Goal: Task Accomplishment & Management: Use online tool/utility

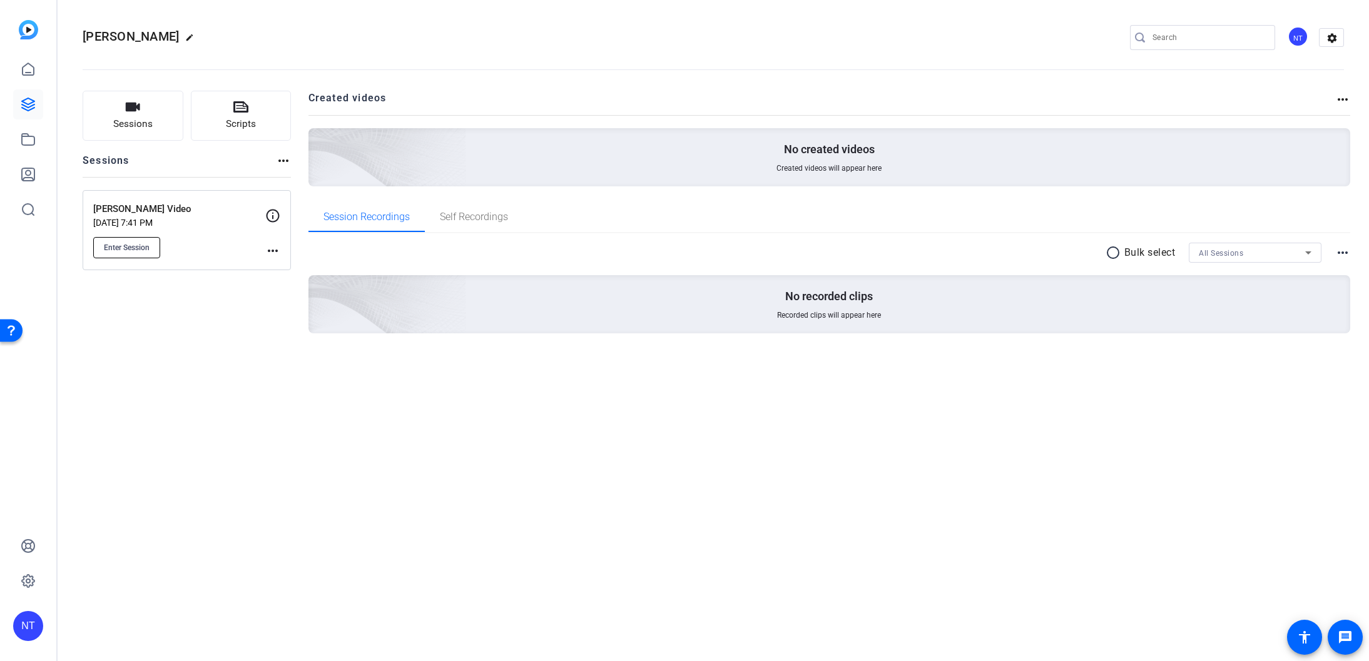
click at [128, 245] on span "Enter Session" at bounding box center [127, 248] width 46 height 10
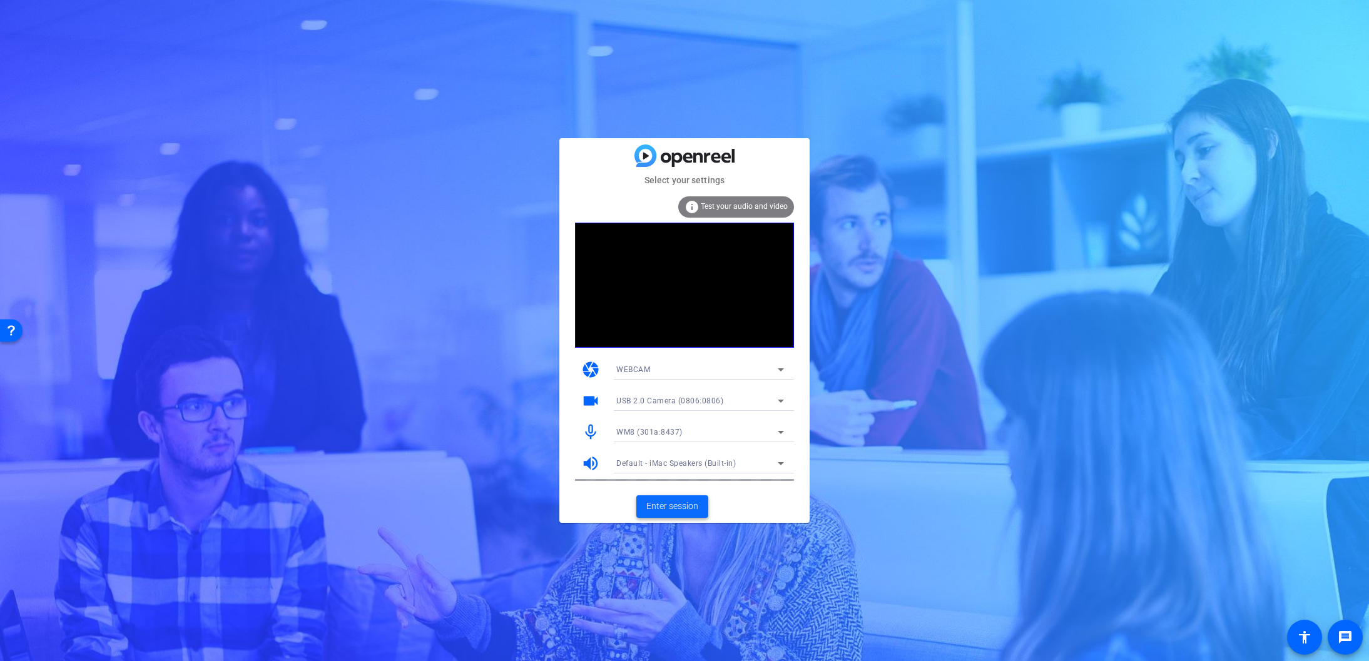
click at [668, 504] on span "Enter session" at bounding box center [672, 506] width 52 height 13
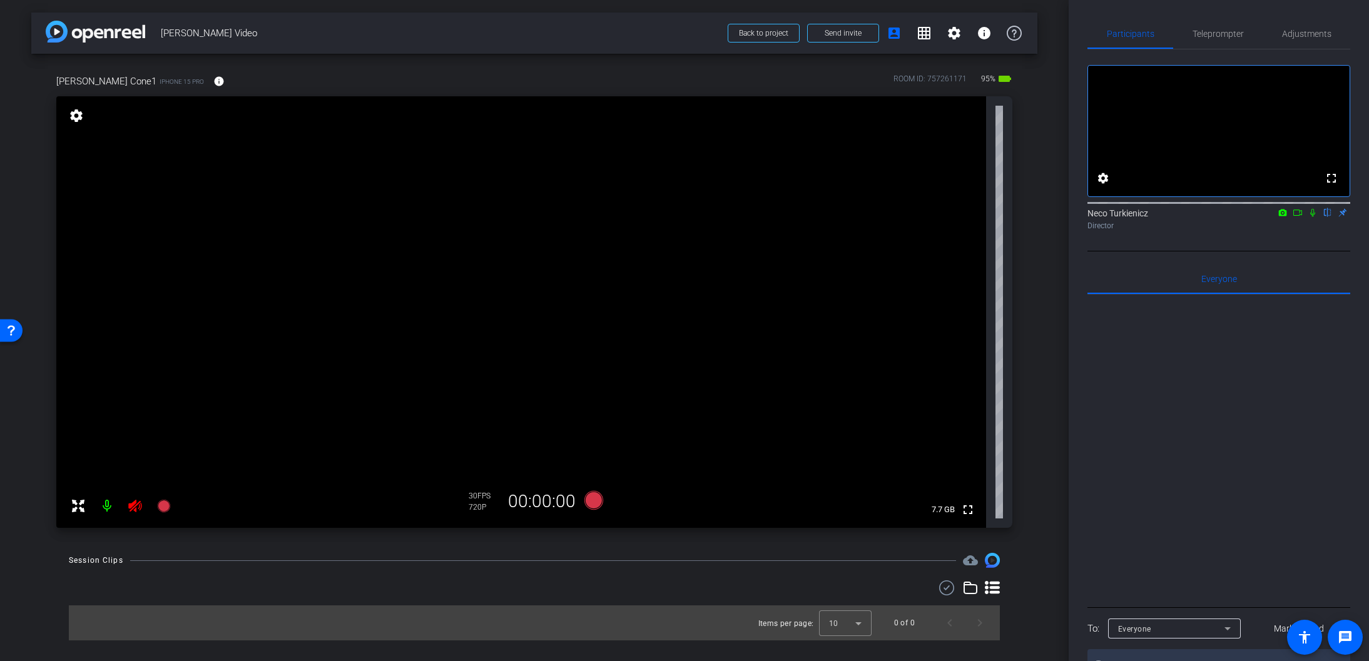
click at [136, 508] on icon at bounding box center [135, 506] width 15 height 15
click at [1302, 32] on span "Adjustments" at bounding box center [1306, 33] width 49 height 9
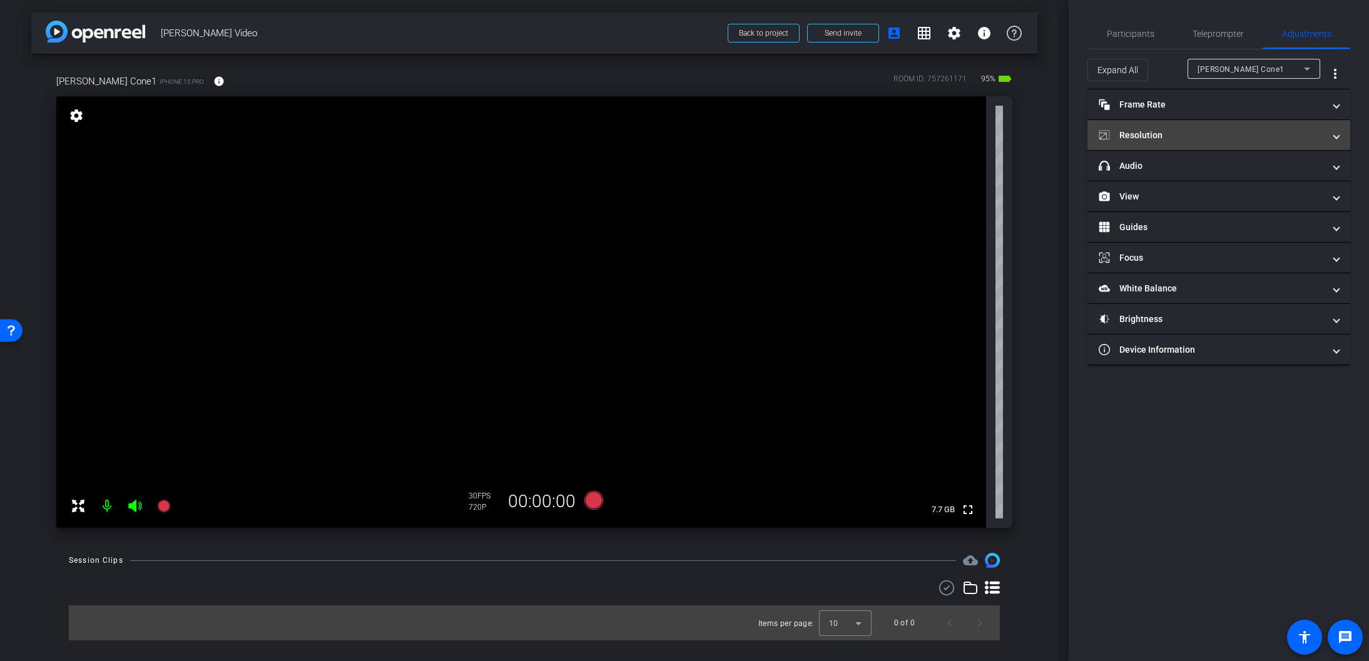
click at [1338, 138] on span at bounding box center [1336, 135] width 5 height 13
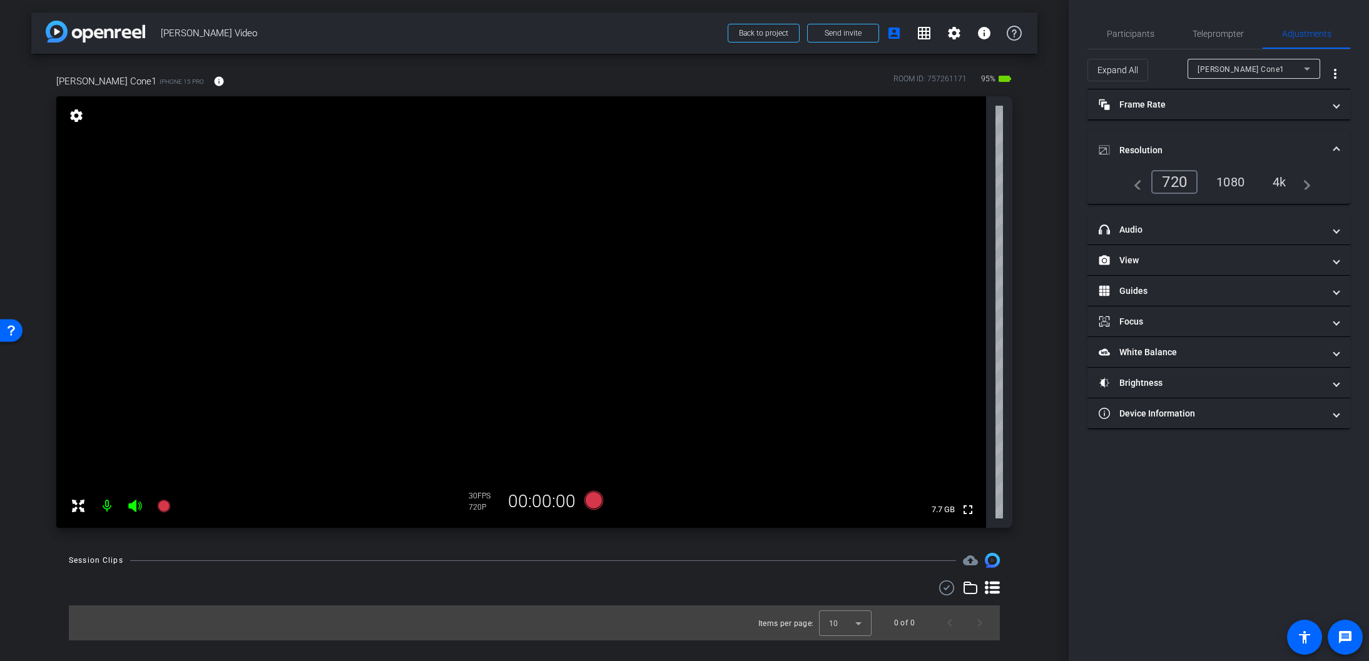
click at [1279, 179] on div "4k" at bounding box center [1279, 181] width 33 height 21
click at [1125, 31] on span "Participants" at bounding box center [1131, 33] width 48 height 9
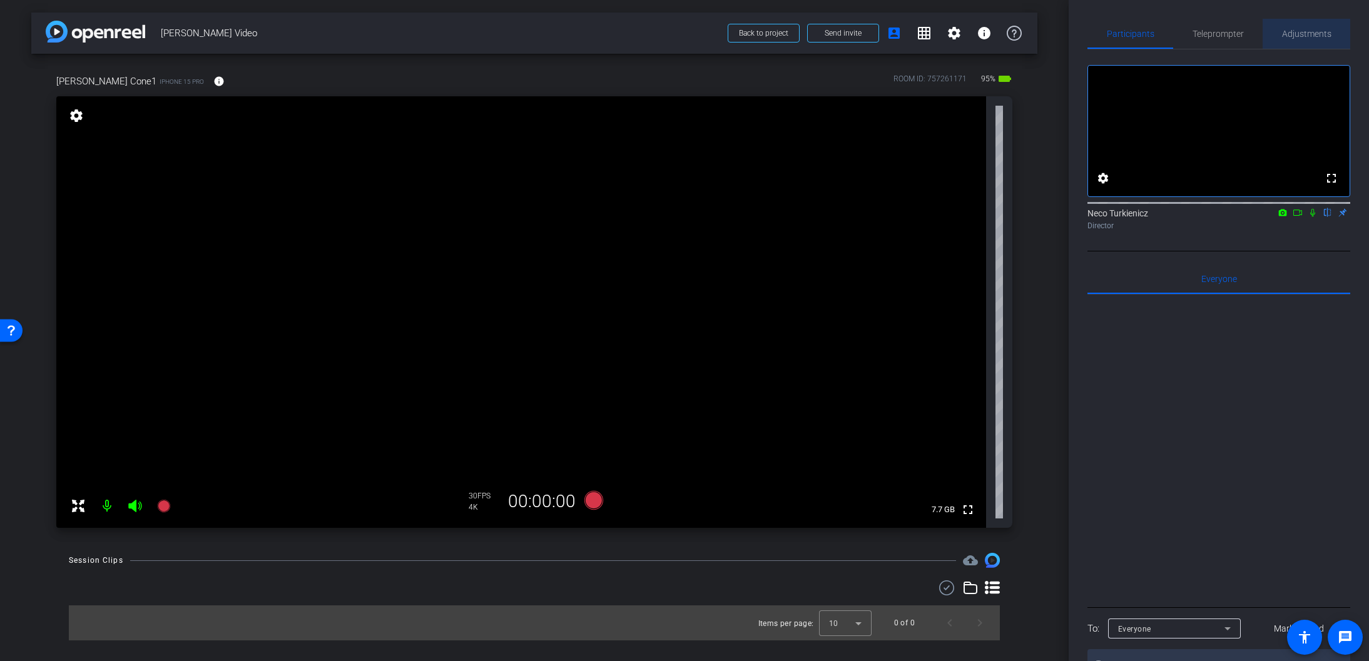
click at [1306, 35] on span "Adjustments" at bounding box center [1306, 33] width 49 height 9
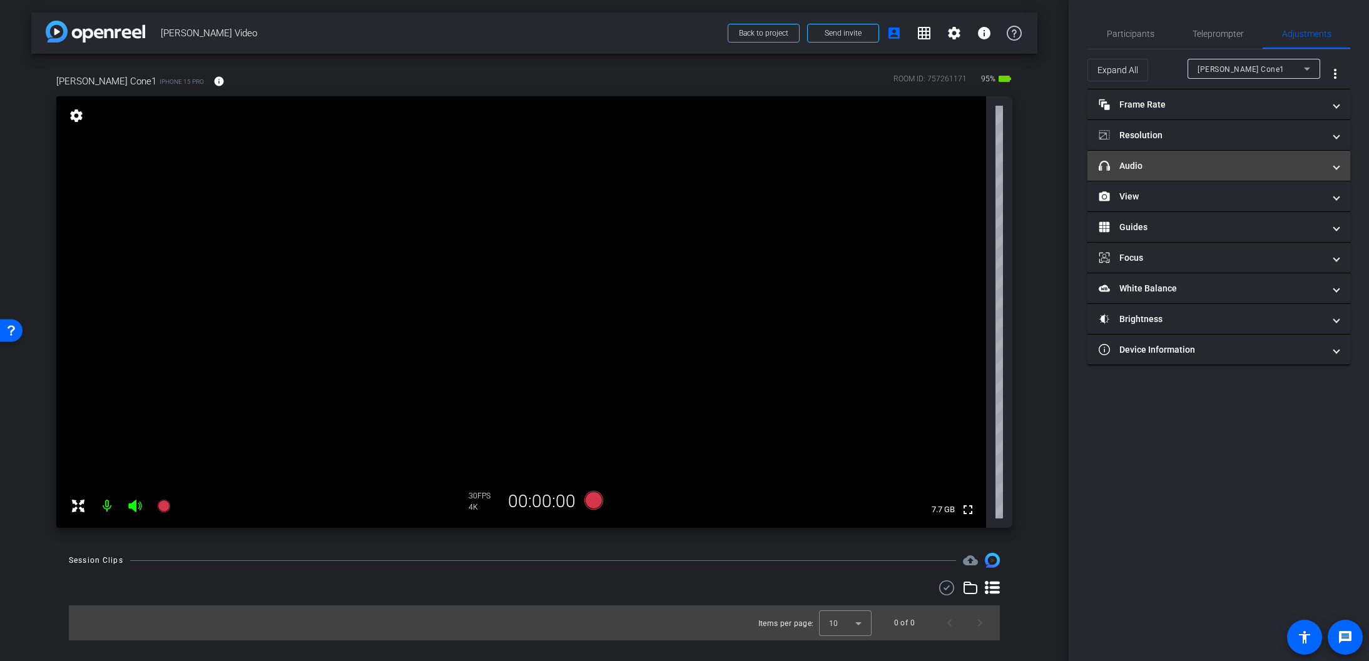
click at [1335, 166] on span at bounding box center [1336, 166] width 5 height 13
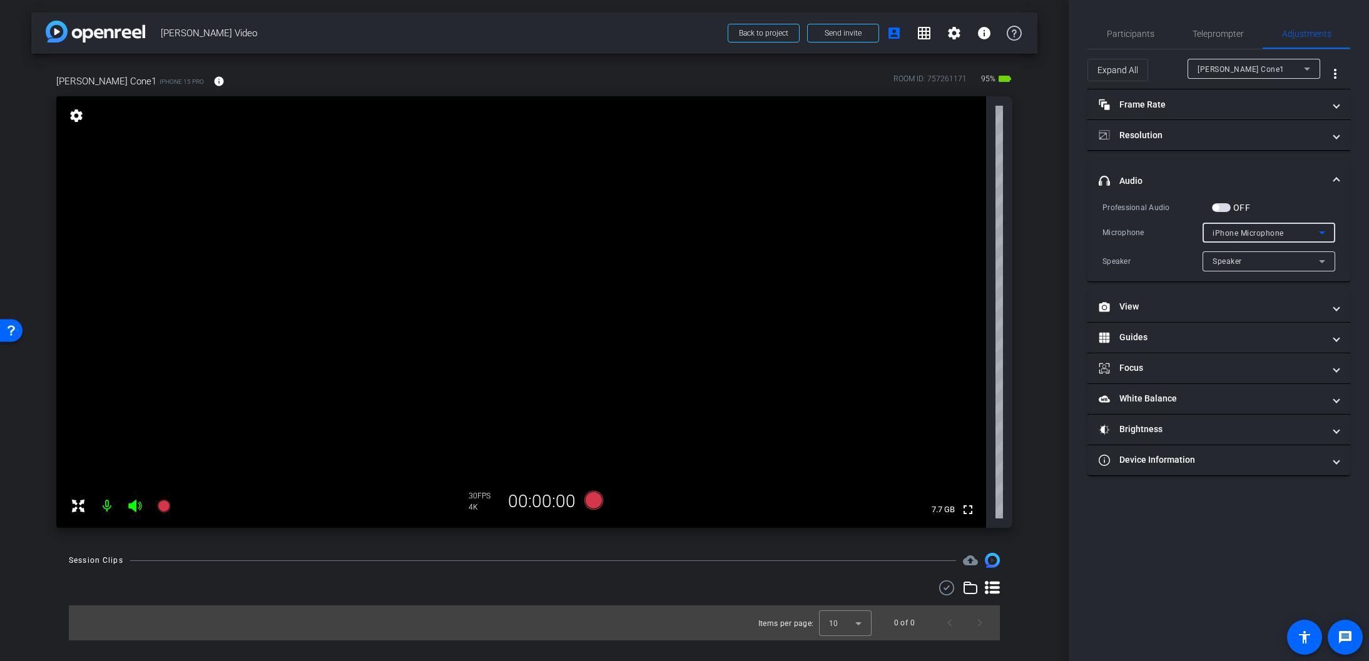
click at [1319, 230] on icon at bounding box center [1321, 232] width 15 height 15
click at [1319, 230] on div at bounding box center [684, 330] width 1369 height 661
click at [1225, 205] on span "button" at bounding box center [1221, 207] width 19 height 9
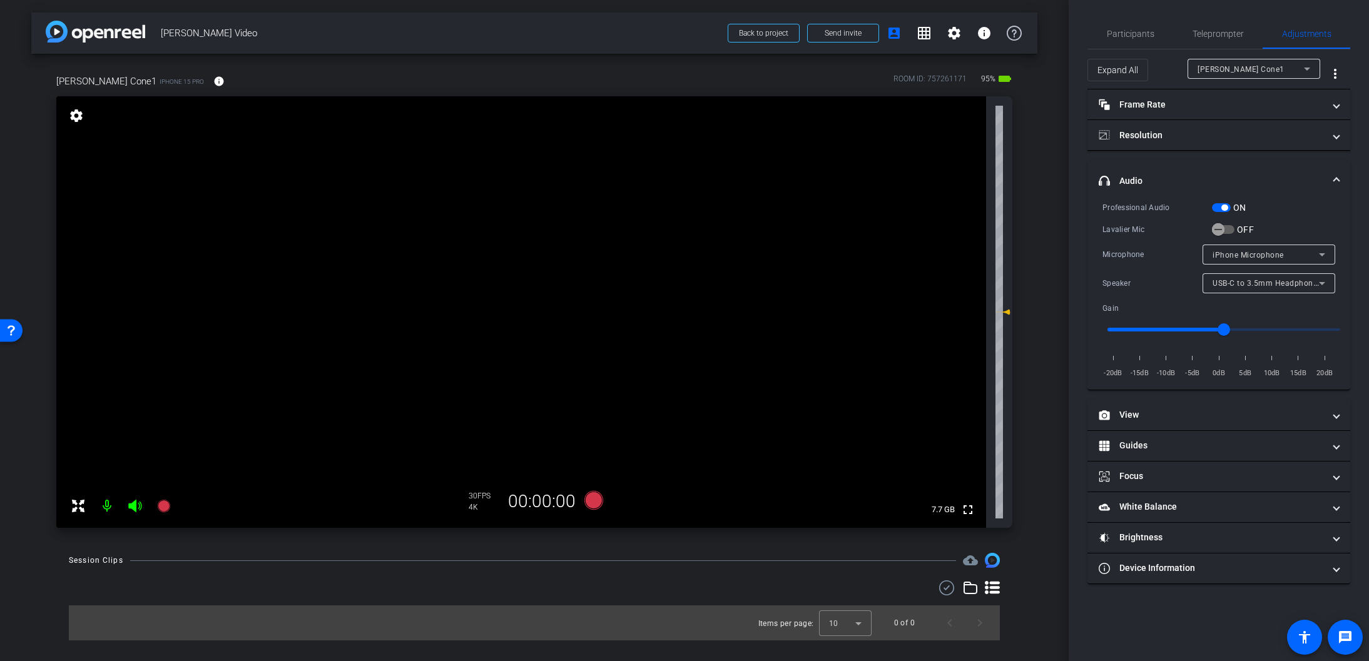
click at [1218, 206] on span "button" at bounding box center [1221, 207] width 19 height 9
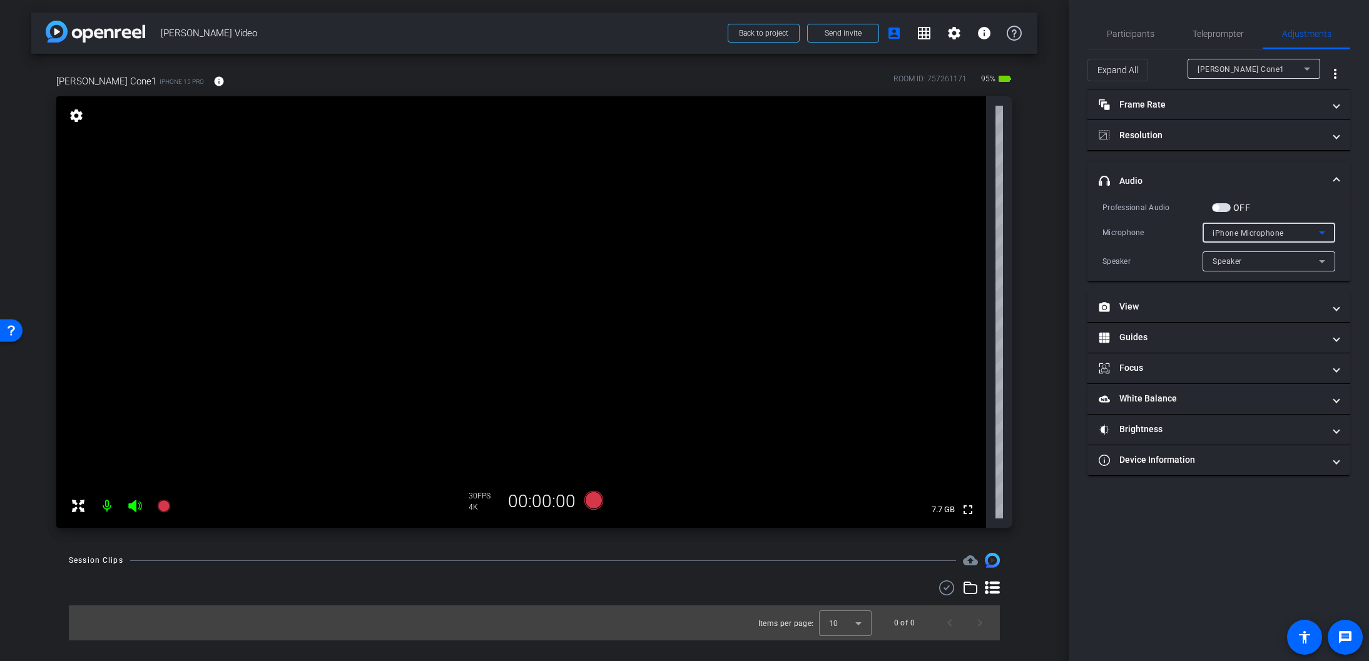
click at [1325, 231] on icon at bounding box center [1321, 232] width 15 height 15
click at [1325, 231] on div at bounding box center [684, 330] width 1369 height 661
click at [1227, 208] on span "button" at bounding box center [1221, 207] width 19 height 9
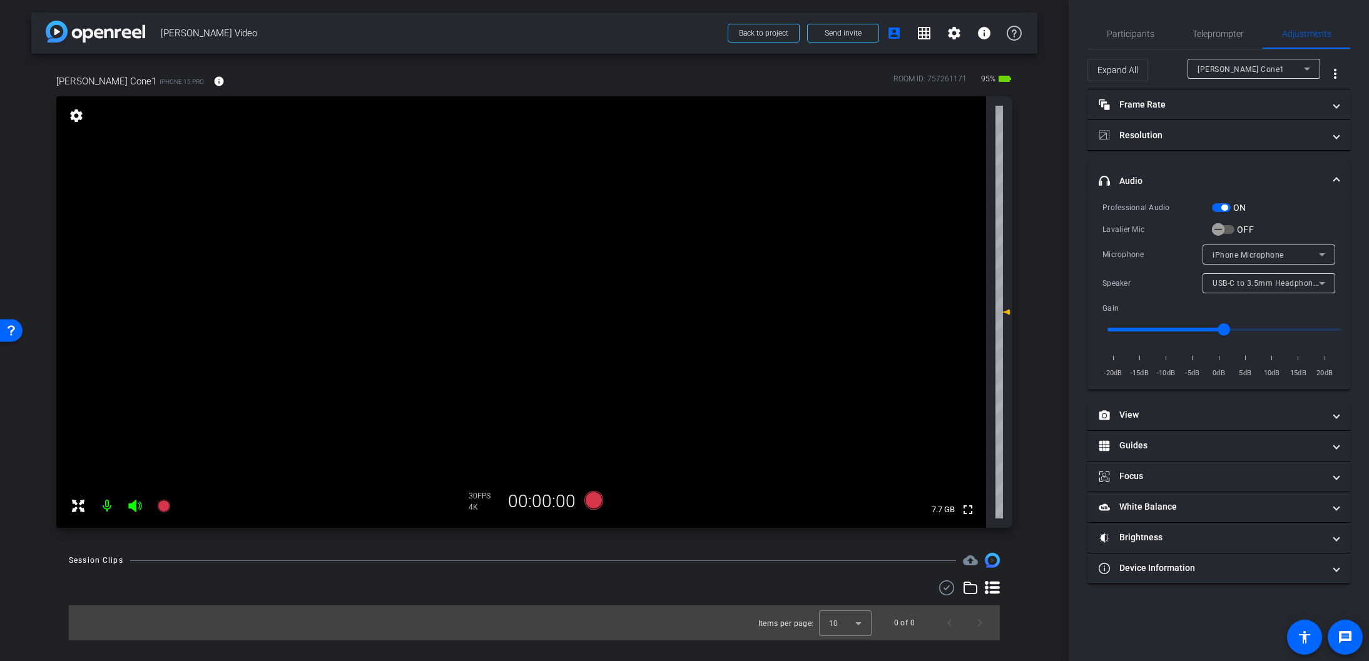
click at [1332, 281] on div "USB-C to 3.5mm Headphone Jack Adapter" at bounding box center [1268, 283] width 133 height 20
click at [1293, 215] on div at bounding box center [684, 330] width 1369 height 661
click at [1217, 207] on span "button" at bounding box center [1221, 207] width 19 height 9
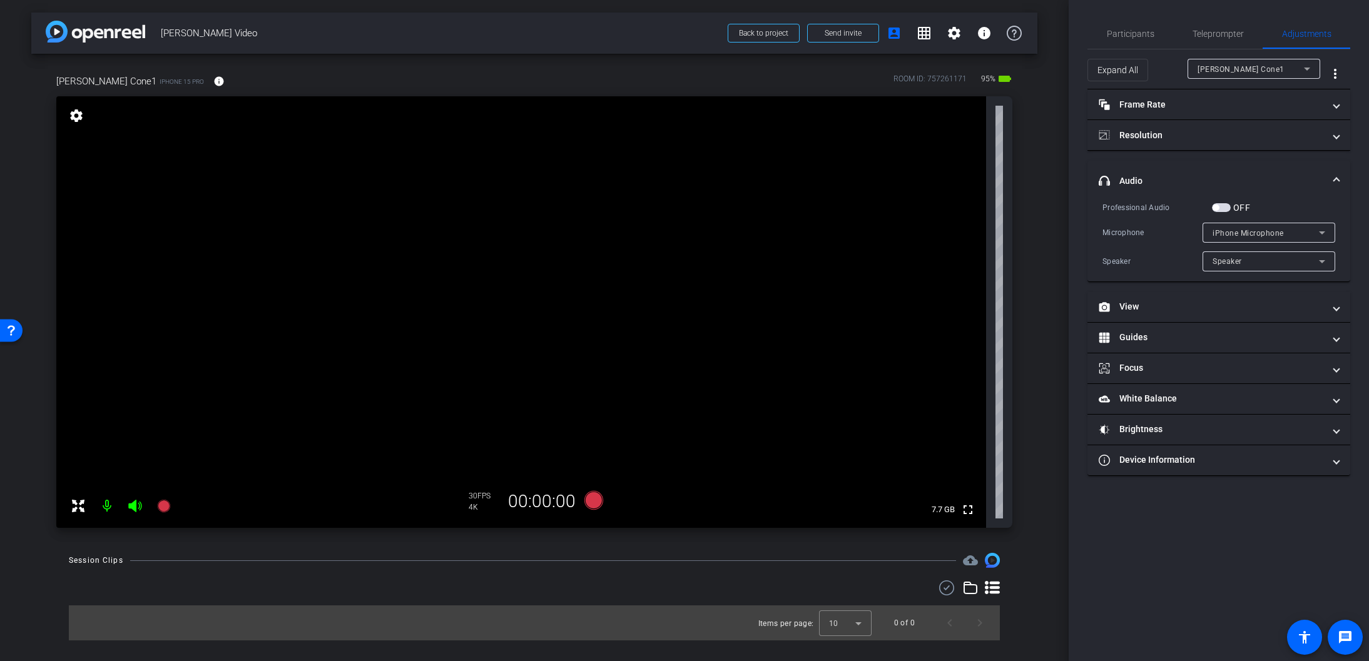
click at [1224, 205] on span "button" at bounding box center [1221, 207] width 19 height 9
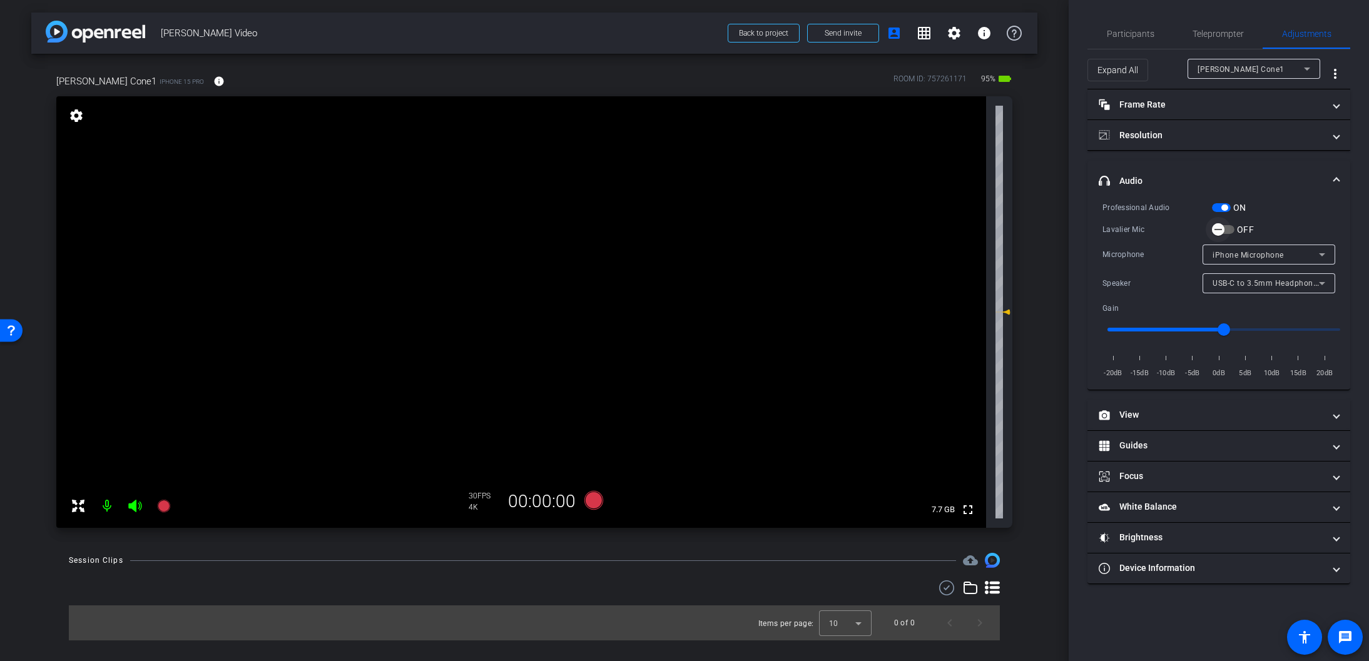
click at [1230, 227] on span "button" at bounding box center [1218, 229] width 25 height 25
click at [591, 499] on icon at bounding box center [593, 500] width 19 height 19
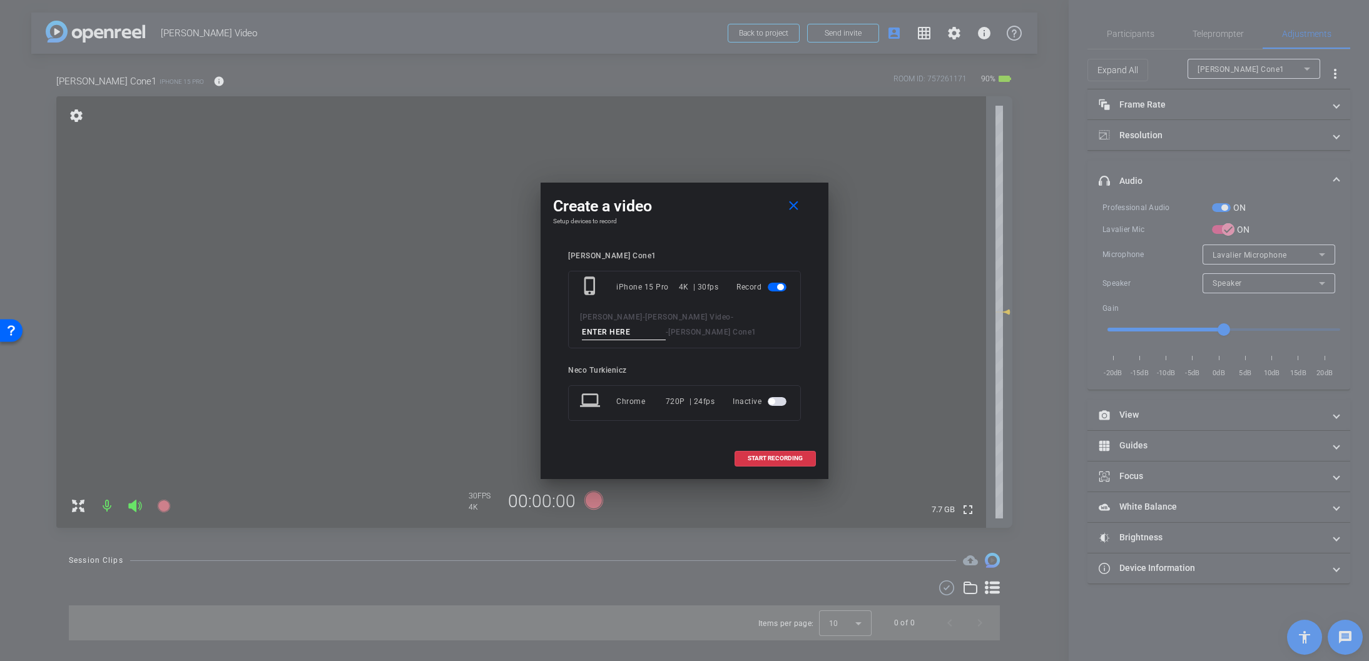
click at [666, 325] on input at bounding box center [624, 333] width 84 height 16
type input "test"
click at [771, 452] on span at bounding box center [775, 459] width 80 height 30
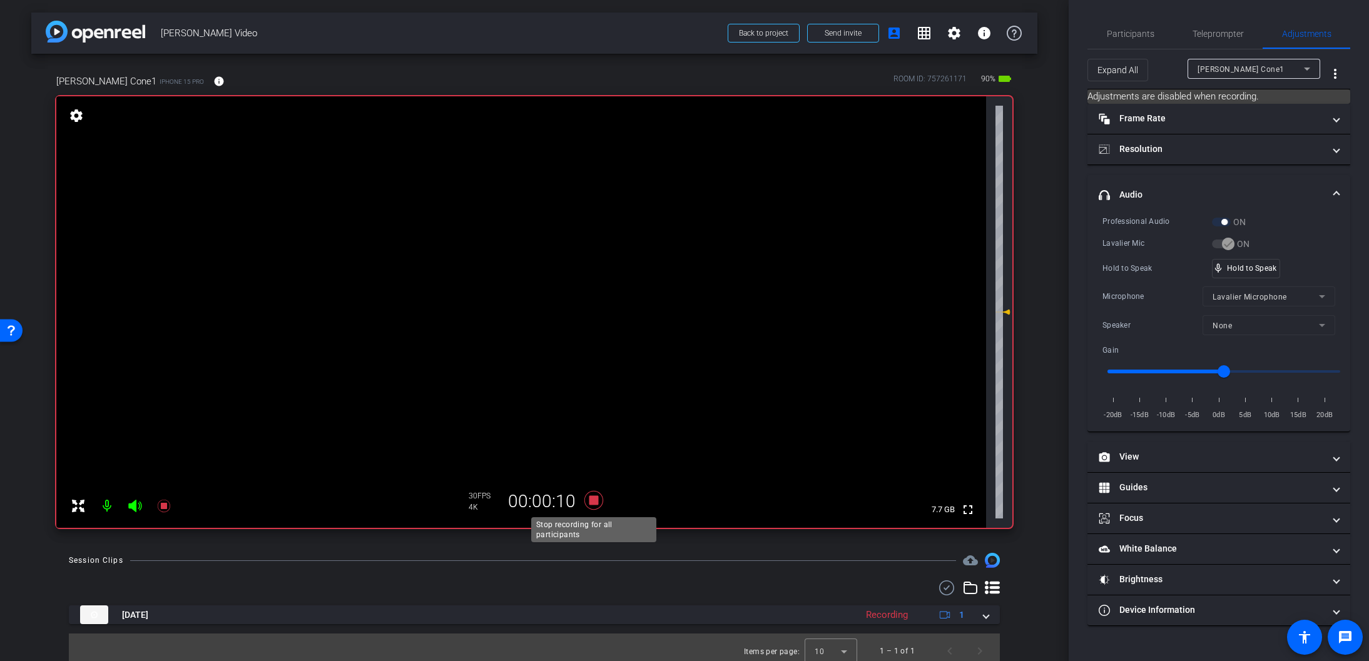
click at [592, 497] on icon at bounding box center [593, 500] width 19 height 19
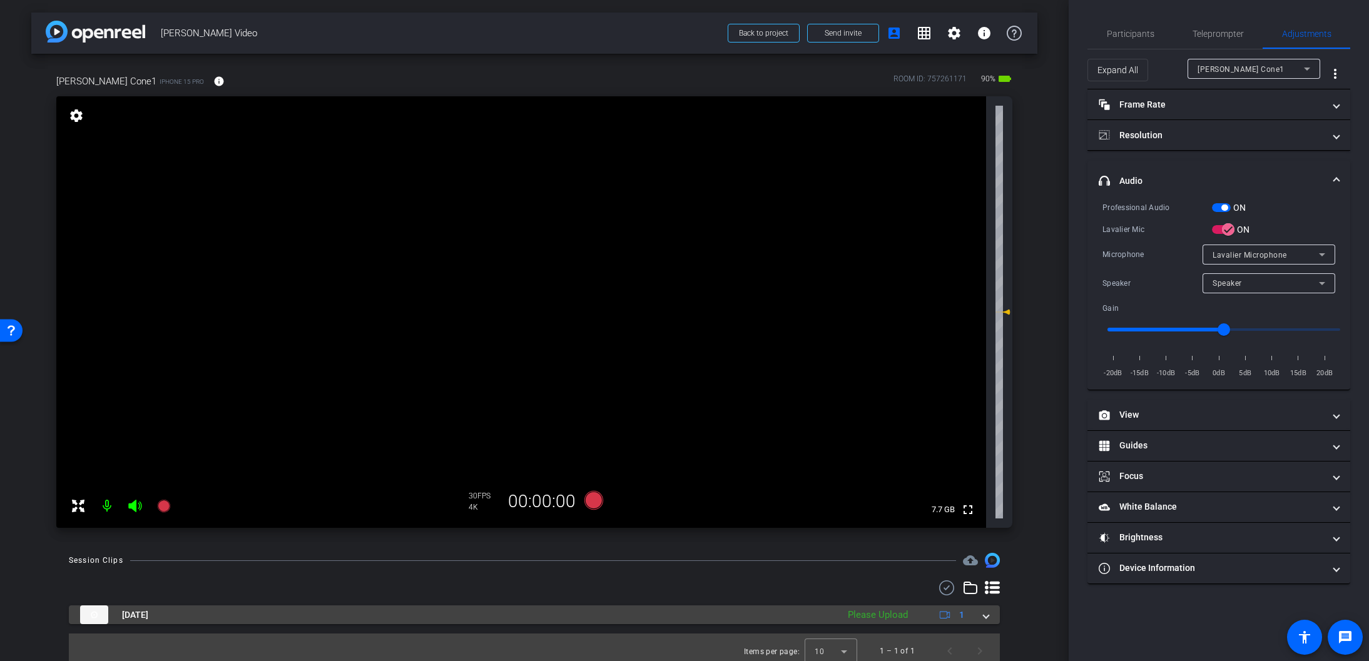
click at [983, 616] on span at bounding box center [985, 615] width 5 height 13
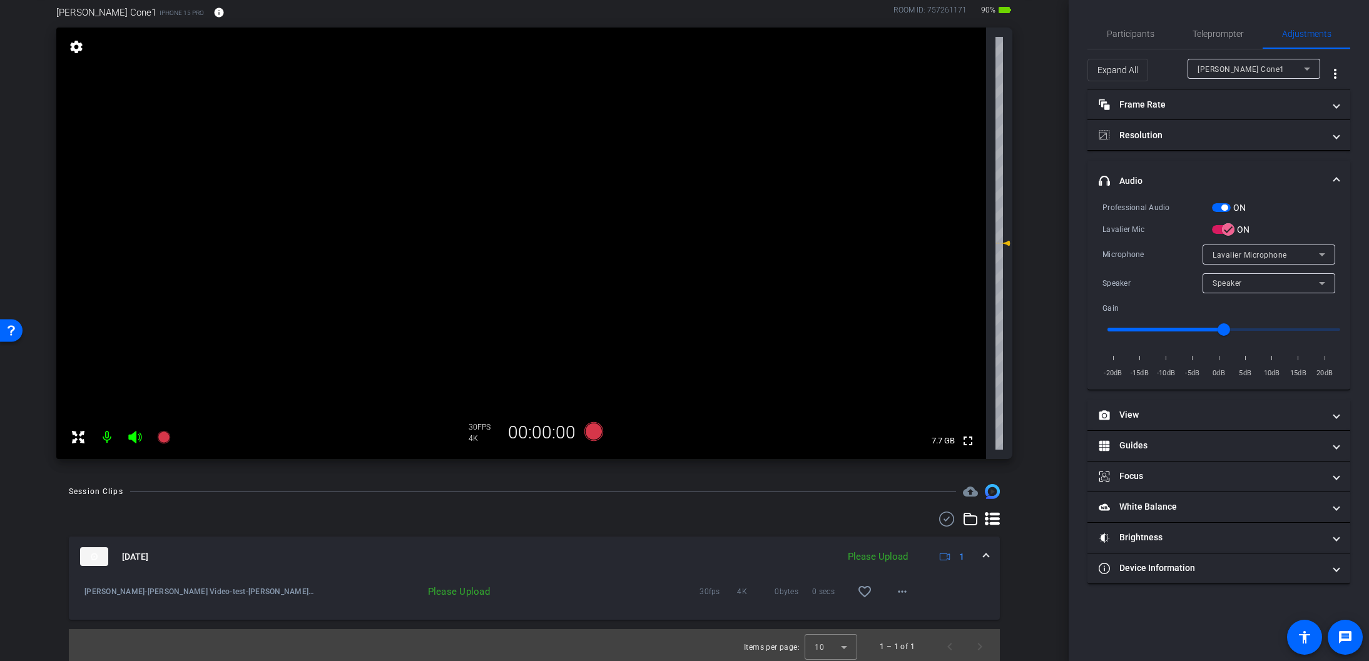
scroll to position [72, 0]
click at [902, 588] on mat-icon "more_horiz" at bounding box center [902, 588] width 15 height 15
click at [918, 613] on span "Upload" at bounding box center [922, 614] width 50 height 15
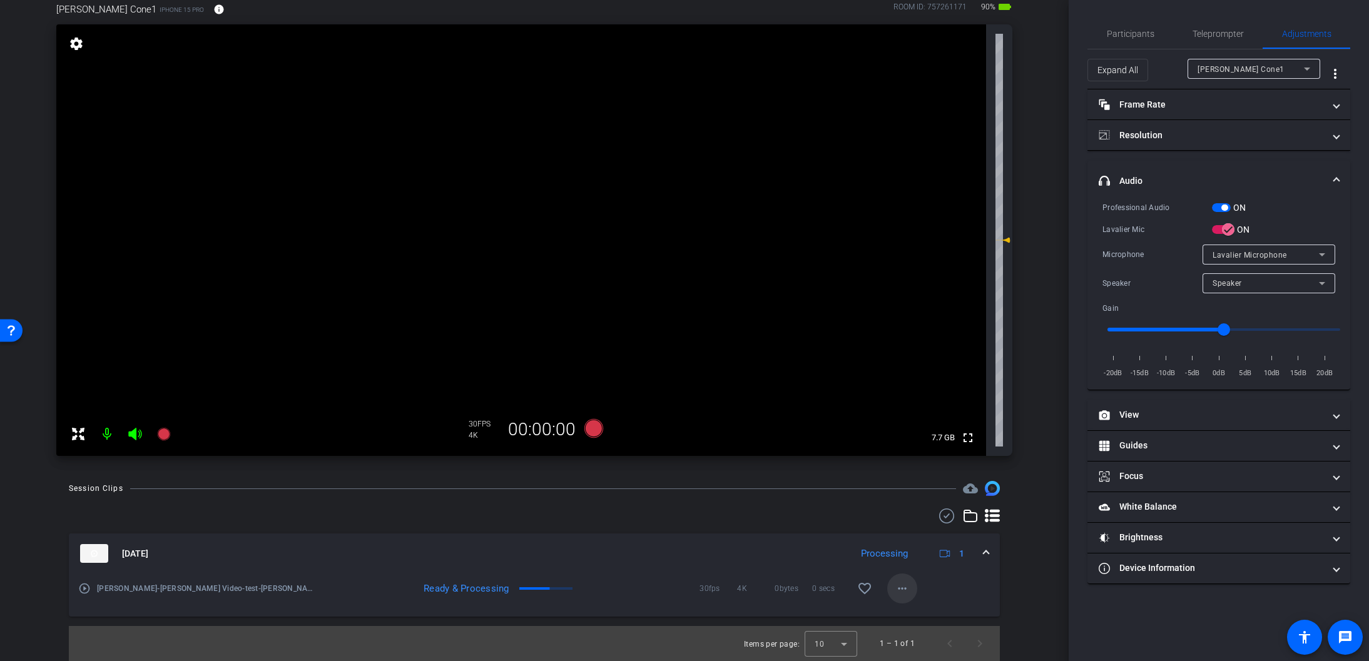
click at [910, 587] on span at bounding box center [902, 589] width 30 height 30
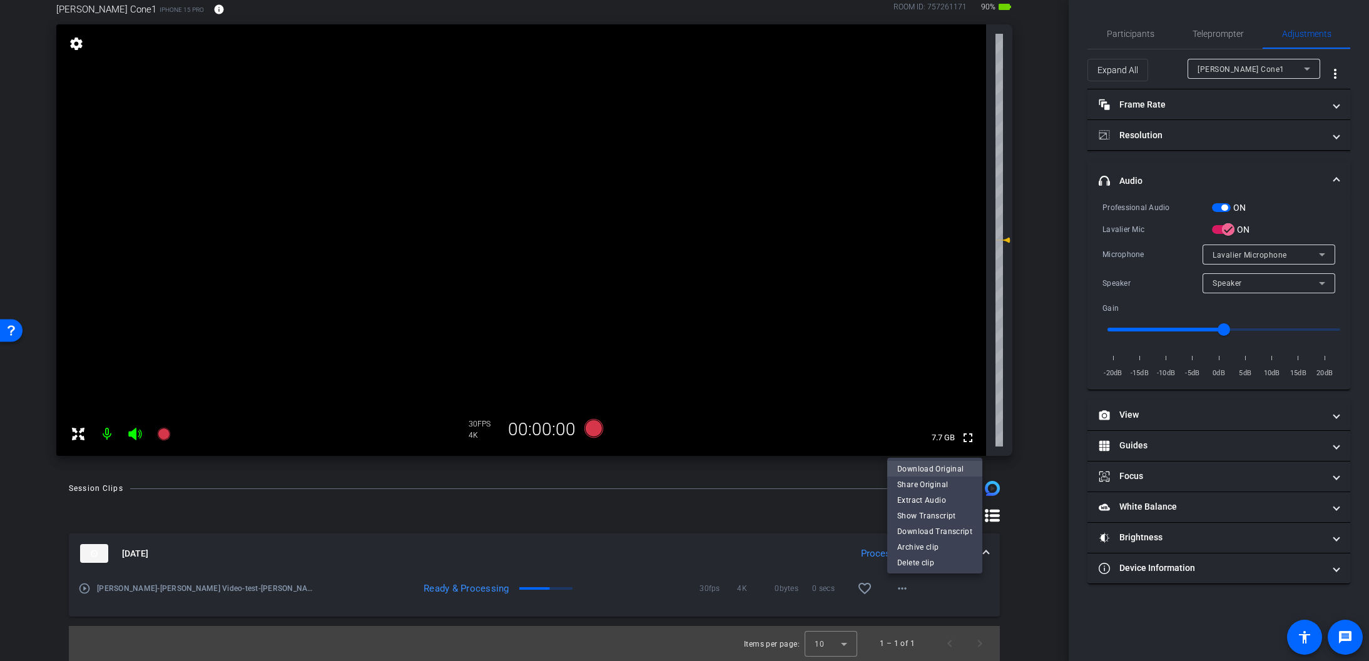
click at [942, 467] on span "Download Original" at bounding box center [934, 469] width 75 height 15
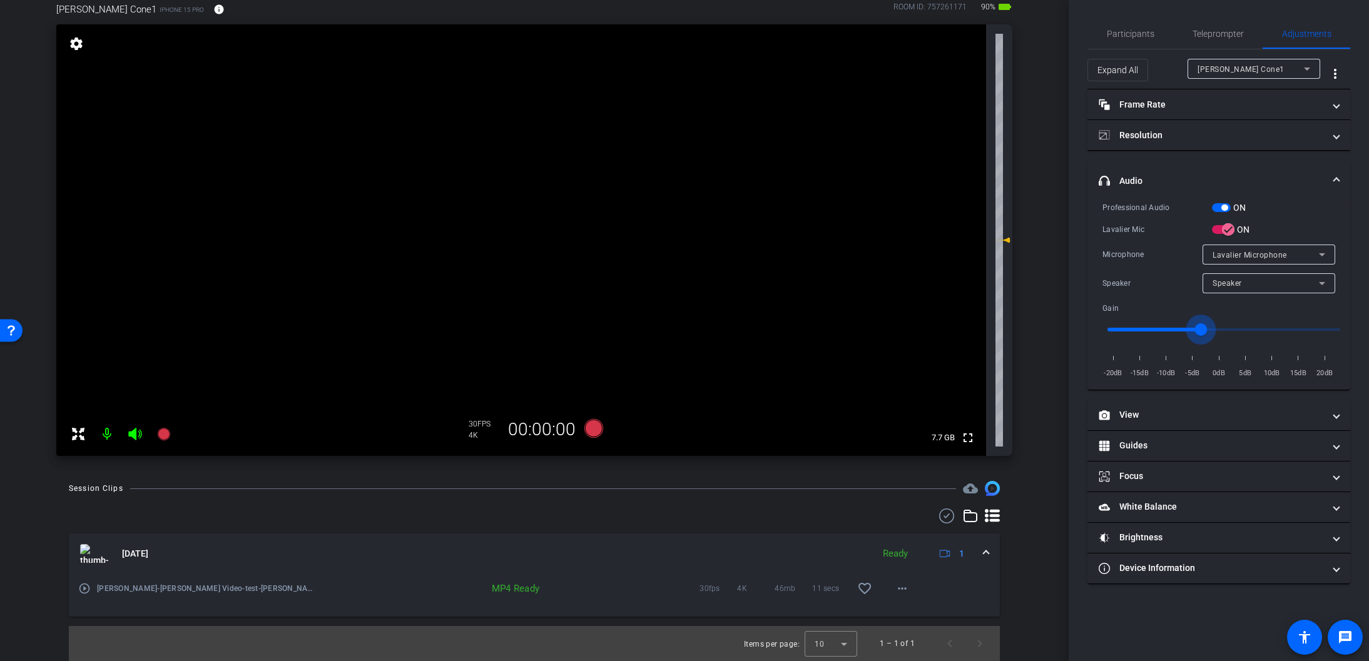
drag, startPoint x: 1221, startPoint y: 327, endPoint x: 1204, endPoint y: 327, distance: 17.5
click at [1203, 327] on input "range" at bounding box center [1223, 330] width 259 height 28
type input "-3"
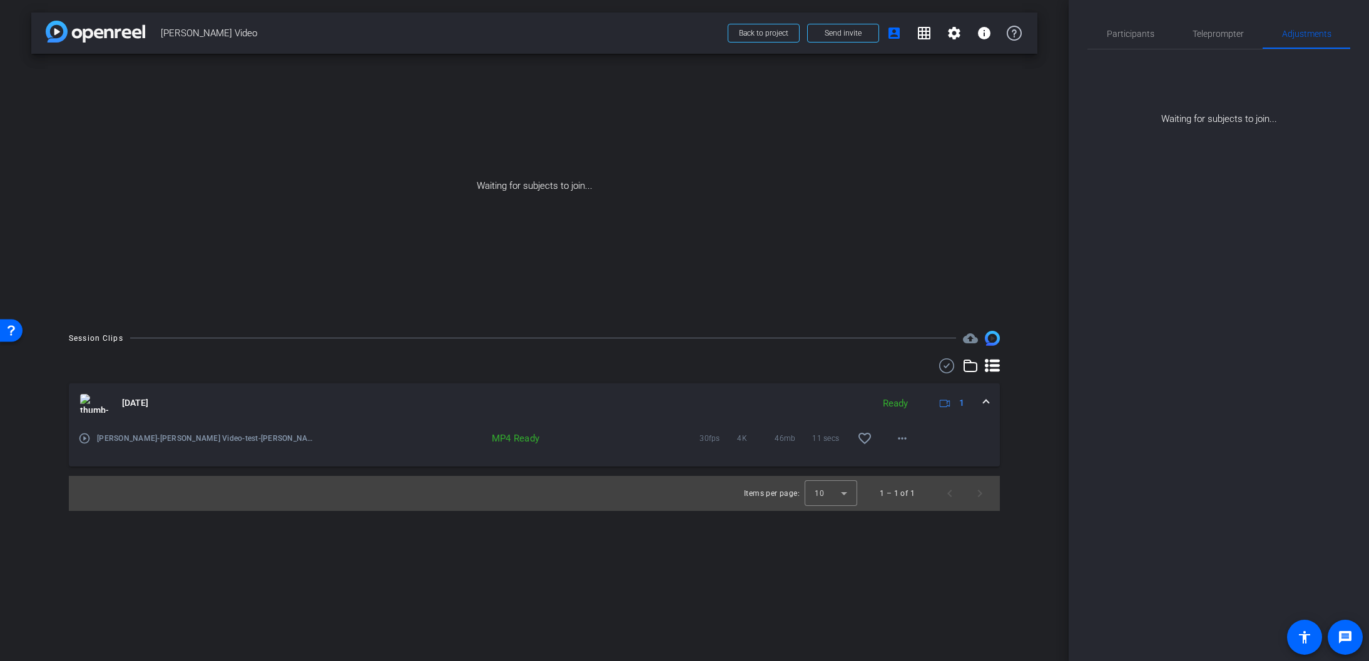
scroll to position [0, 0]
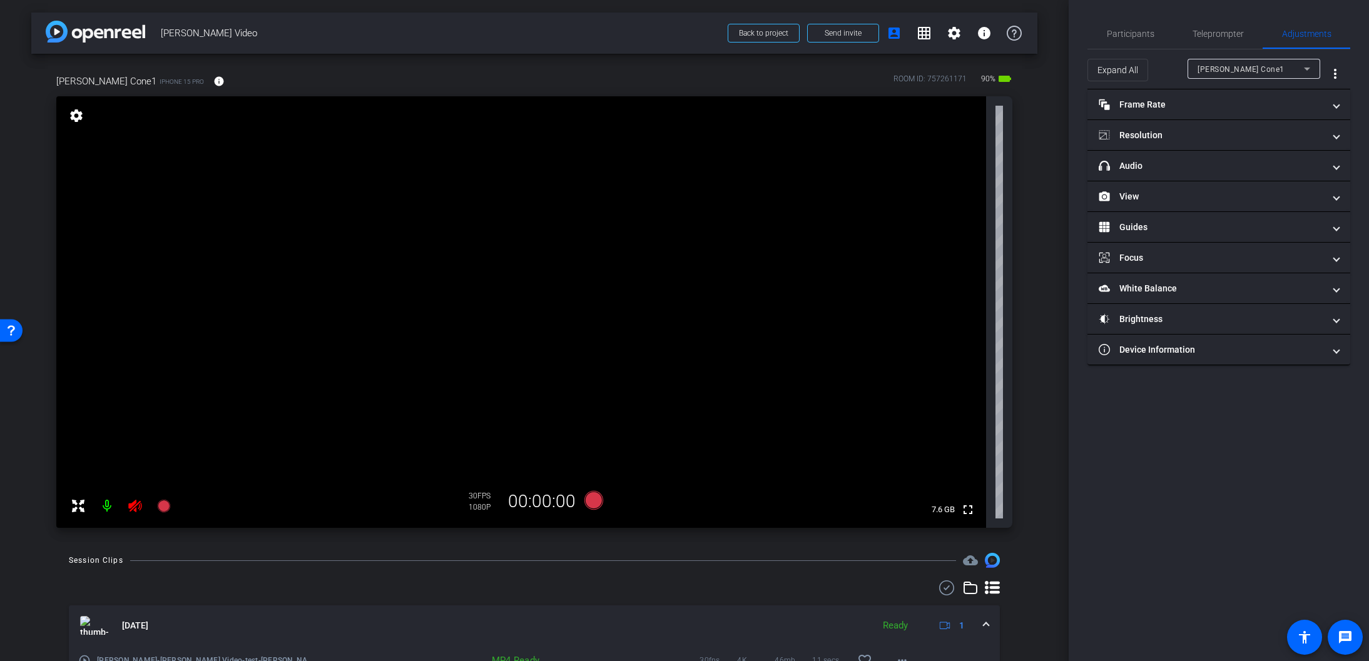
click at [135, 508] on icon at bounding box center [135, 506] width 15 height 15
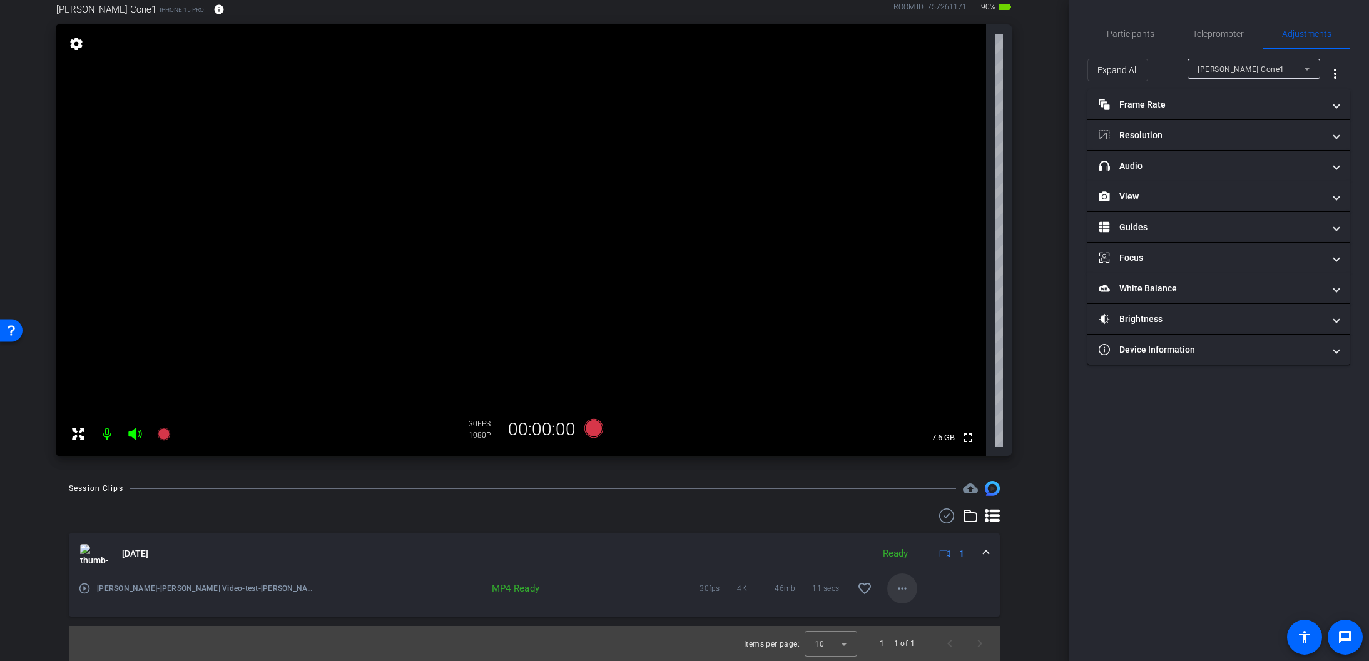
click at [903, 589] on mat-icon "more_horiz" at bounding box center [902, 588] width 15 height 15
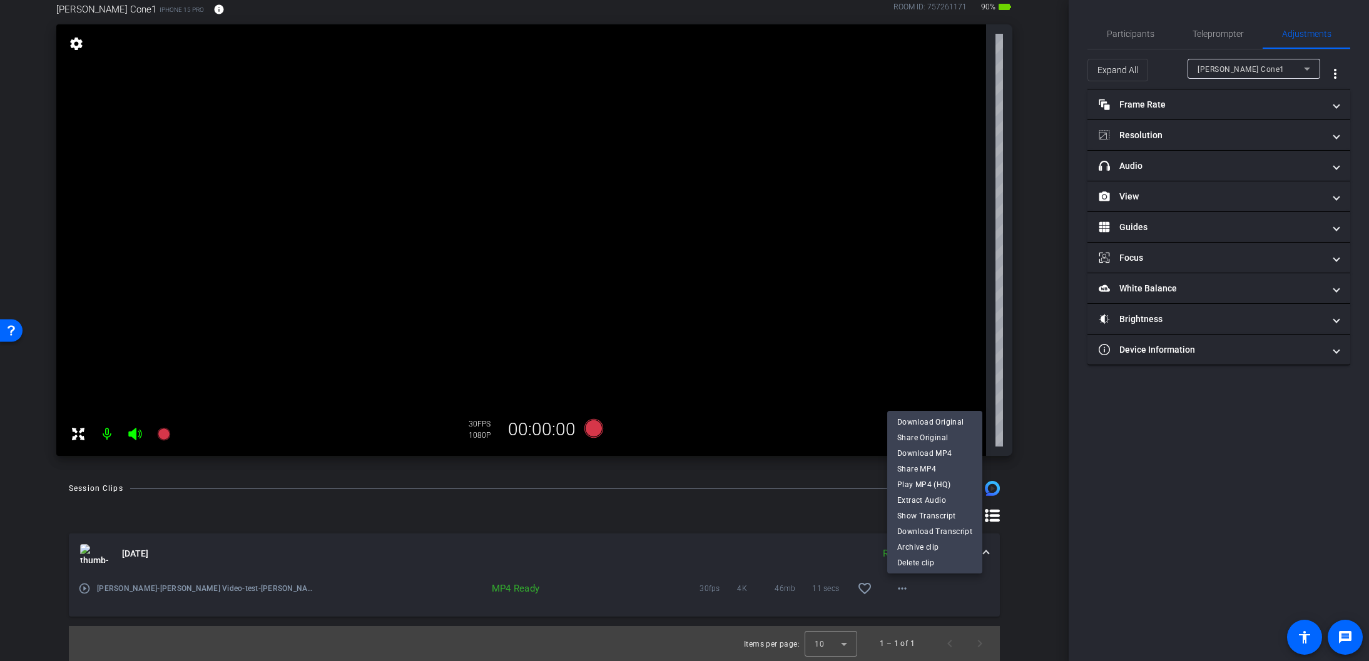
click at [594, 427] on div at bounding box center [684, 330] width 1369 height 661
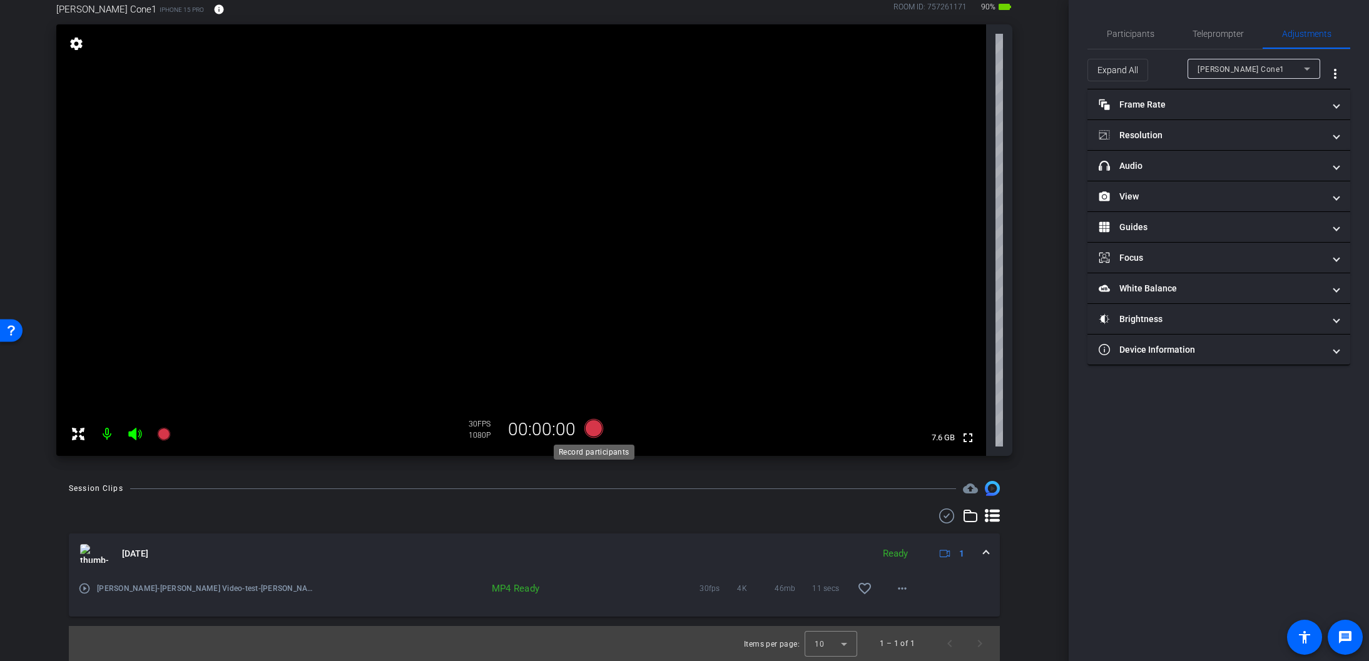
click at [593, 429] on icon at bounding box center [593, 428] width 19 height 19
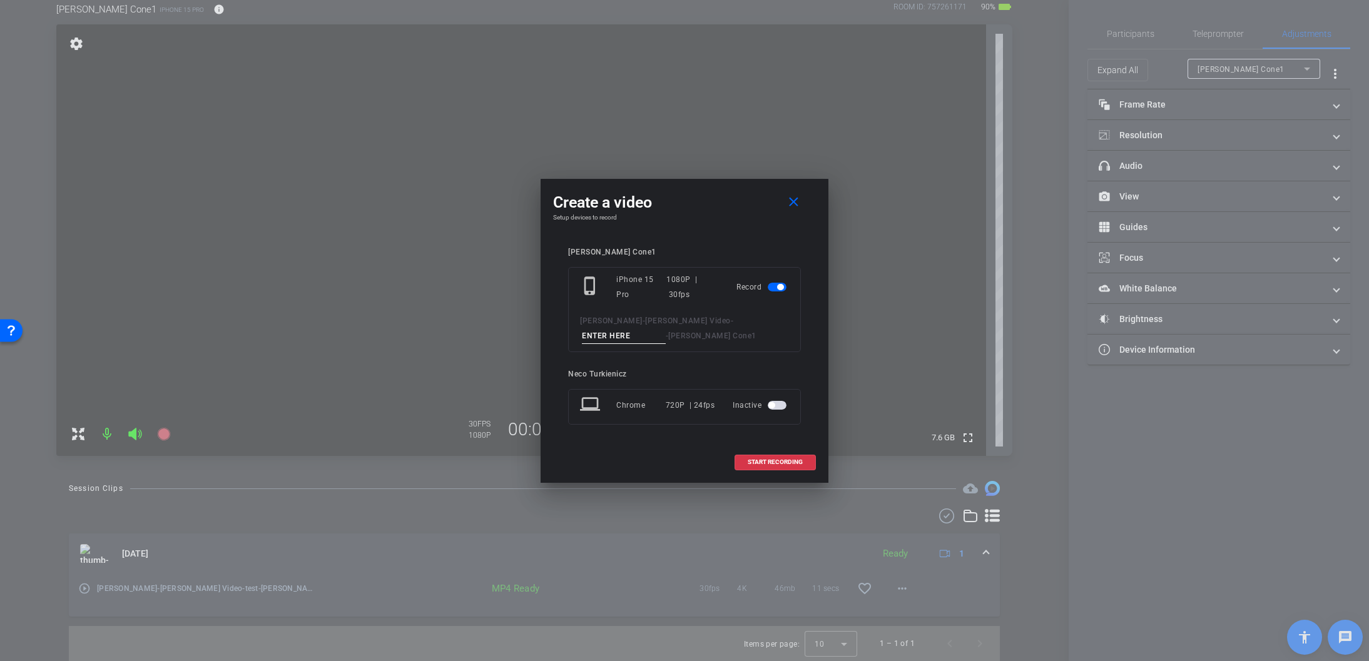
click at [666, 328] on input at bounding box center [624, 336] width 84 height 16
type input "001"
click at [790, 205] on mat-icon "close" at bounding box center [794, 203] width 16 height 16
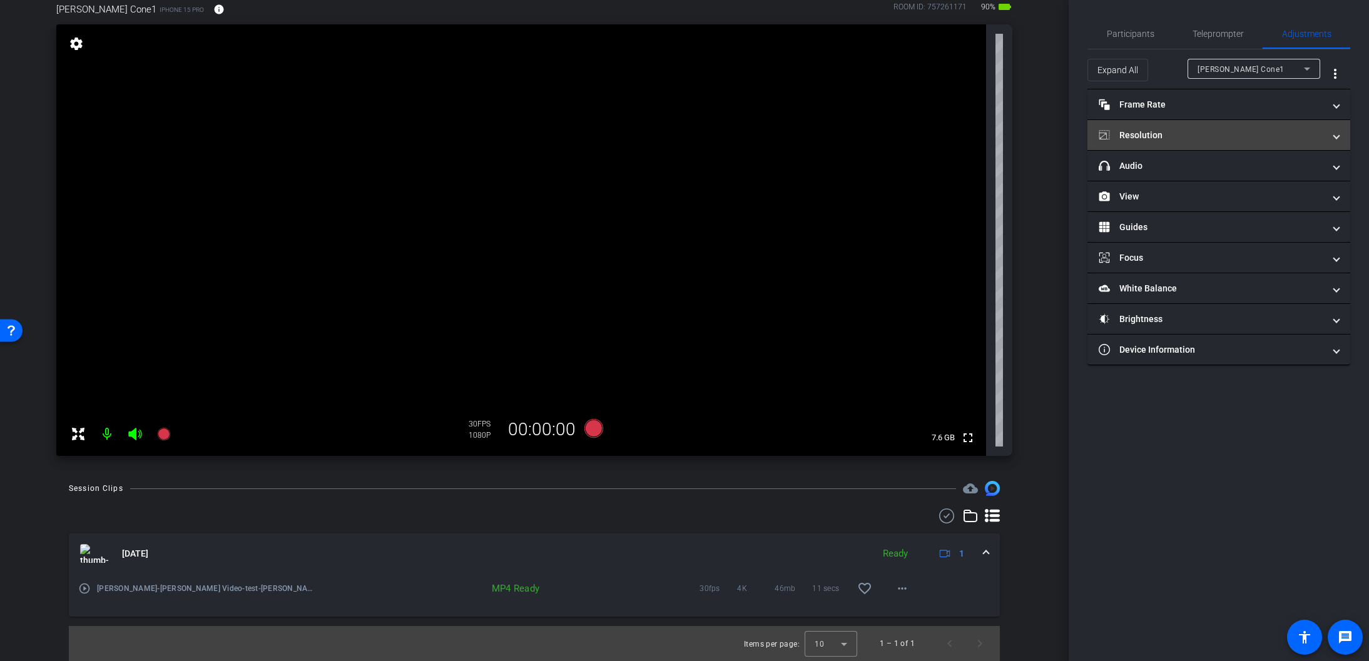
click at [1279, 140] on mat-panel-title "Resolution" at bounding box center [1211, 135] width 225 height 13
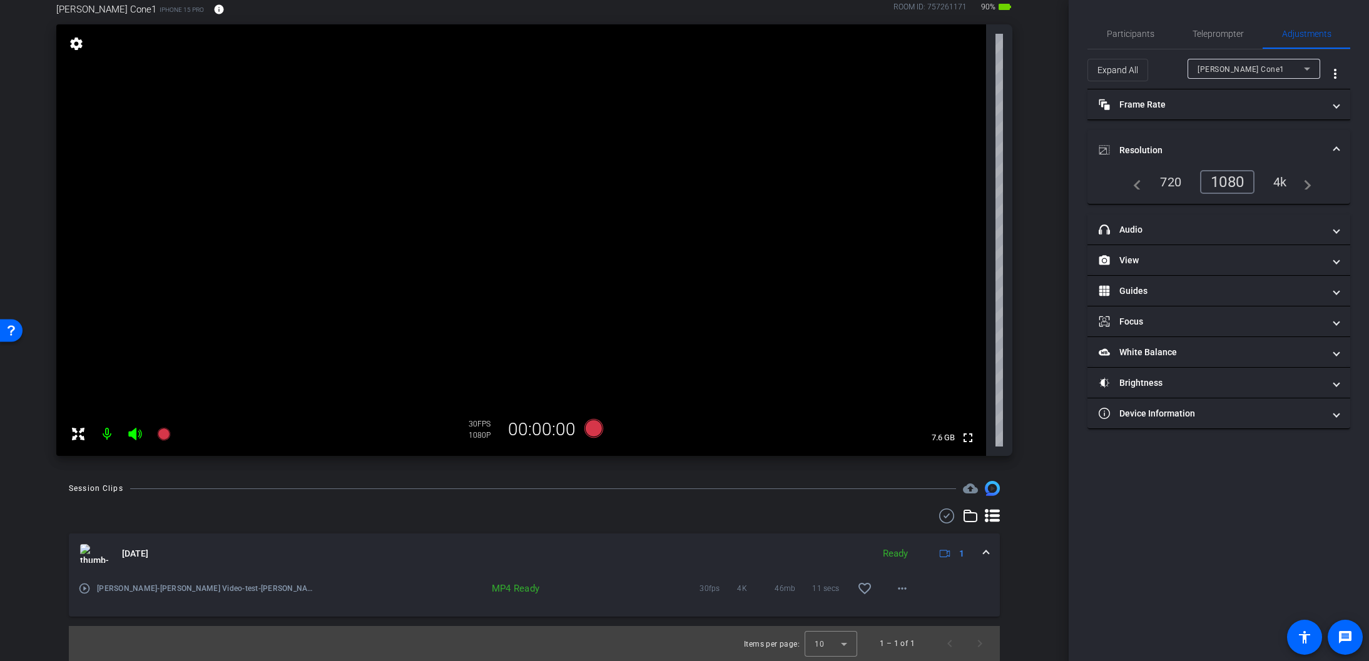
click at [1279, 183] on div "4k" at bounding box center [1280, 181] width 33 height 21
click at [589, 427] on icon at bounding box center [593, 428] width 19 height 19
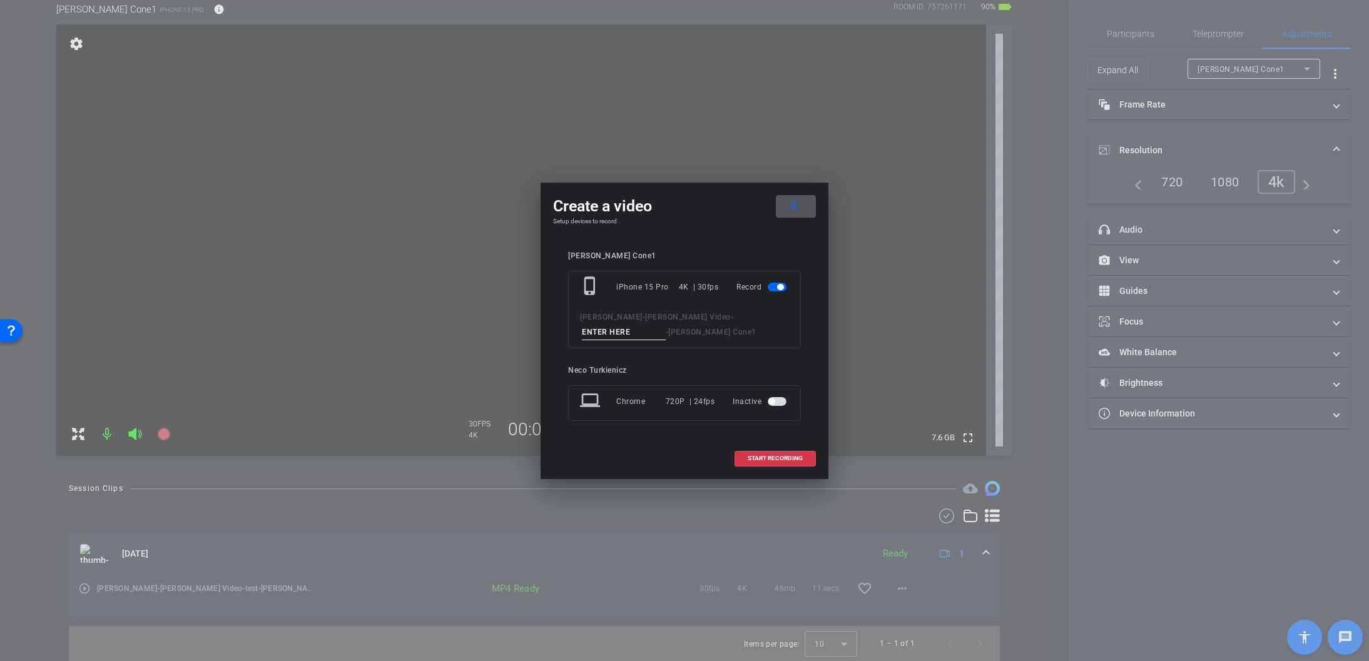
click at [666, 325] on input at bounding box center [624, 333] width 84 height 16
type input "001"
click at [771, 457] on span "START RECORDING" at bounding box center [775, 458] width 55 height 6
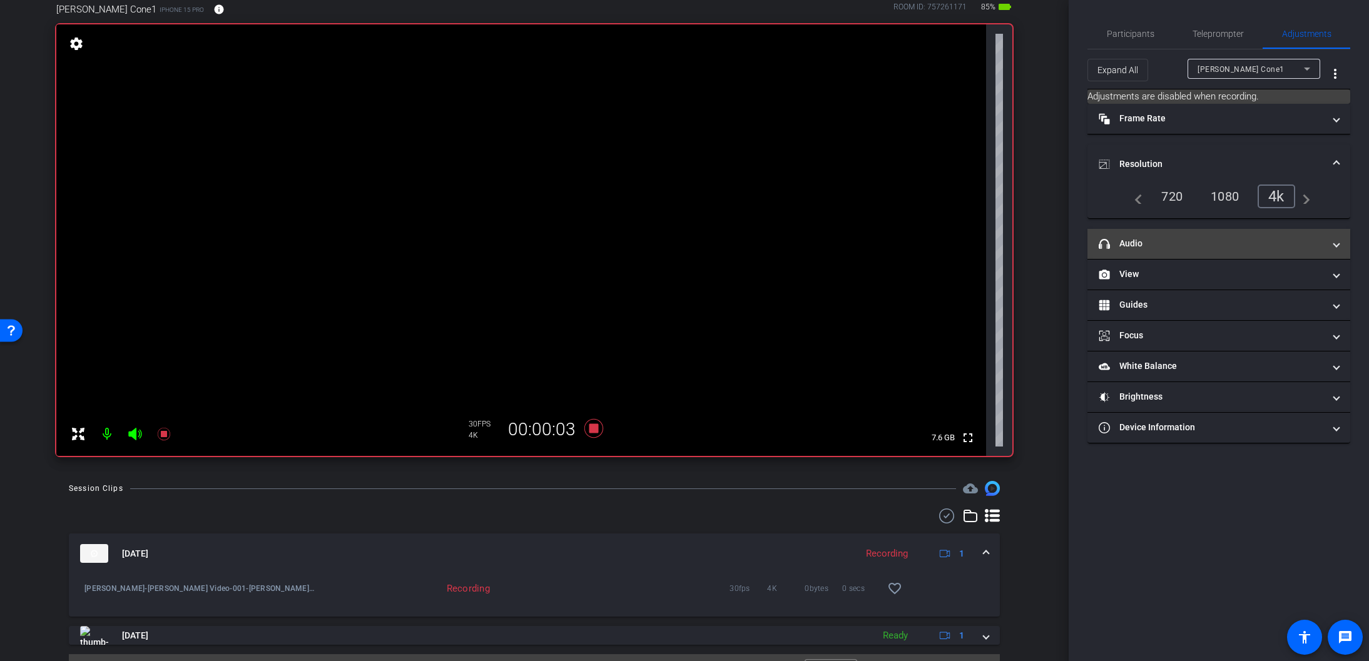
click at [1334, 243] on span at bounding box center [1336, 243] width 5 height 13
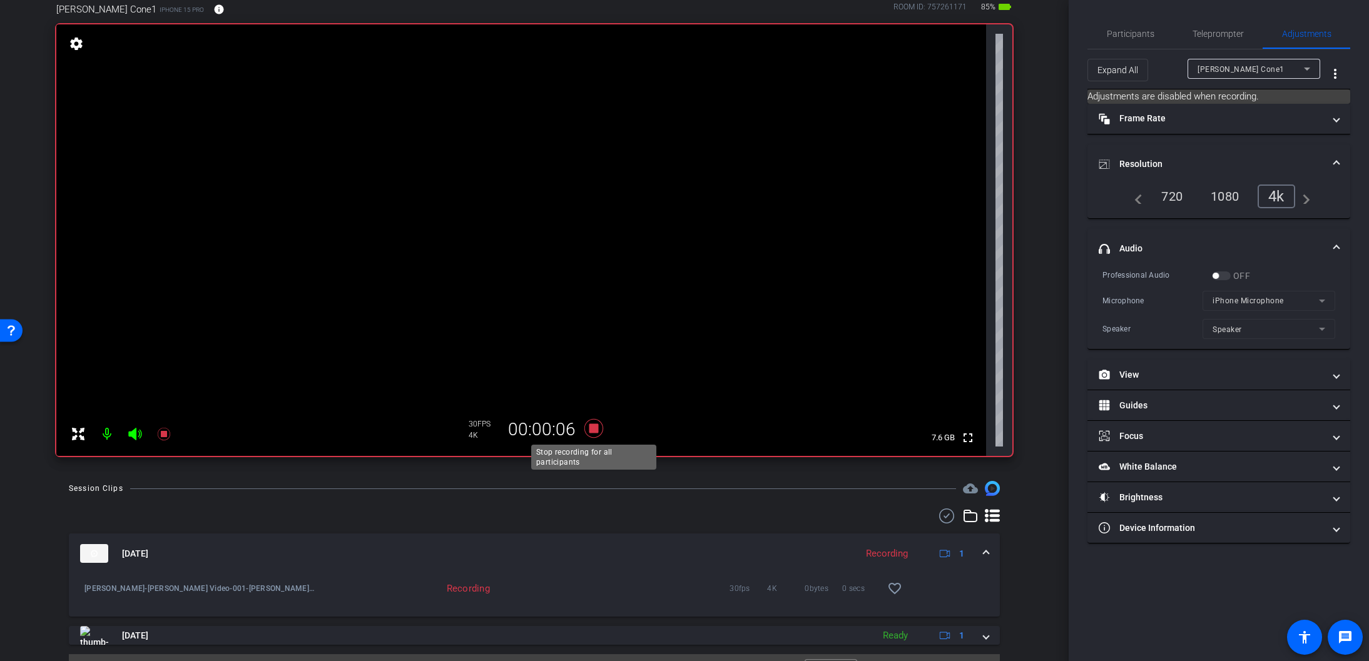
click at [594, 429] on icon at bounding box center [593, 428] width 19 height 19
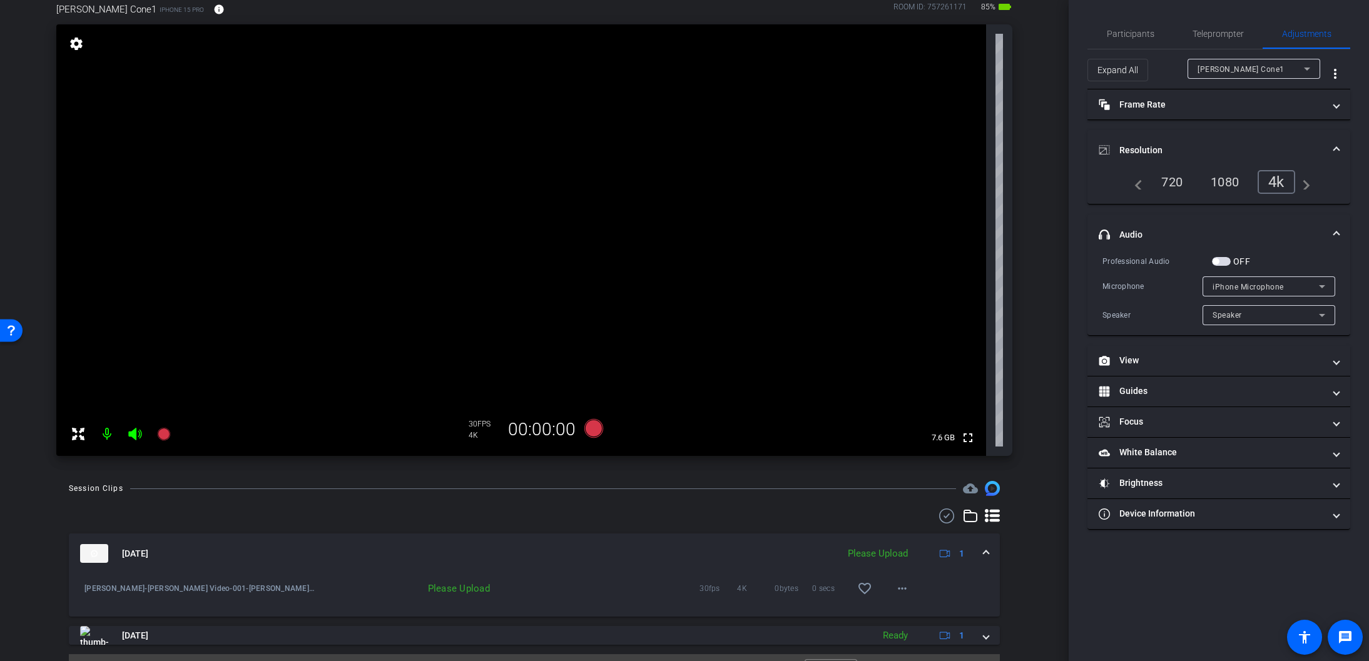
click at [1227, 259] on span "button" at bounding box center [1221, 261] width 19 height 9
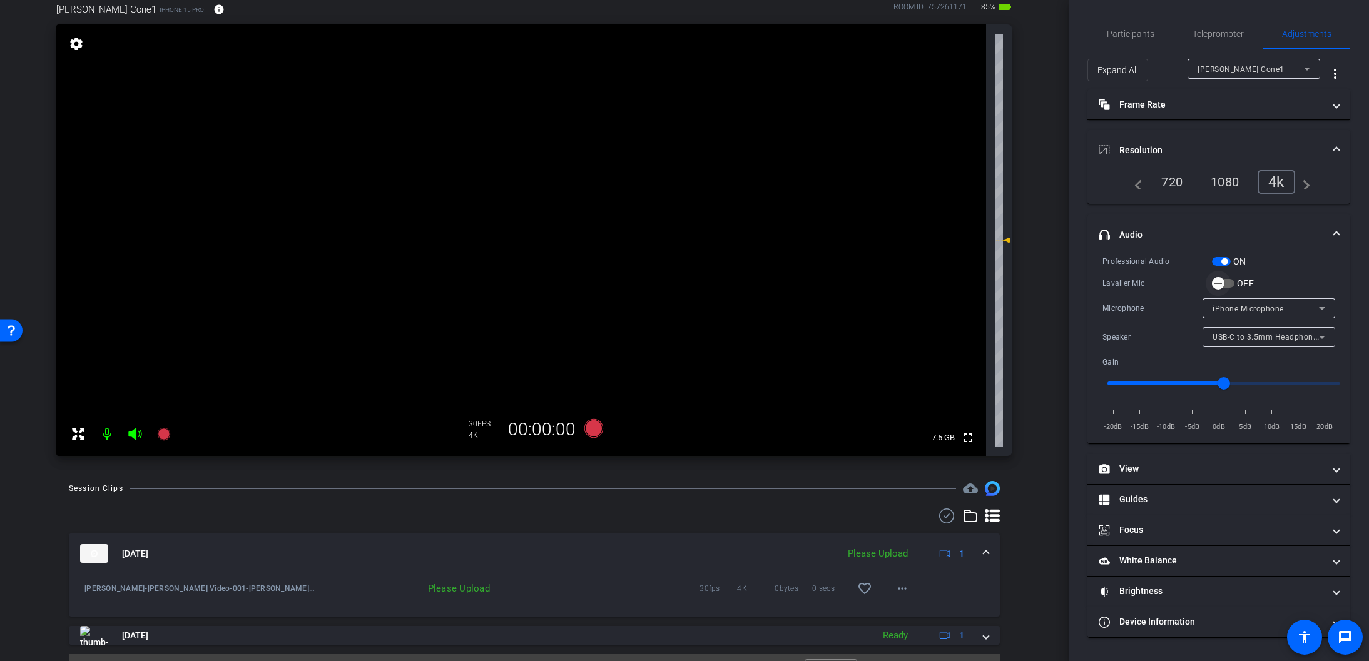
click at [1224, 284] on span "button" at bounding box center [1218, 283] width 13 height 13
click at [597, 425] on icon at bounding box center [593, 428] width 19 height 19
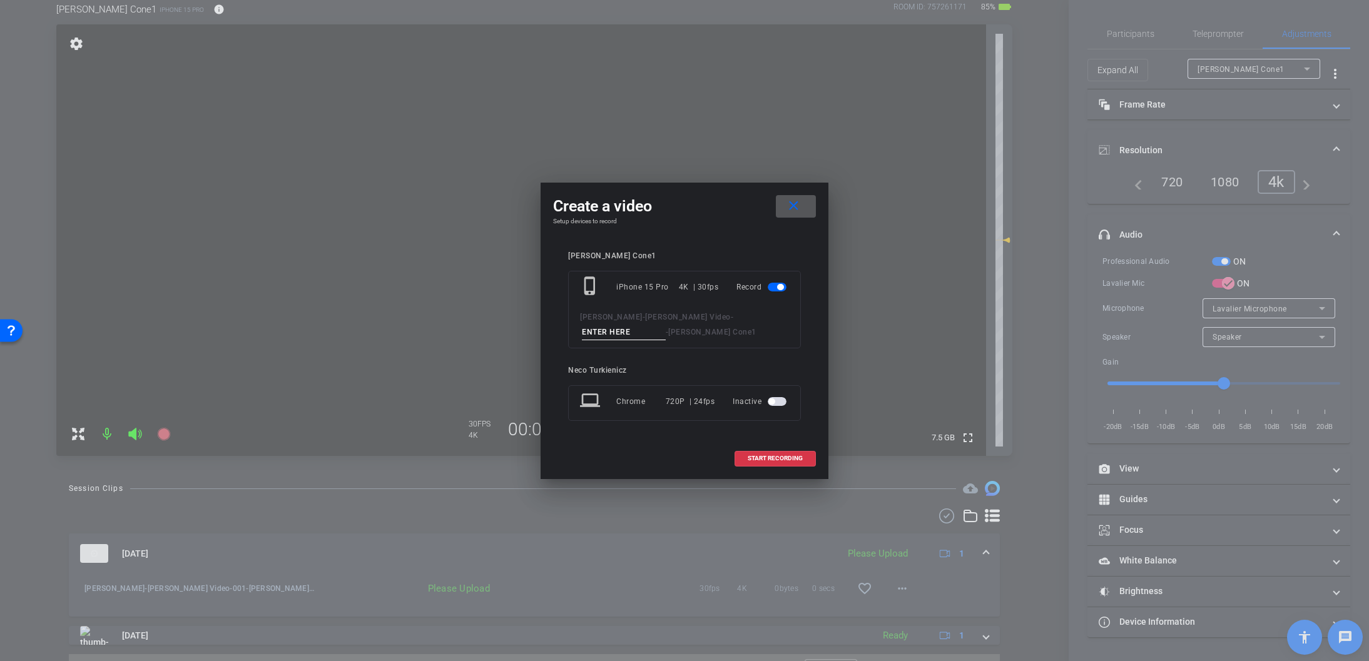
click at [666, 325] on input at bounding box center [624, 333] width 84 height 16
type input "001"
click at [778, 456] on span "START RECORDING" at bounding box center [775, 458] width 55 height 6
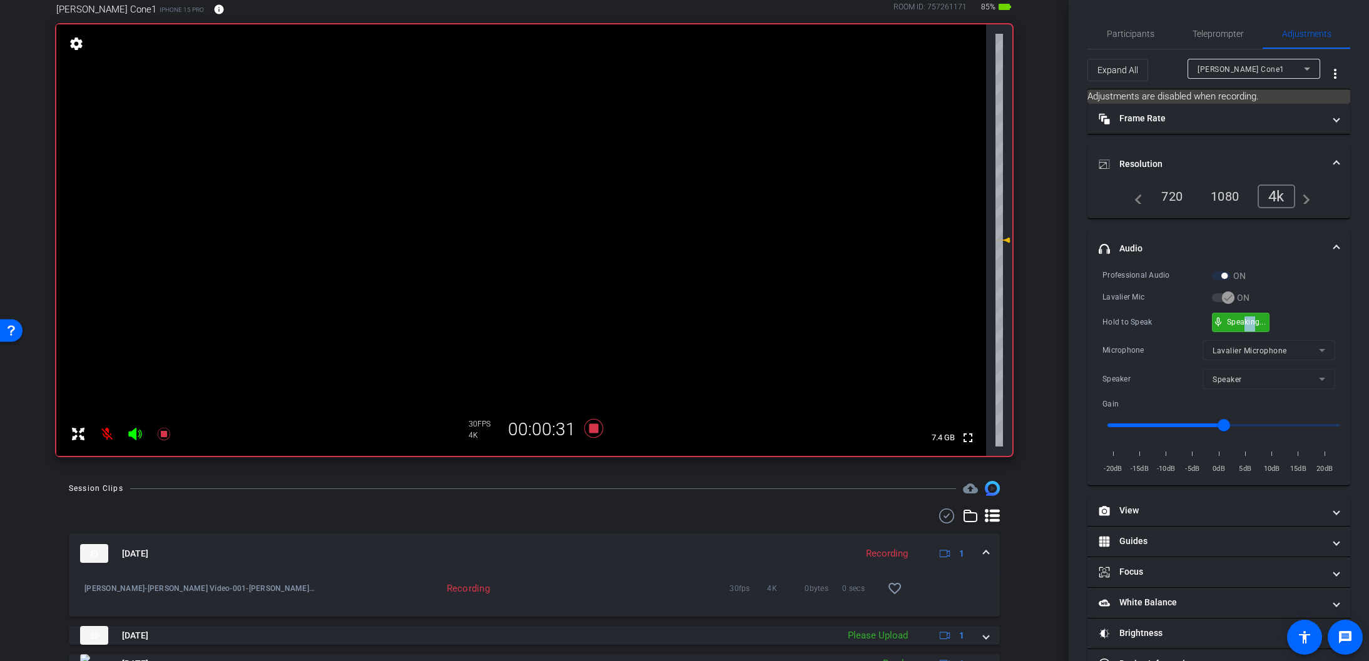
drag, startPoint x: 1254, startPoint y: 322, endPoint x: 1244, endPoint y: 322, distance: 10.6
click at [104, 432] on mat-icon at bounding box center [106, 434] width 25 height 25
drag, startPoint x: 1224, startPoint y: 422, endPoint x: 1246, endPoint y: 422, distance: 21.3
click at [1246, 422] on input "range" at bounding box center [1223, 426] width 259 height 28
drag, startPoint x: 1246, startPoint y: 422, endPoint x: 1230, endPoint y: 422, distance: 15.6
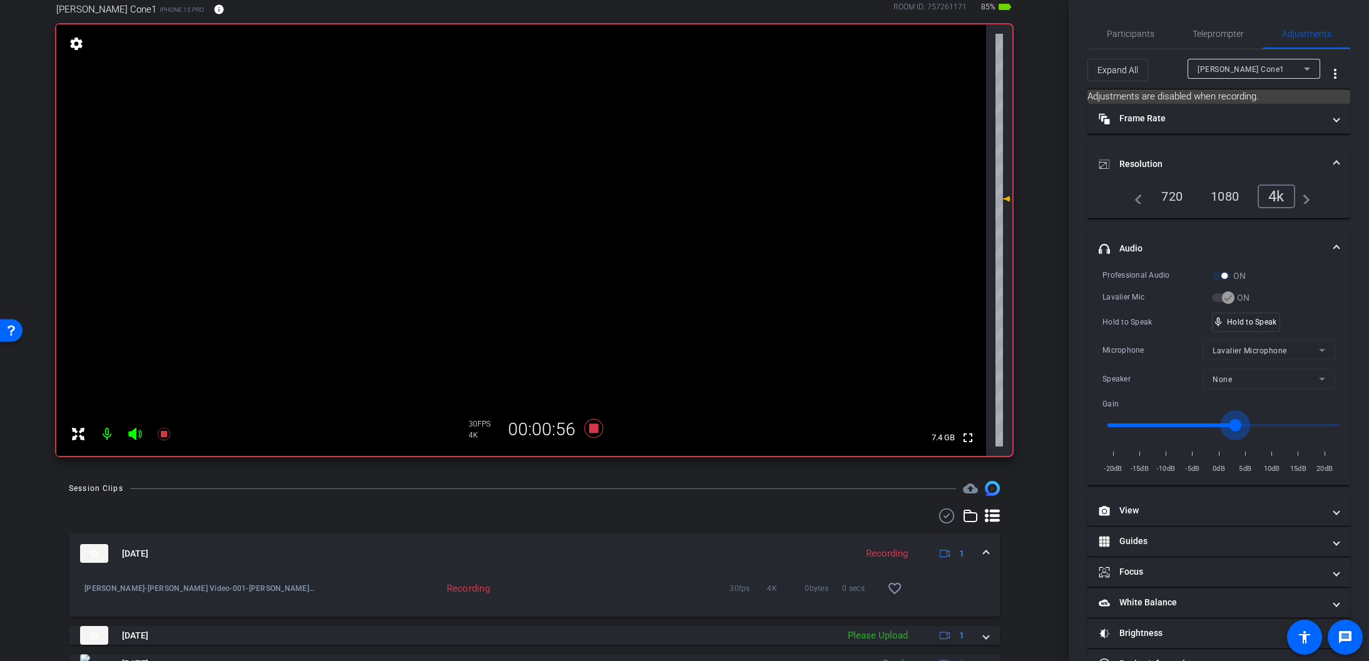
click at [1230, 422] on input "range" at bounding box center [1223, 426] width 259 height 28
type input "-1"
drag, startPoint x: 1229, startPoint y: 422, endPoint x: 1217, endPoint y: 422, distance: 12.5
click at [1216, 422] on input "range" at bounding box center [1223, 426] width 259 height 28
click at [595, 426] on icon at bounding box center [593, 428] width 19 height 19
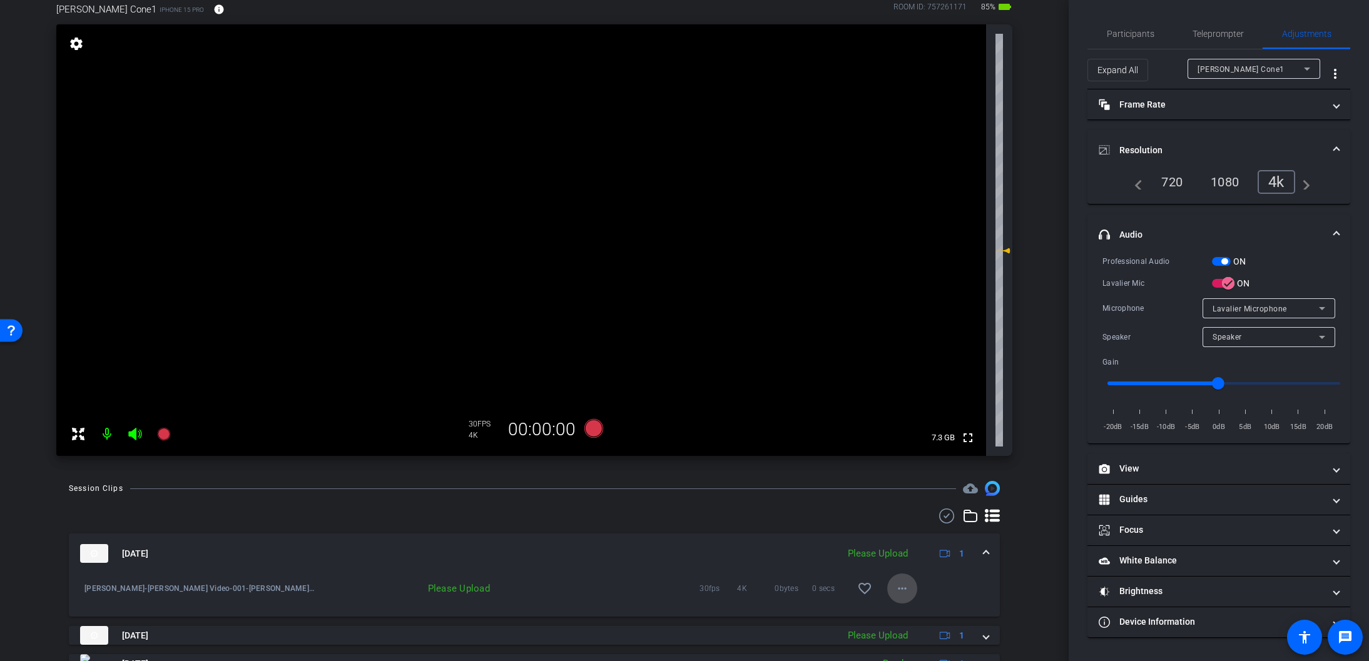
click at [905, 589] on mat-icon "more_horiz" at bounding box center [902, 588] width 15 height 15
click at [917, 613] on span "Upload" at bounding box center [922, 614] width 50 height 15
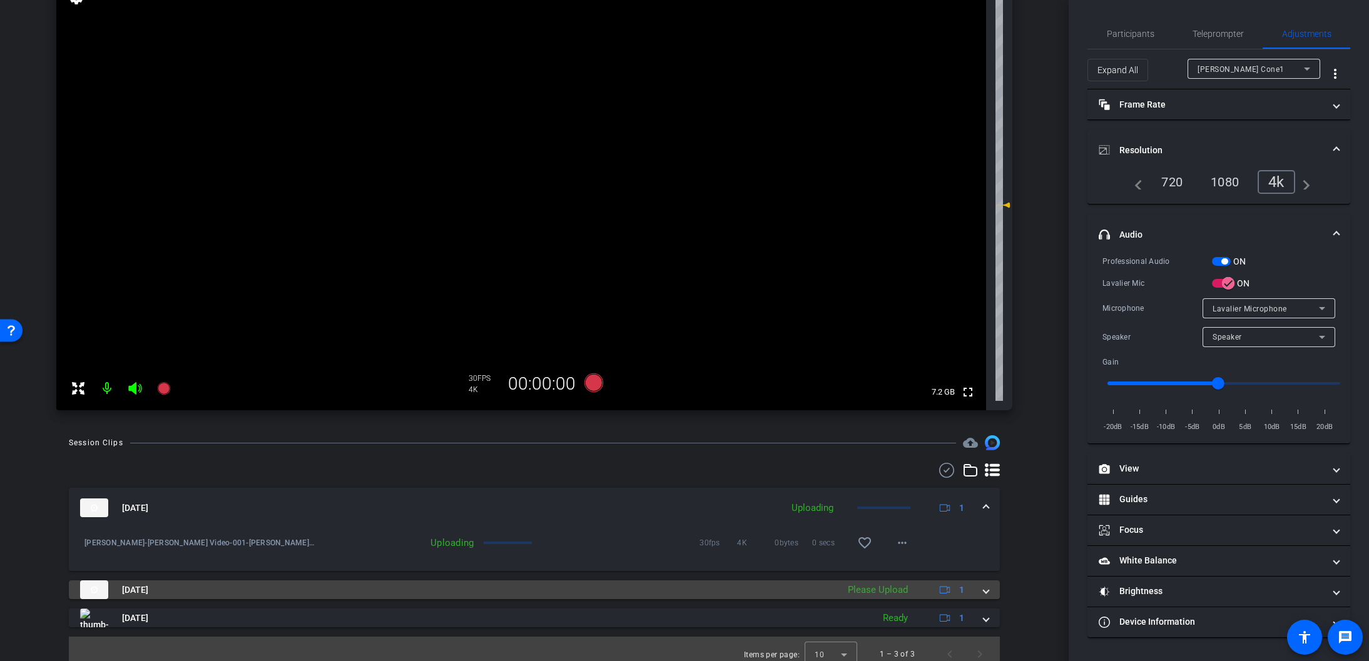
scroll to position [128, 0]
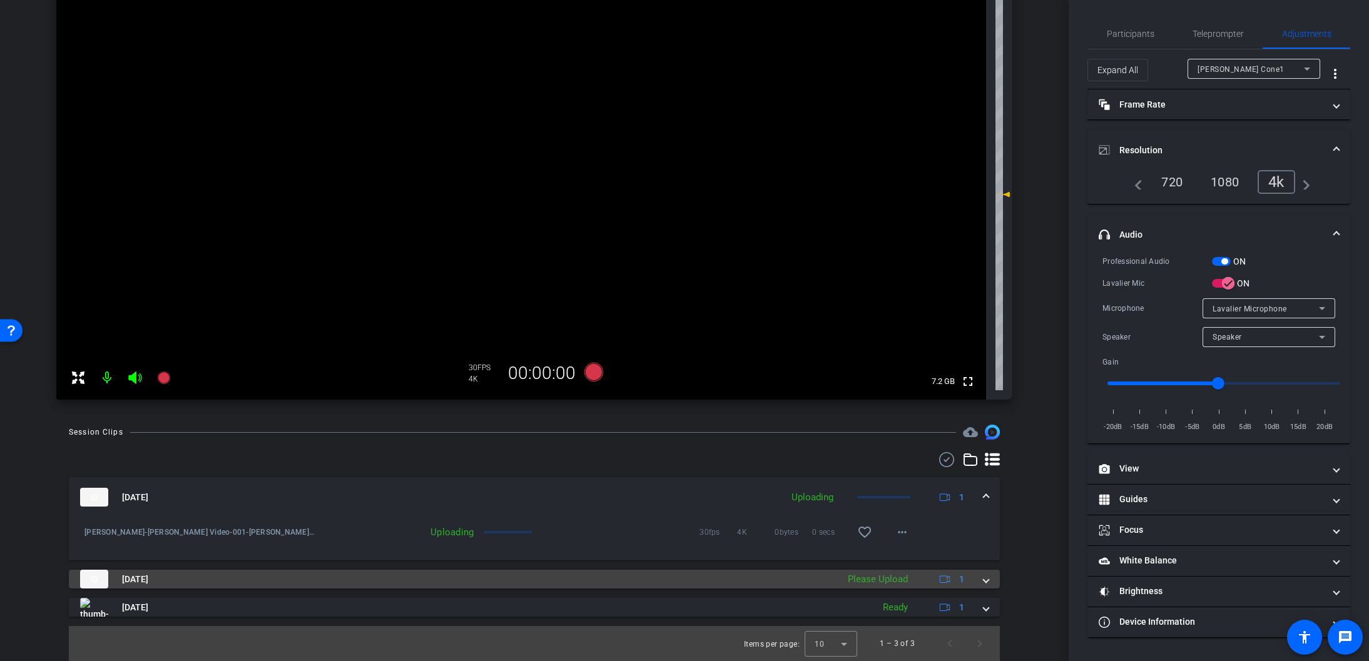
click at [984, 582] on span at bounding box center [985, 579] width 5 height 13
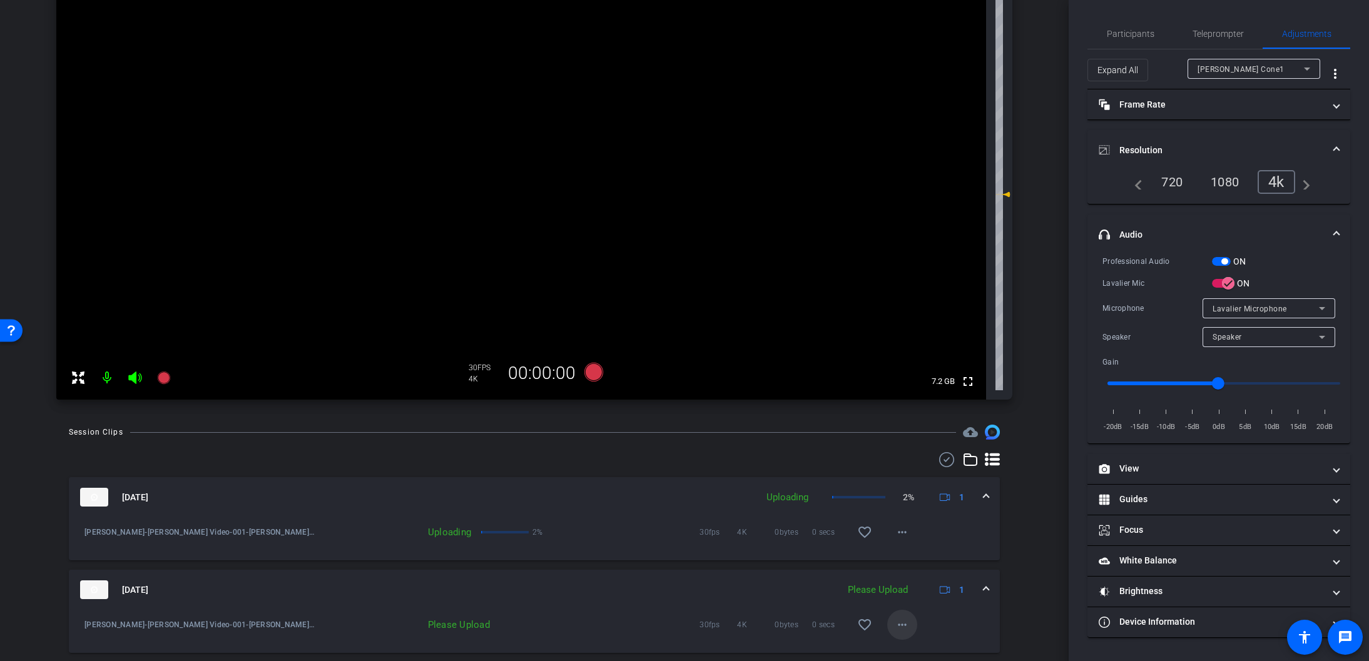
click at [902, 621] on mat-icon "more_horiz" at bounding box center [902, 624] width 15 height 15
click at [918, 599] on span "Delete clip" at bounding box center [922, 599] width 50 height 15
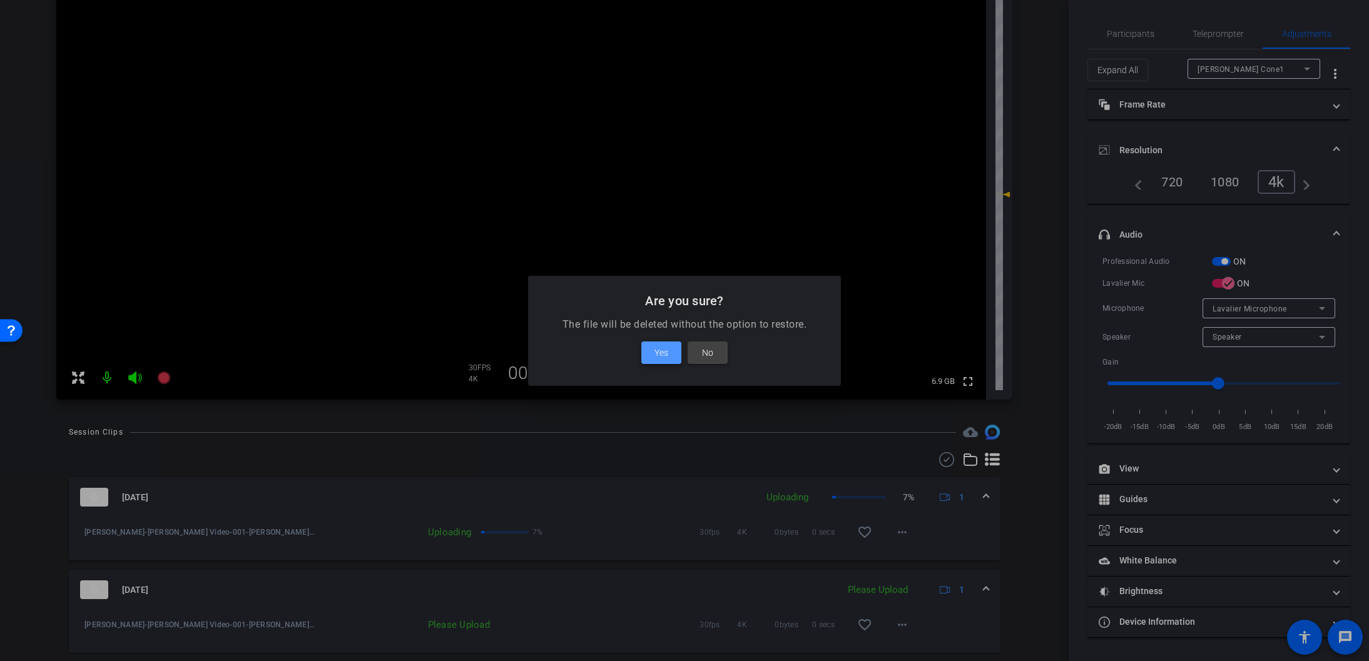
click at [659, 352] on span "Yes" at bounding box center [661, 352] width 14 height 15
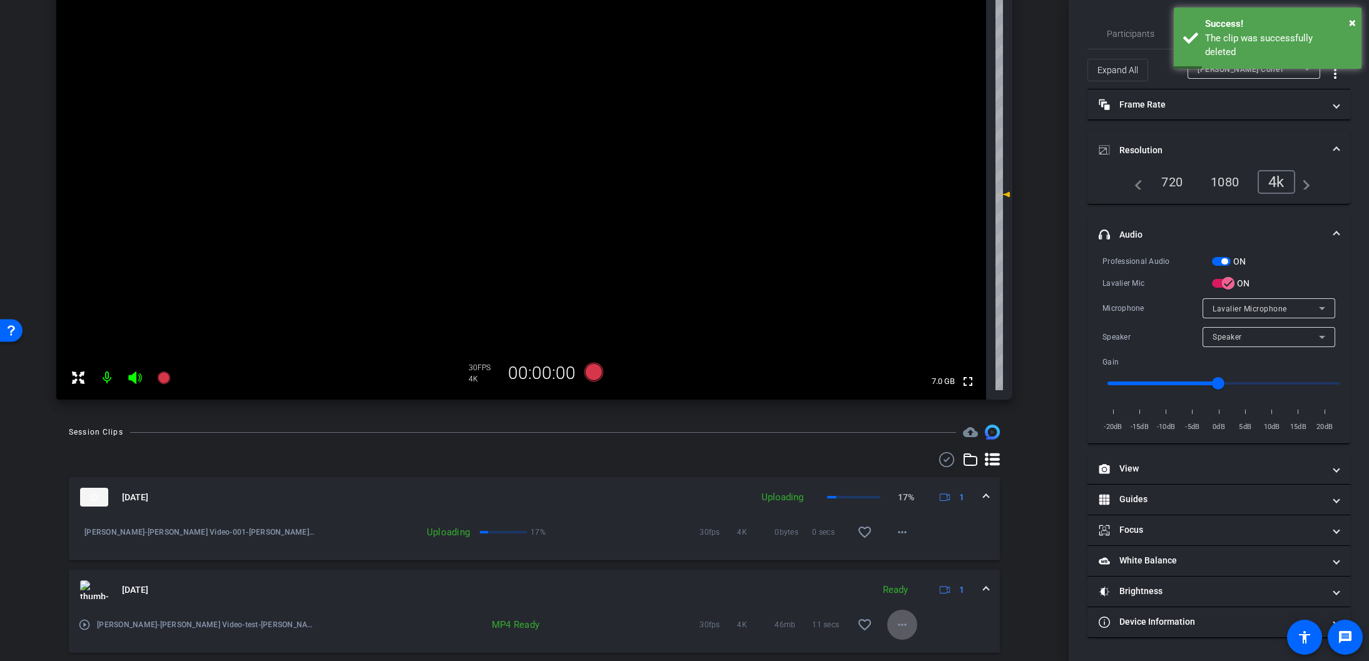
scroll to position [0, 0]
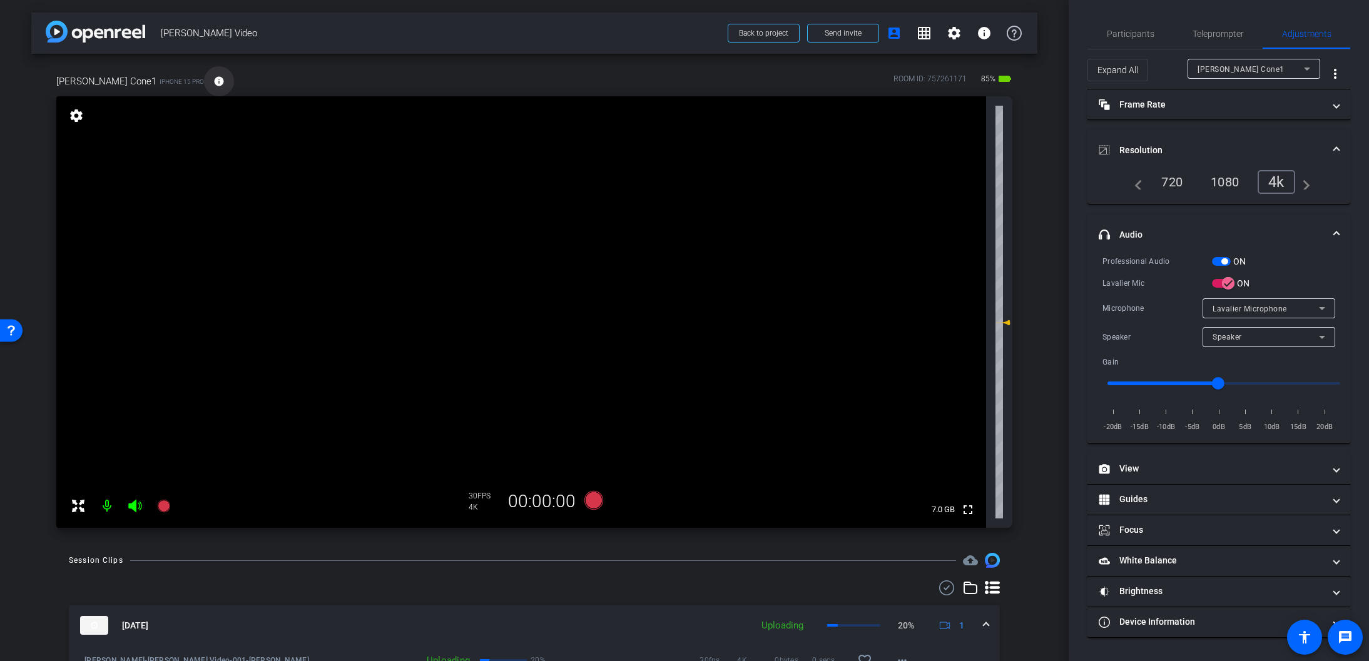
click at [213, 80] on mat-icon "info" at bounding box center [218, 81] width 11 height 11
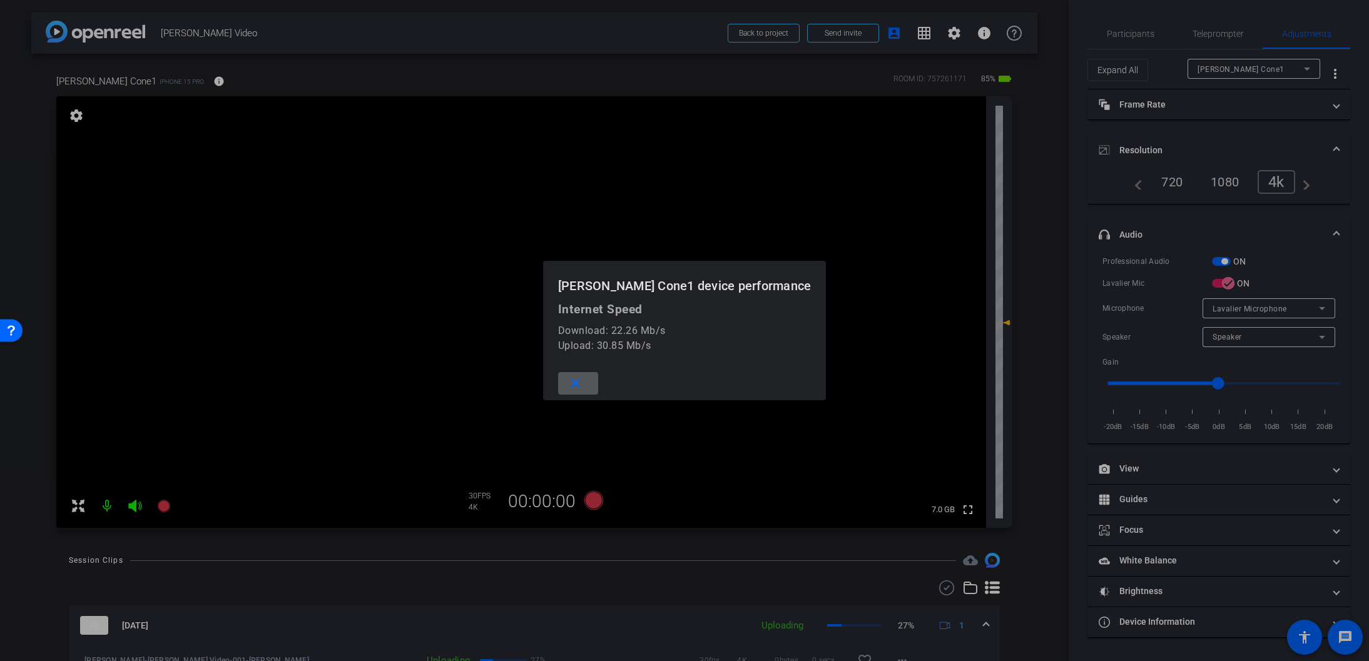
click at [598, 382] on span at bounding box center [578, 383] width 40 height 30
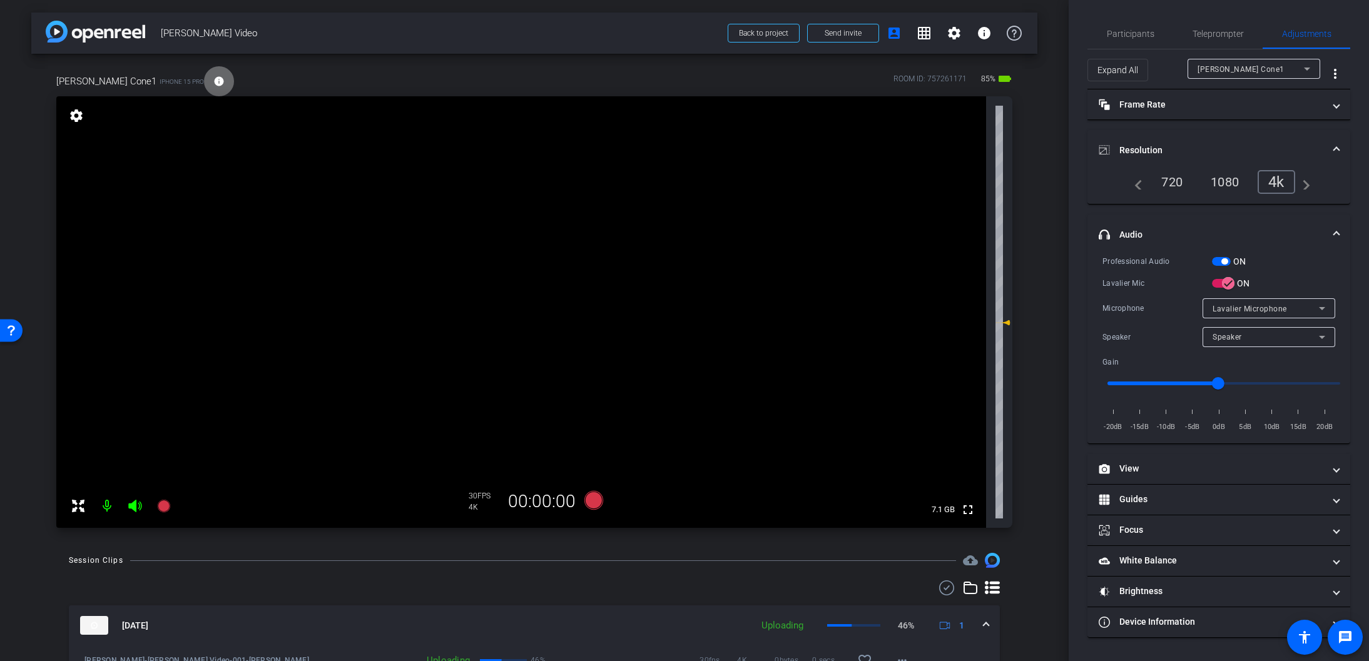
click at [213, 81] on mat-icon "info" at bounding box center [218, 81] width 11 height 11
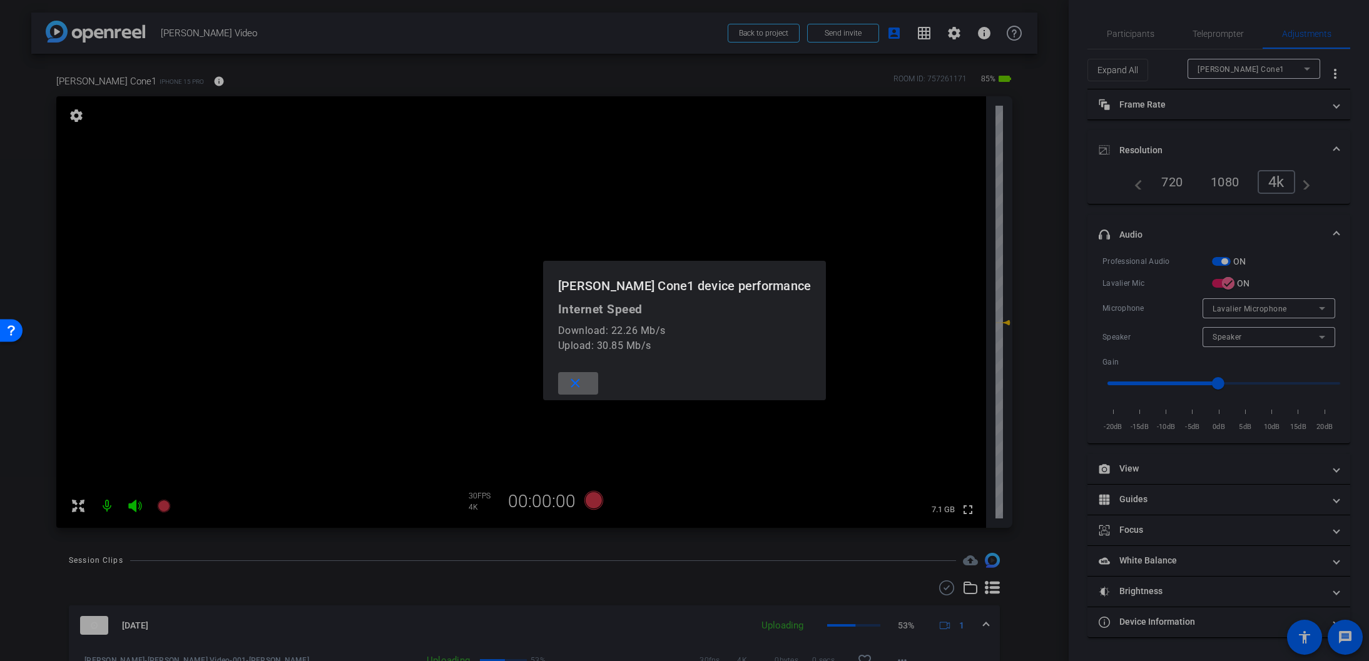
click at [583, 382] on mat-icon "close" at bounding box center [575, 384] width 16 height 16
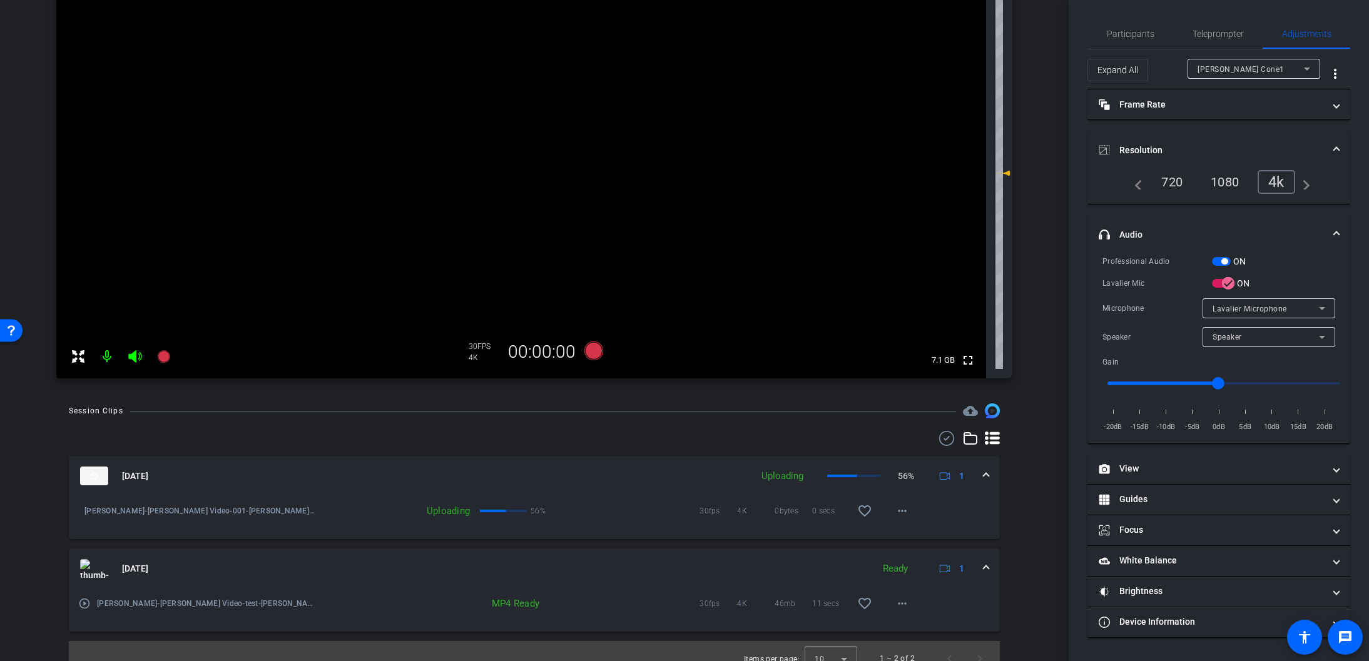
scroll to position [165, 0]
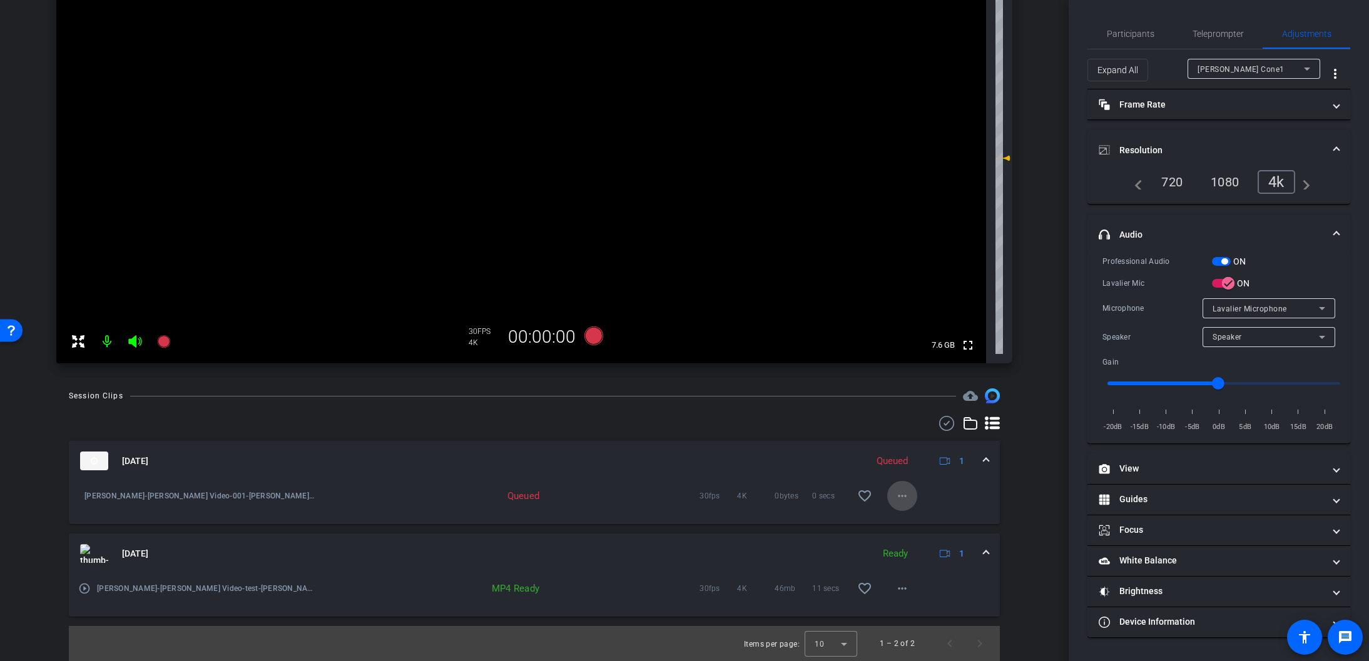
click at [903, 495] on mat-icon "more_horiz" at bounding box center [902, 496] width 15 height 15
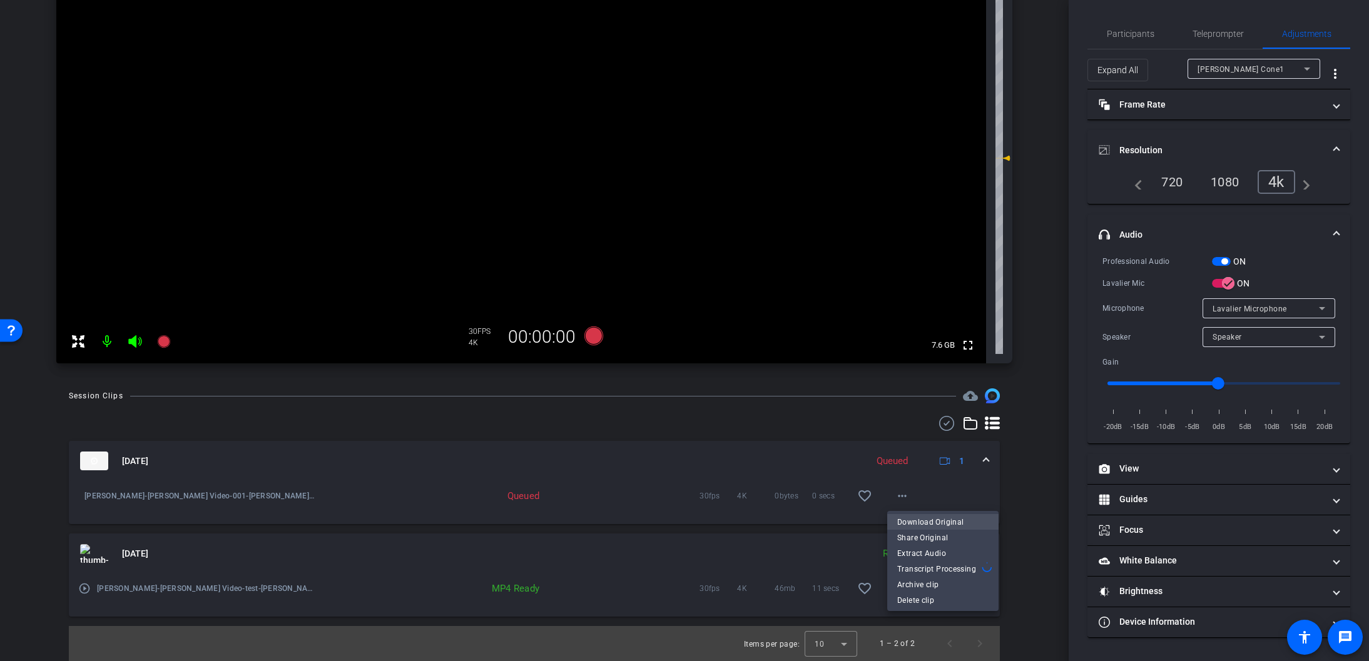
click at [926, 521] on span "Download Original" at bounding box center [942, 522] width 91 height 15
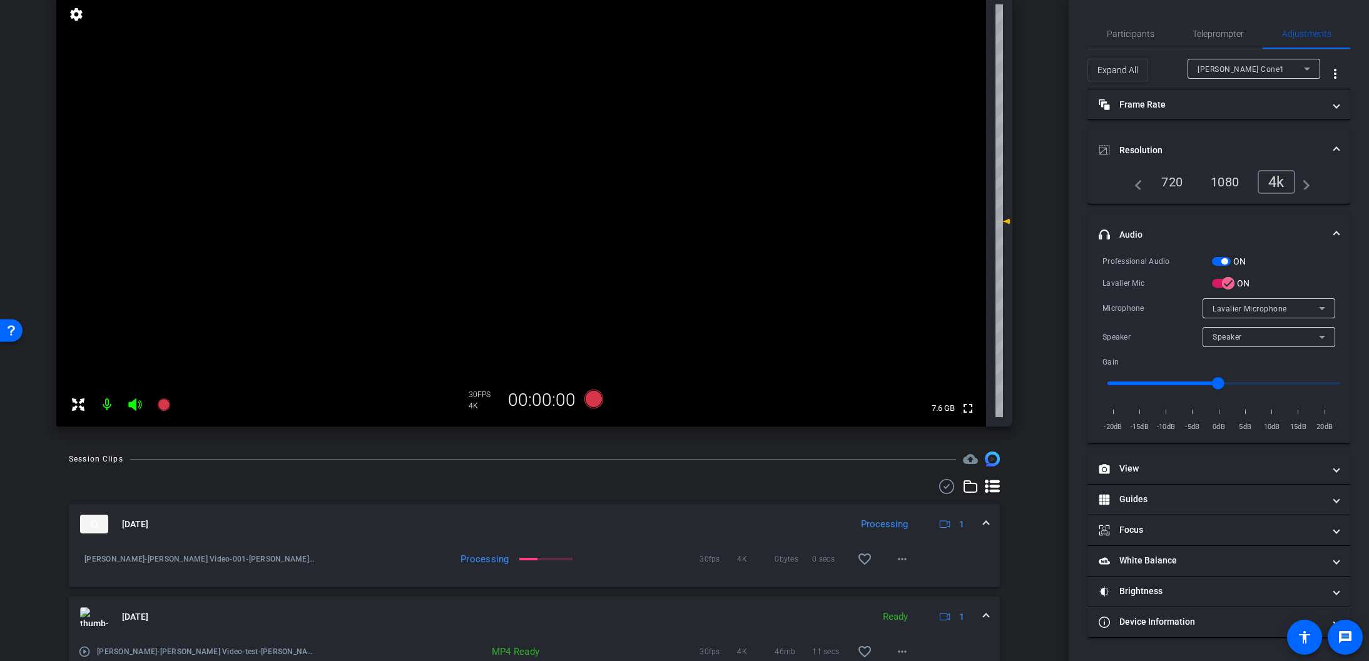
scroll to position [111, 0]
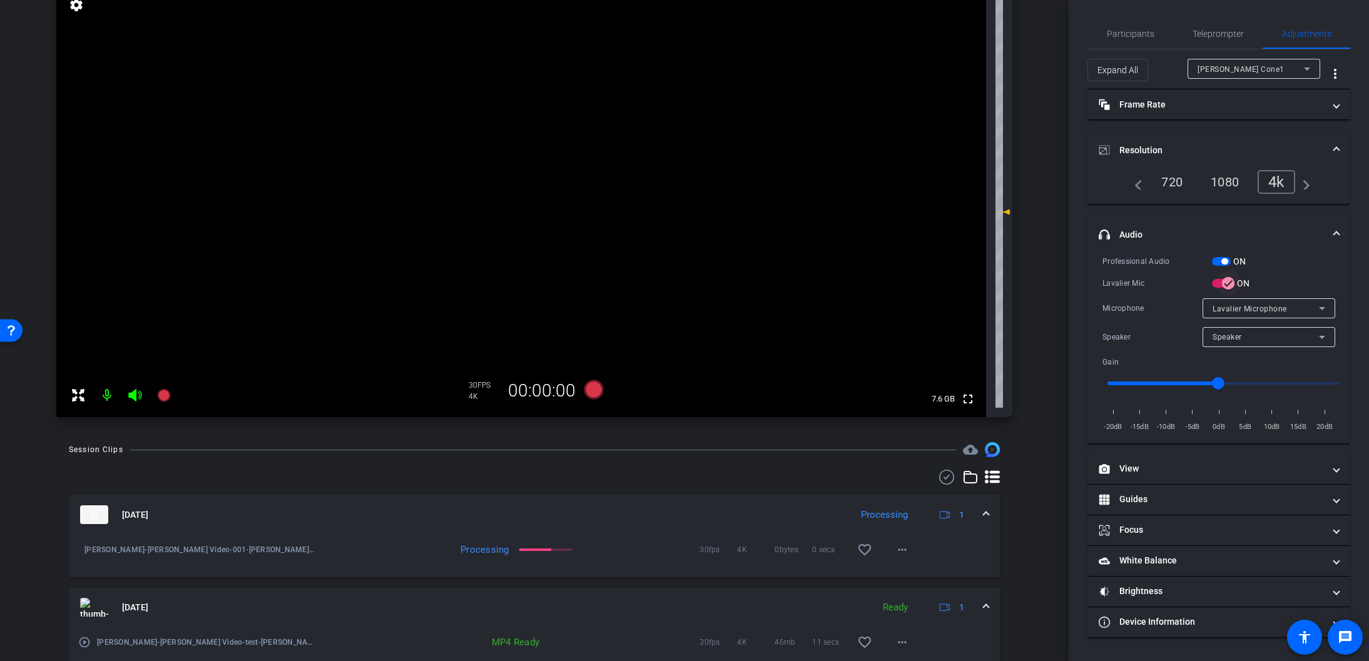
click at [1218, 285] on span "button" at bounding box center [1228, 283] width 25 height 25
click at [1218, 259] on span "button" at bounding box center [1221, 261] width 19 height 9
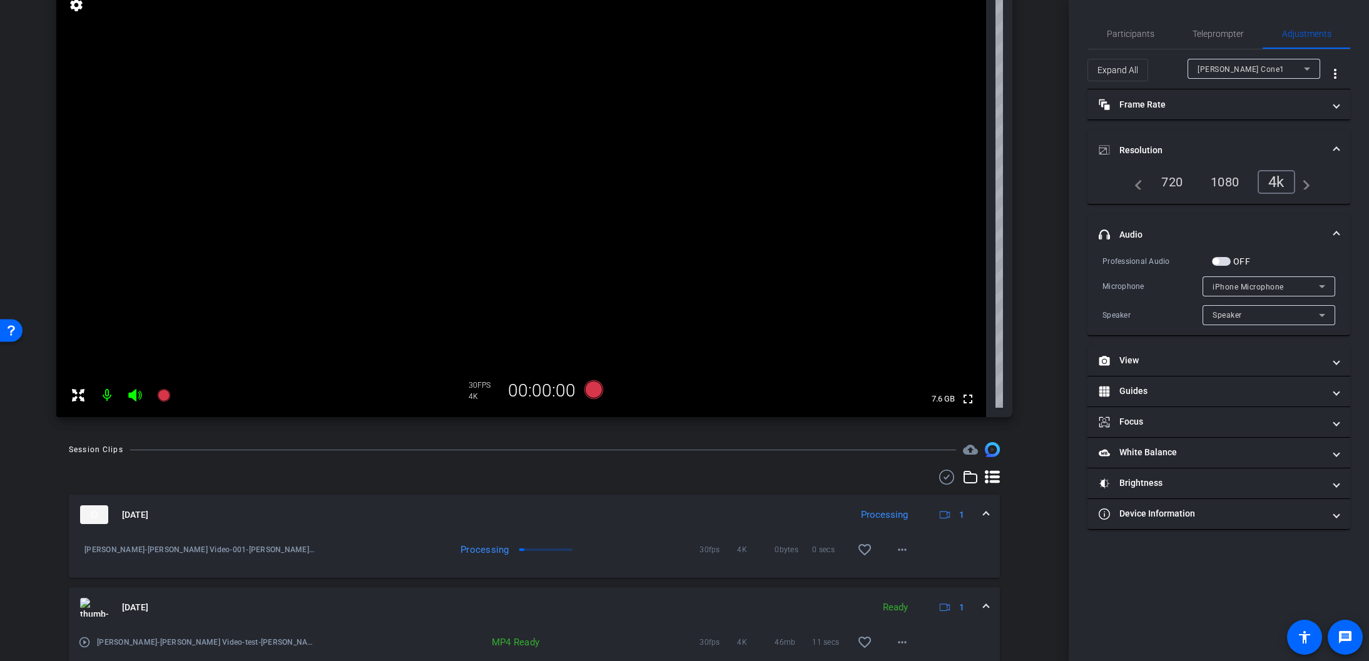
click at [985, 515] on span at bounding box center [985, 515] width 5 height 13
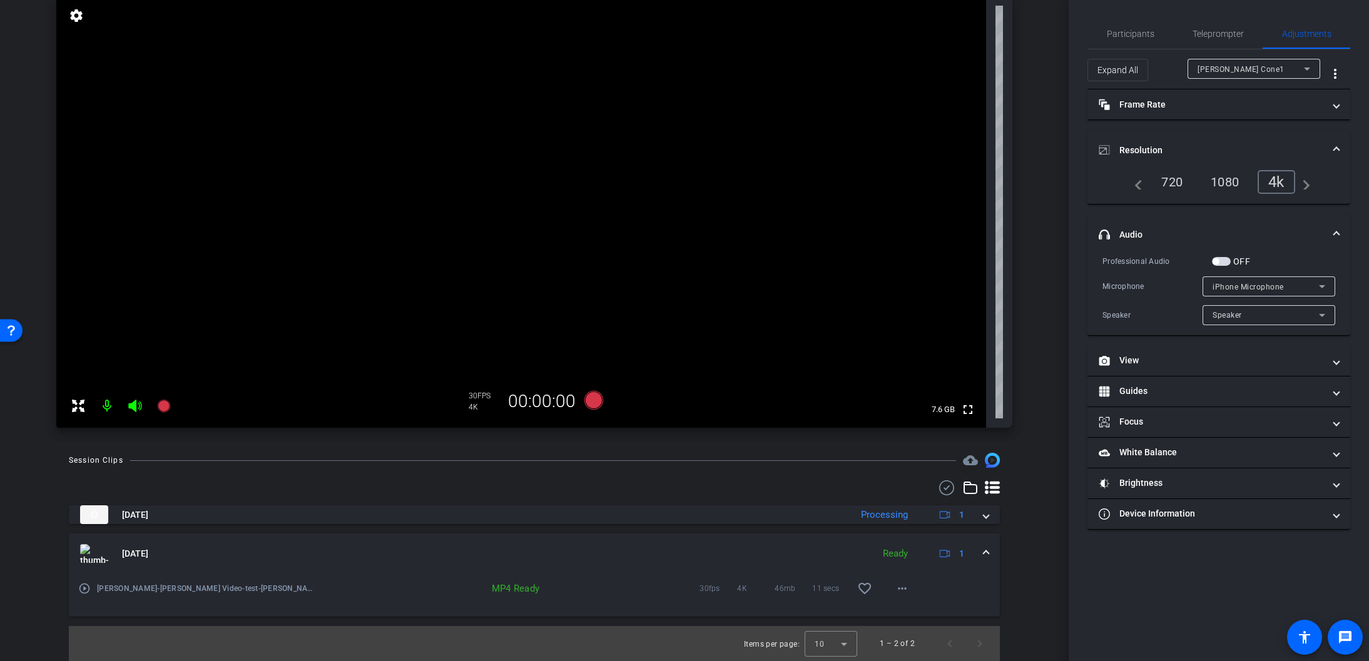
scroll to position [99, 0]
click at [597, 402] on icon at bounding box center [593, 401] width 19 height 19
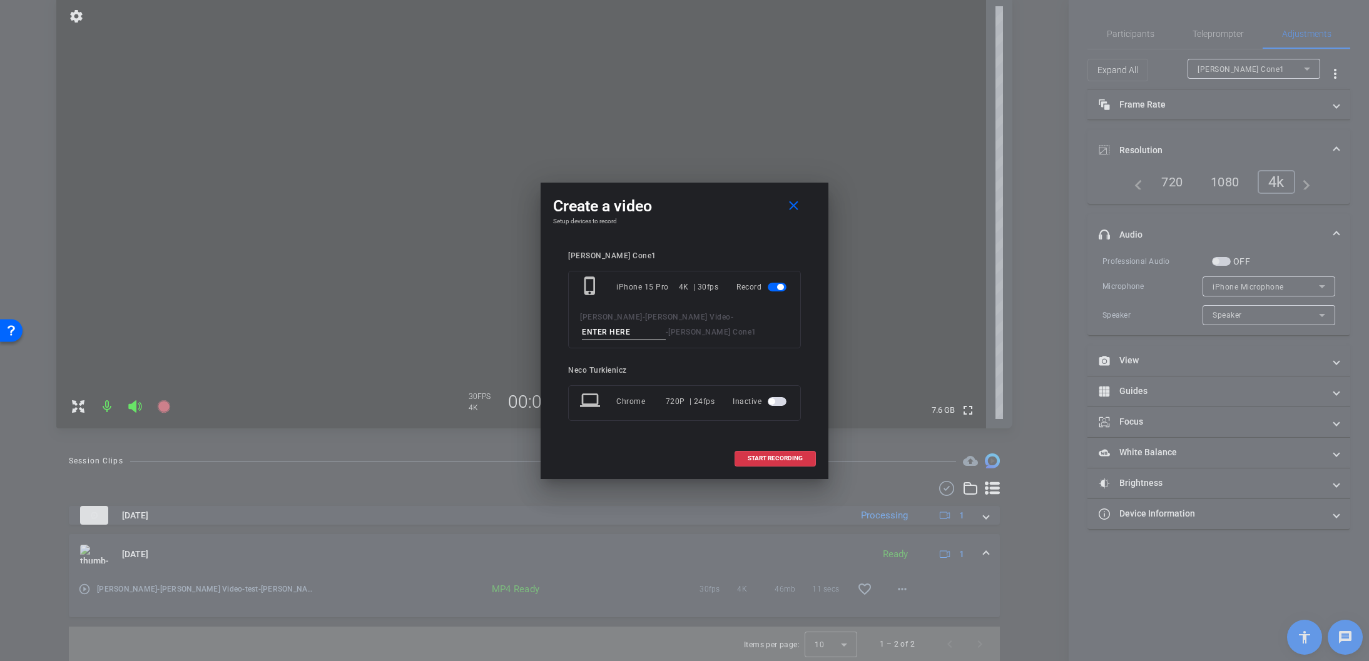
click at [666, 325] on input at bounding box center [624, 333] width 84 height 16
type input "D001"
click at [772, 461] on span "START RECORDING" at bounding box center [775, 458] width 55 height 6
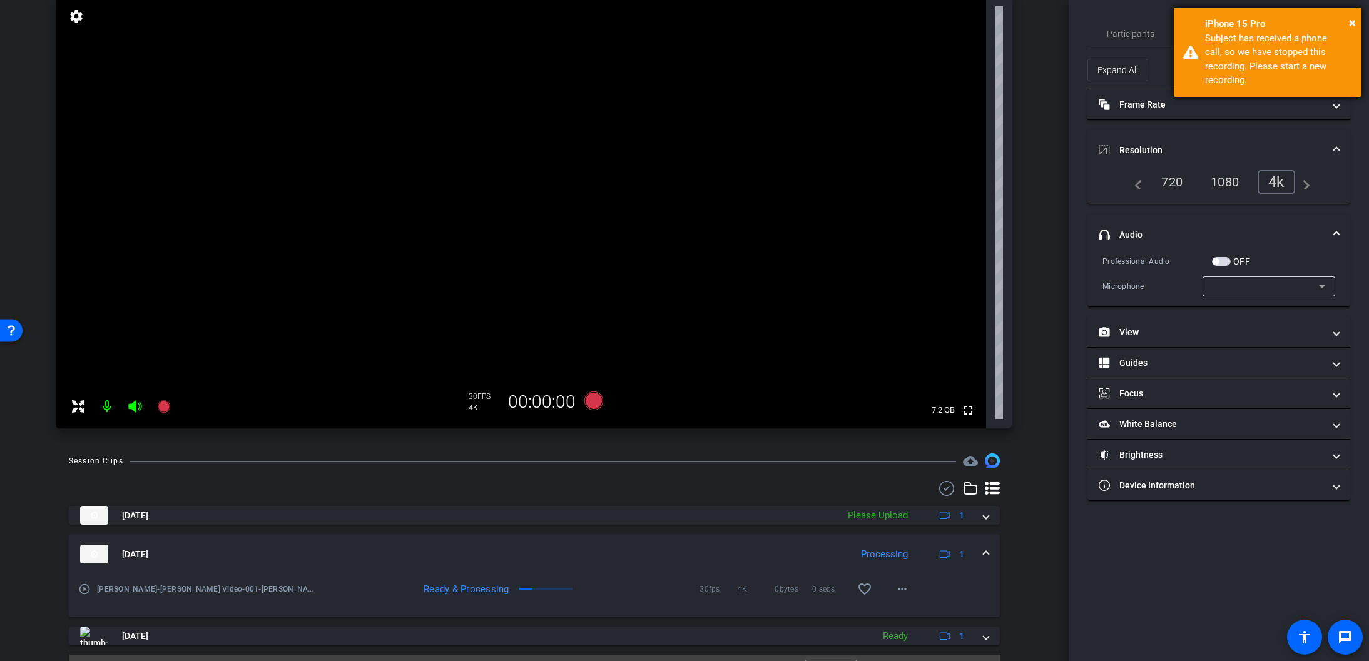
click at [1348, 20] on div "iPhone 15 Pro" at bounding box center [1278, 24] width 147 height 14
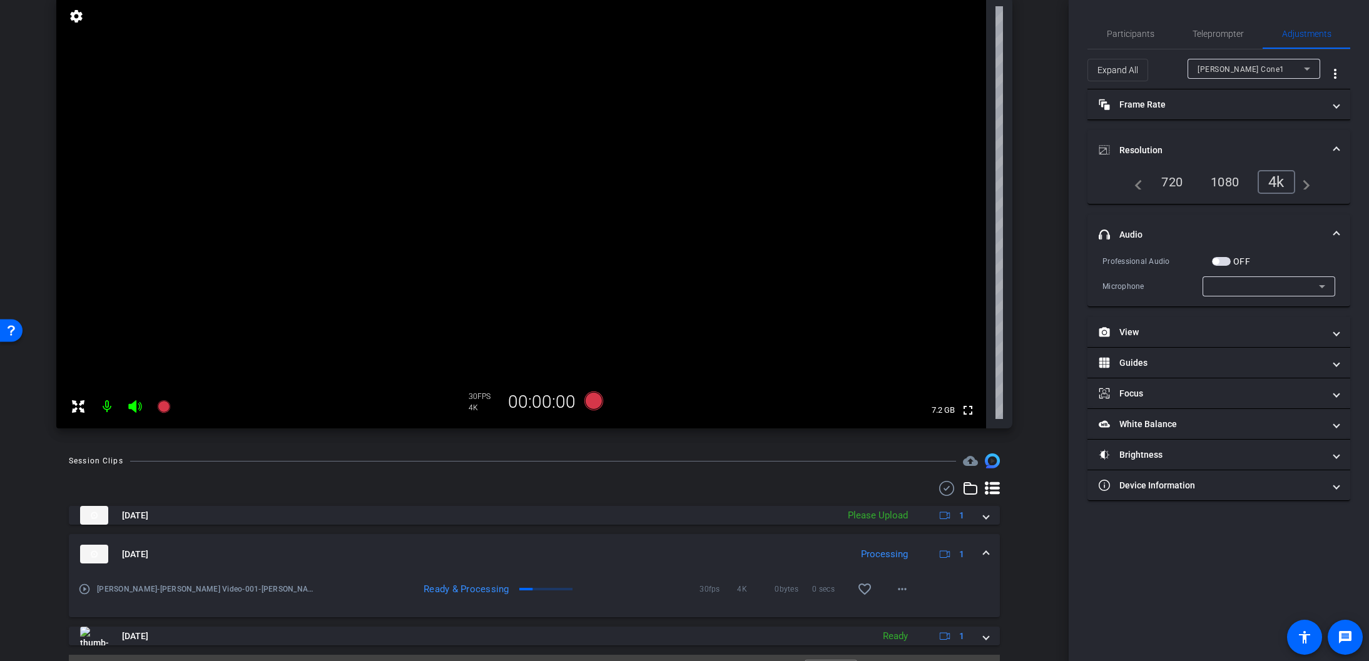
click at [795, 241] on video at bounding box center [521, 213] width 930 height 432
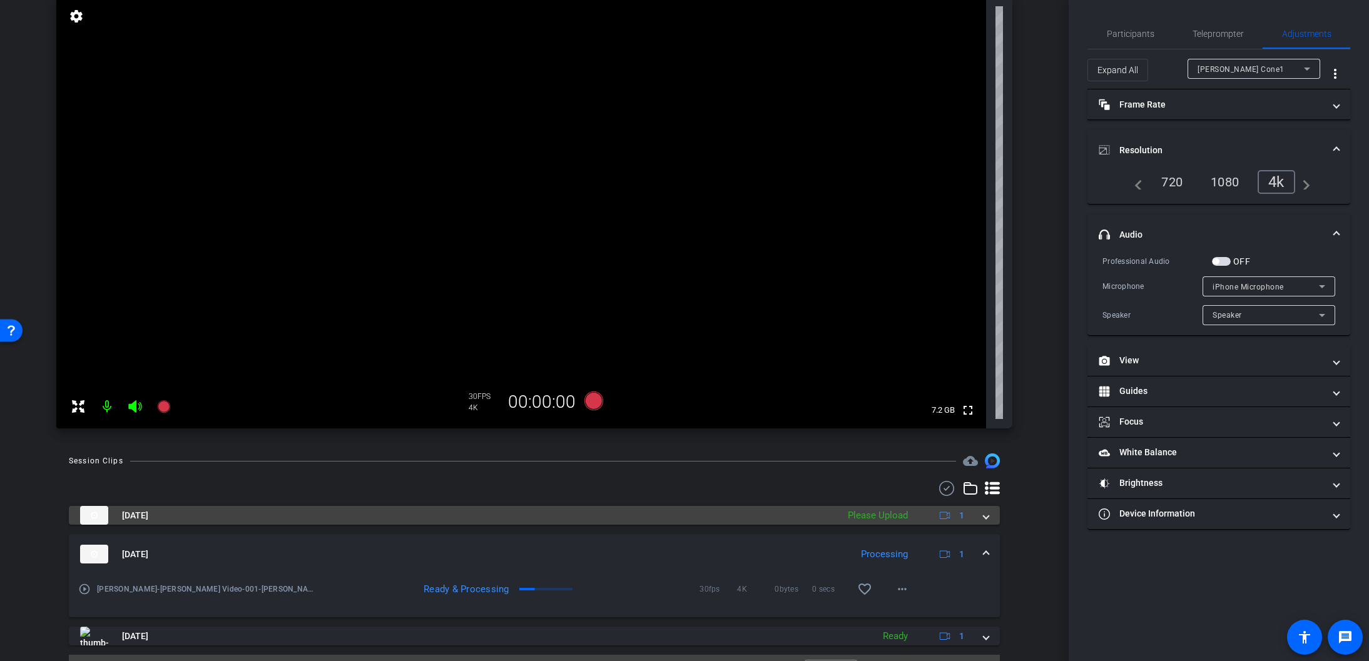
click at [982, 518] on div "[DATE] Please Upload 1" at bounding box center [531, 515] width 903 height 19
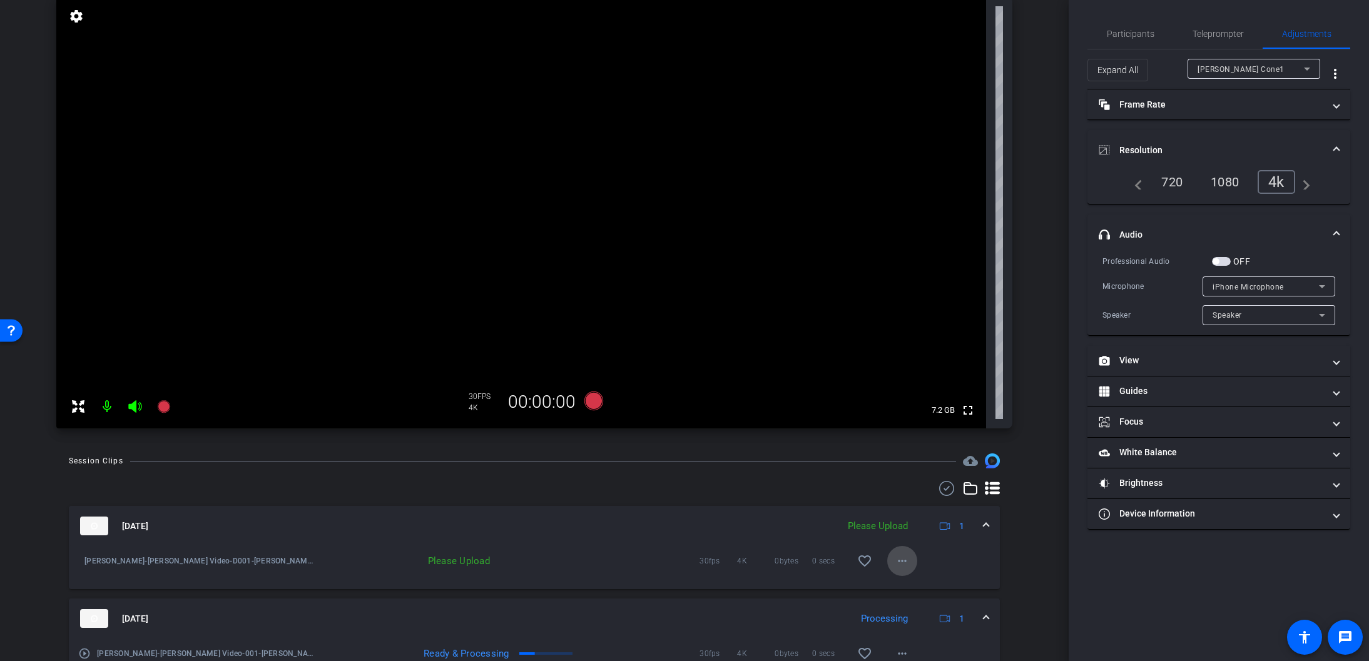
click at [903, 561] on mat-icon "more_horiz" at bounding box center [902, 561] width 15 height 15
click at [913, 584] on span "Upload" at bounding box center [922, 587] width 50 height 15
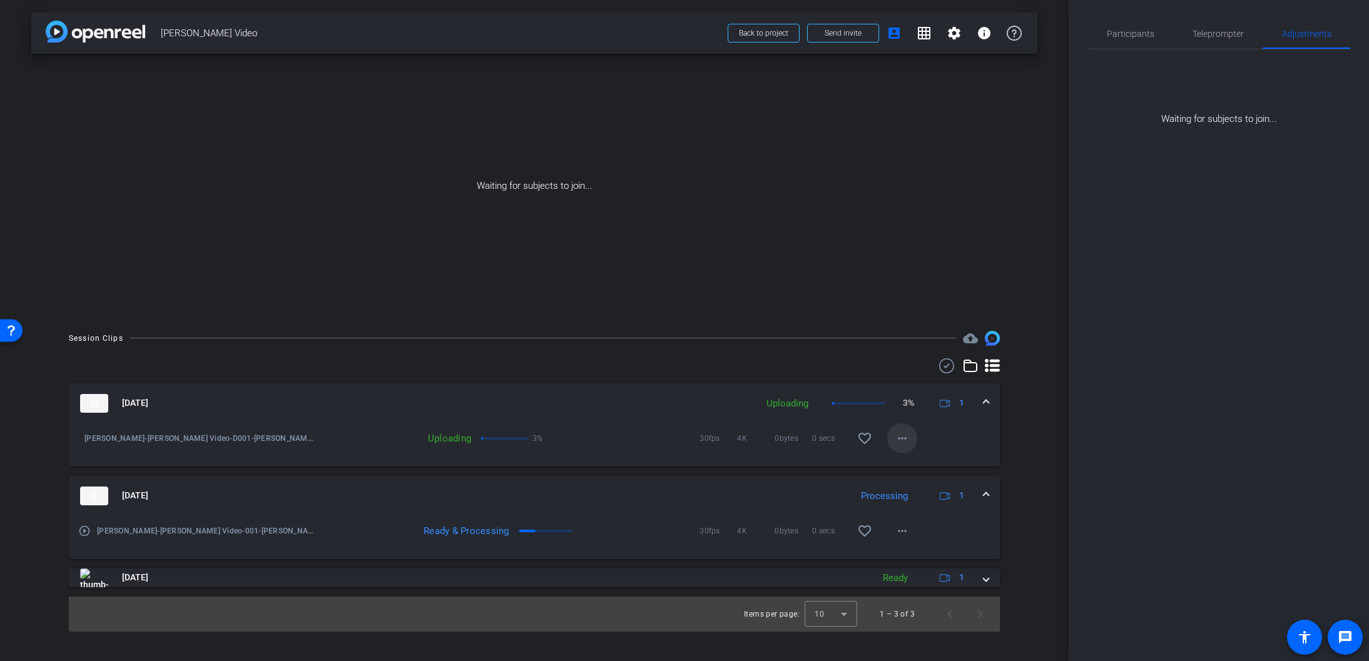
scroll to position [0, 0]
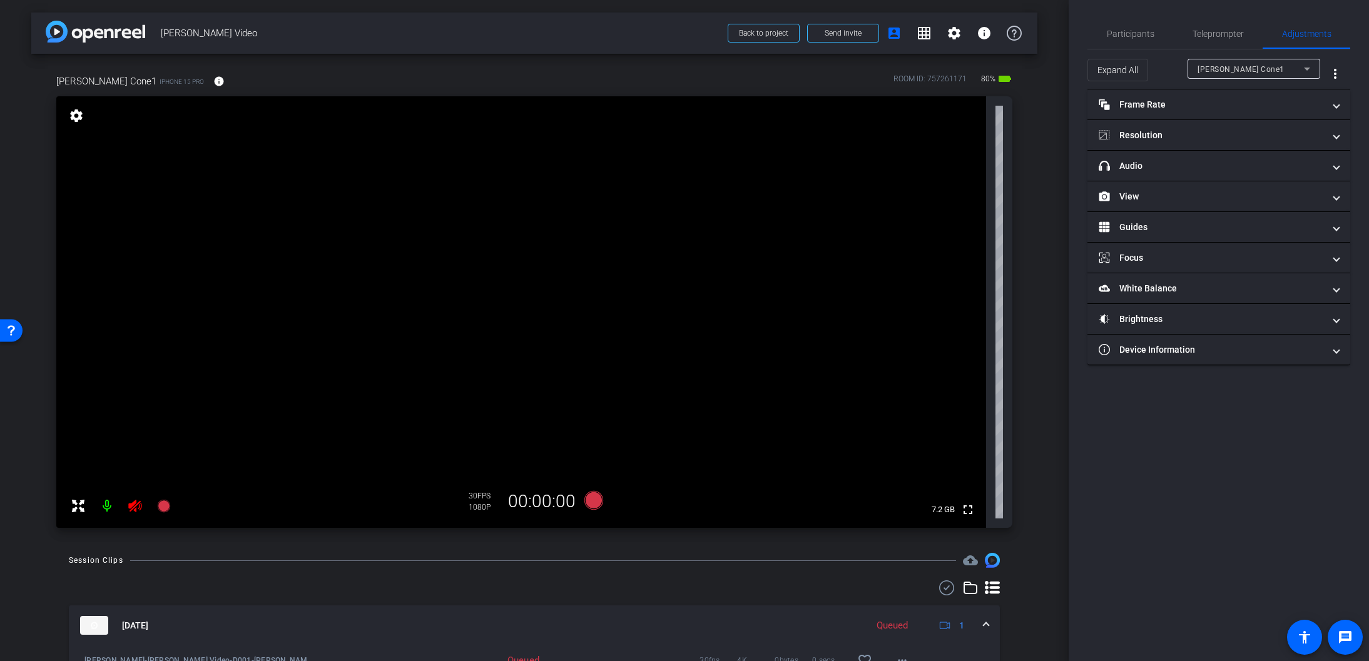
click at [134, 507] on icon at bounding box center [134, 506] width 13 height 13
click at [1336, 135] on span at bounding box center [1336, 135] width 5 height 13
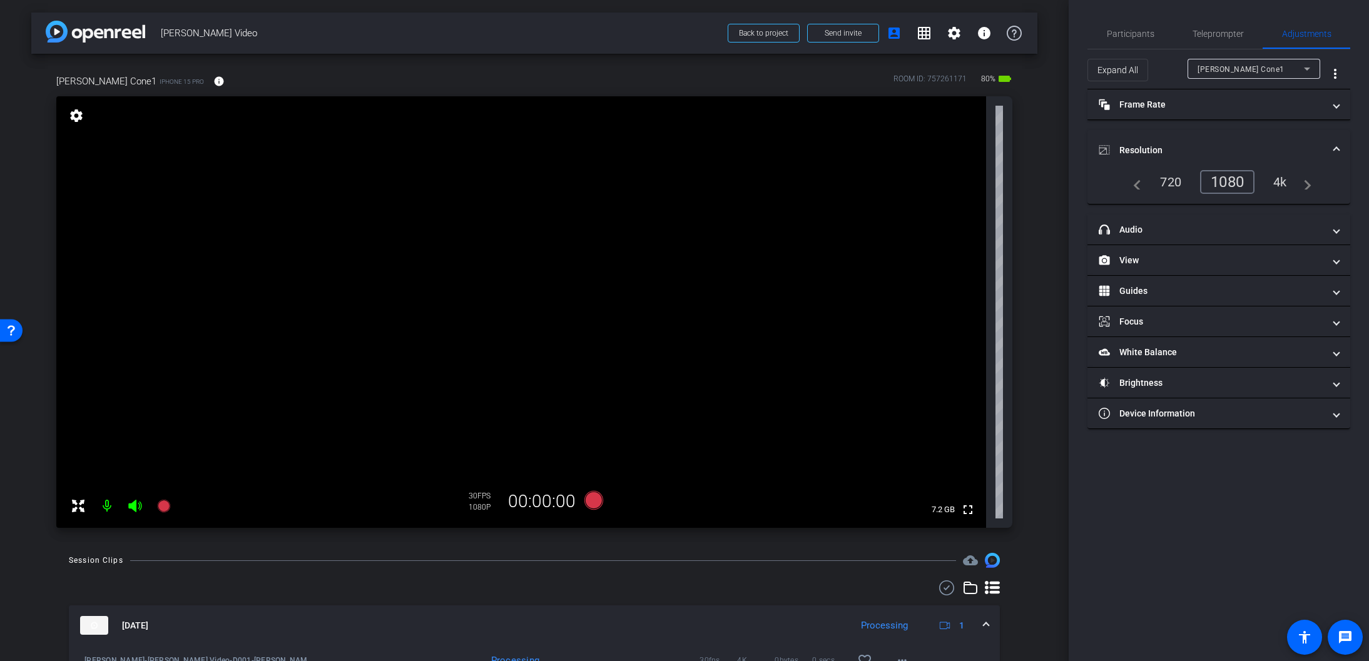
click at [1285, 180] on div "4k" at bounding box center [1280, 181] width 33 height 21
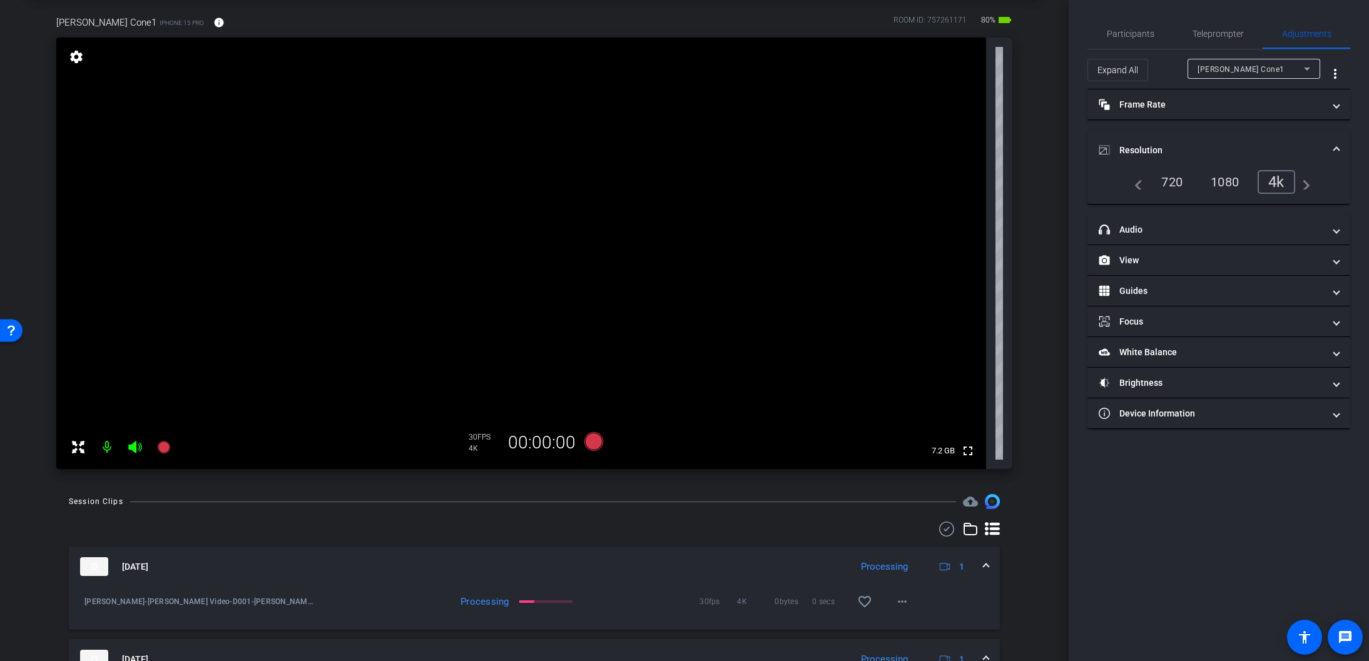
scroll to position [44, 0]
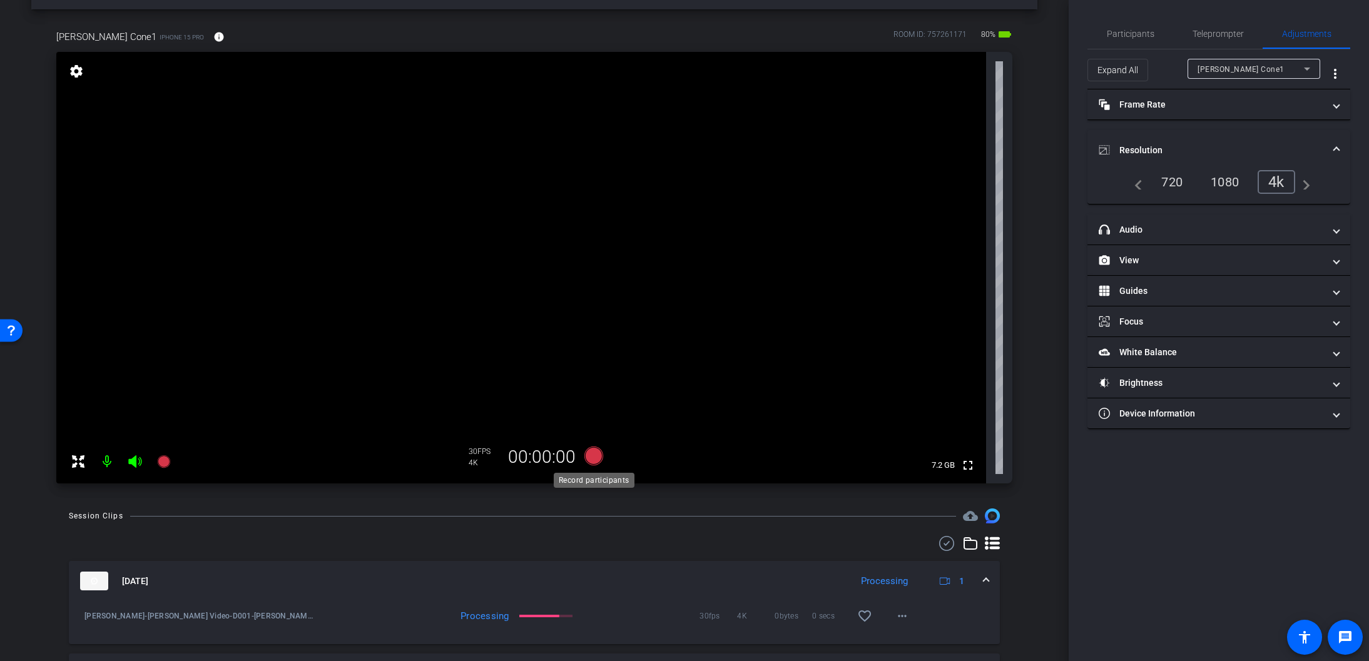
click at [592, 457] on icon at bounding box center [593, 456] width 19 height 19
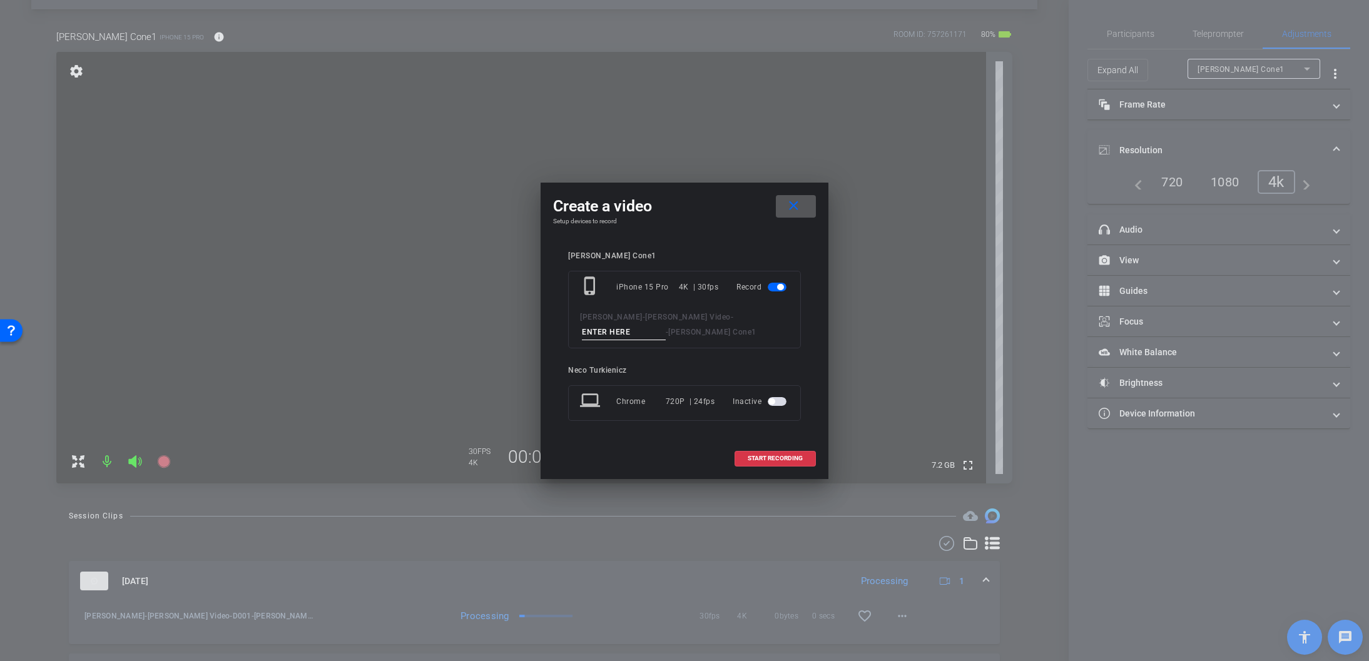
click at [666, 325] on input at bounding box center [624, 333] width 84 height 16
type input "D001B"
click at [771, 454] on span at bounding box center [775, 459] width 80 height 30
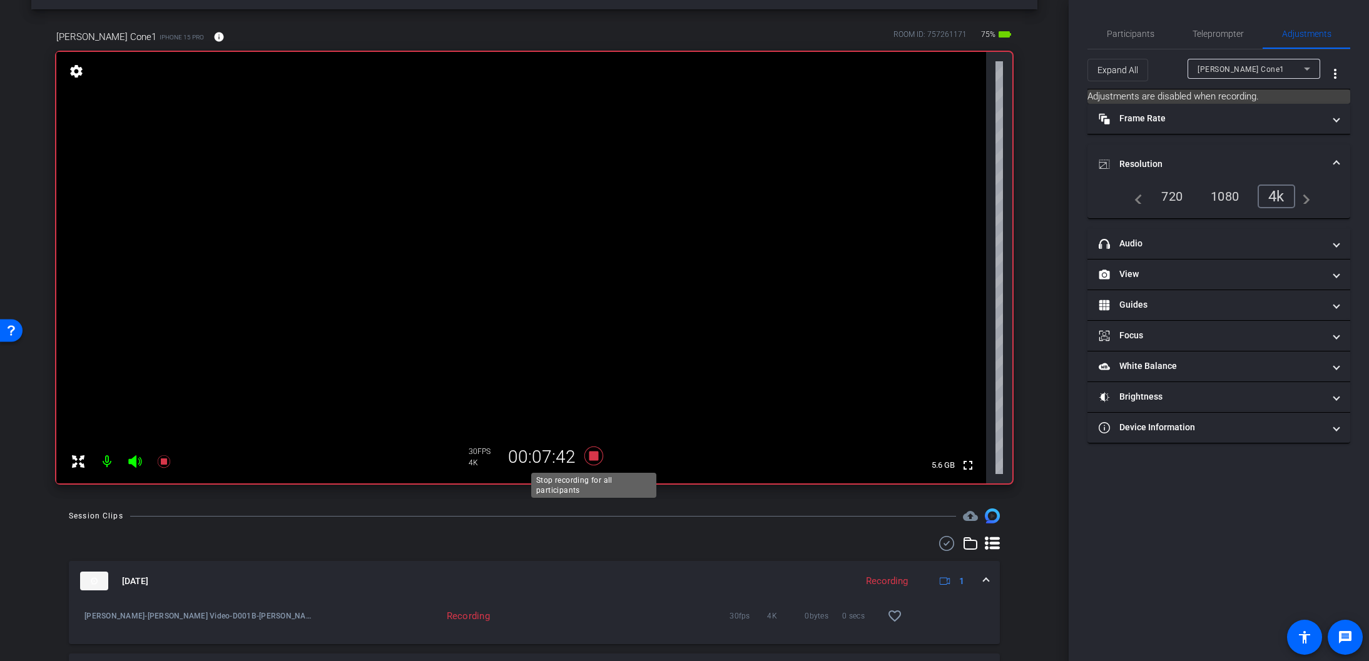
click at [594, 455] on icon at bounding box center [593, 456] width 19 height 19
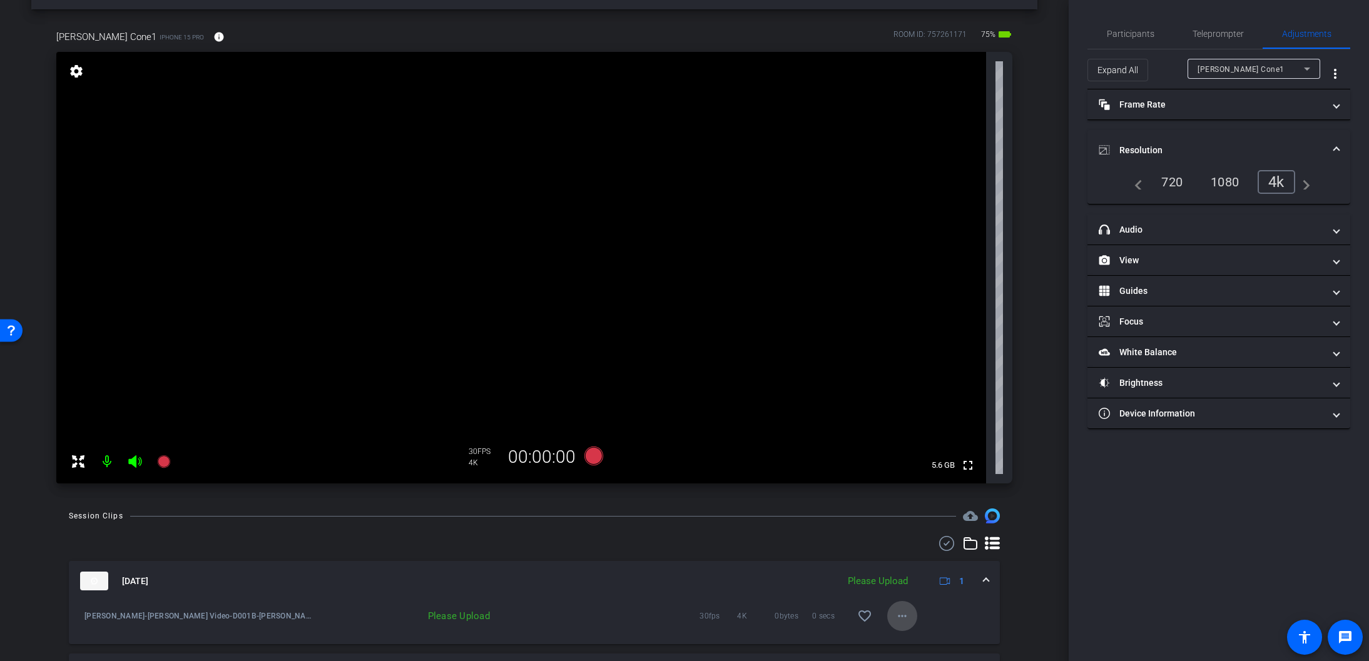
click at [905, 616] on mat-icon "more_horiz" at bounding box center [902, 616] width 15 height 15
click at [915, 557] on span "Upload" at bounding box center [922, 559] width 50 height 15
click at [595, 457] on icon at bounding box center [593, 456] width 19 height 19
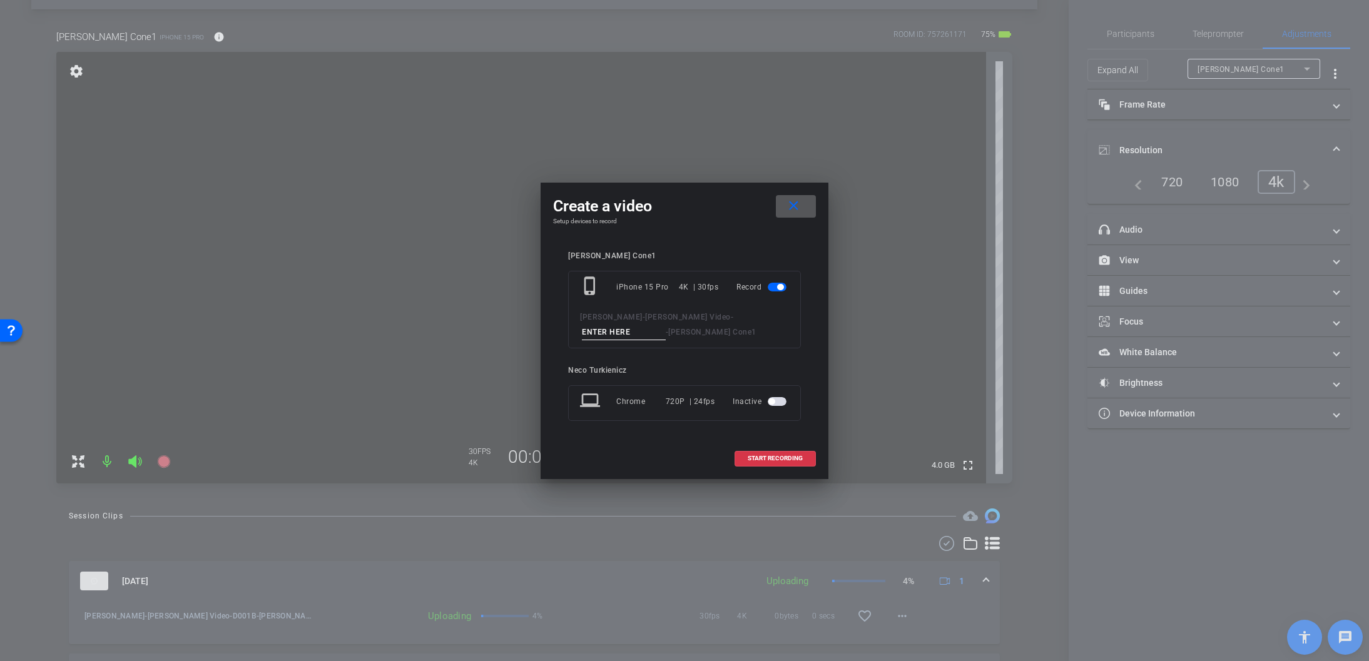
click at [666, 325] on input at bounding box center [624, 333] width 84 height 16
type input "D002"
click at [780, 458] on span "START RECORDING" at bounding box center [775, 458] width 55 height 6
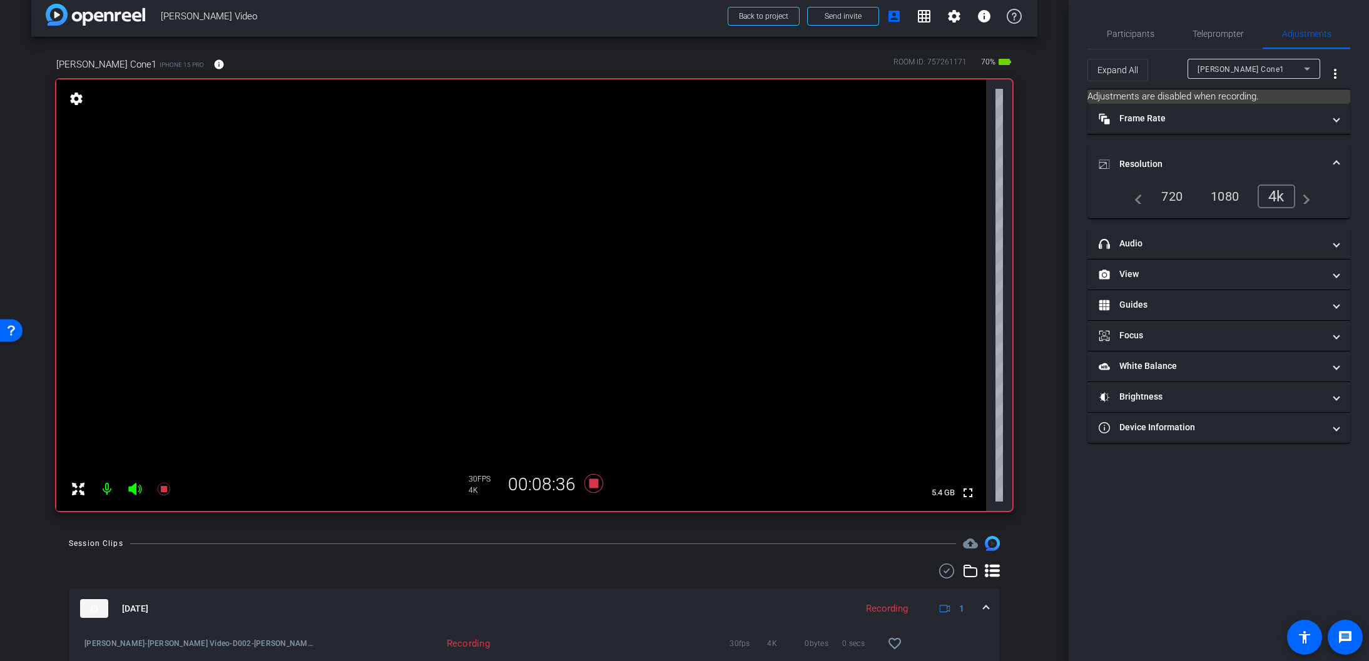
scroll to position [15, 0]
click at [596, 485] on icon at bounding box center [593, 485] width 19 height 19
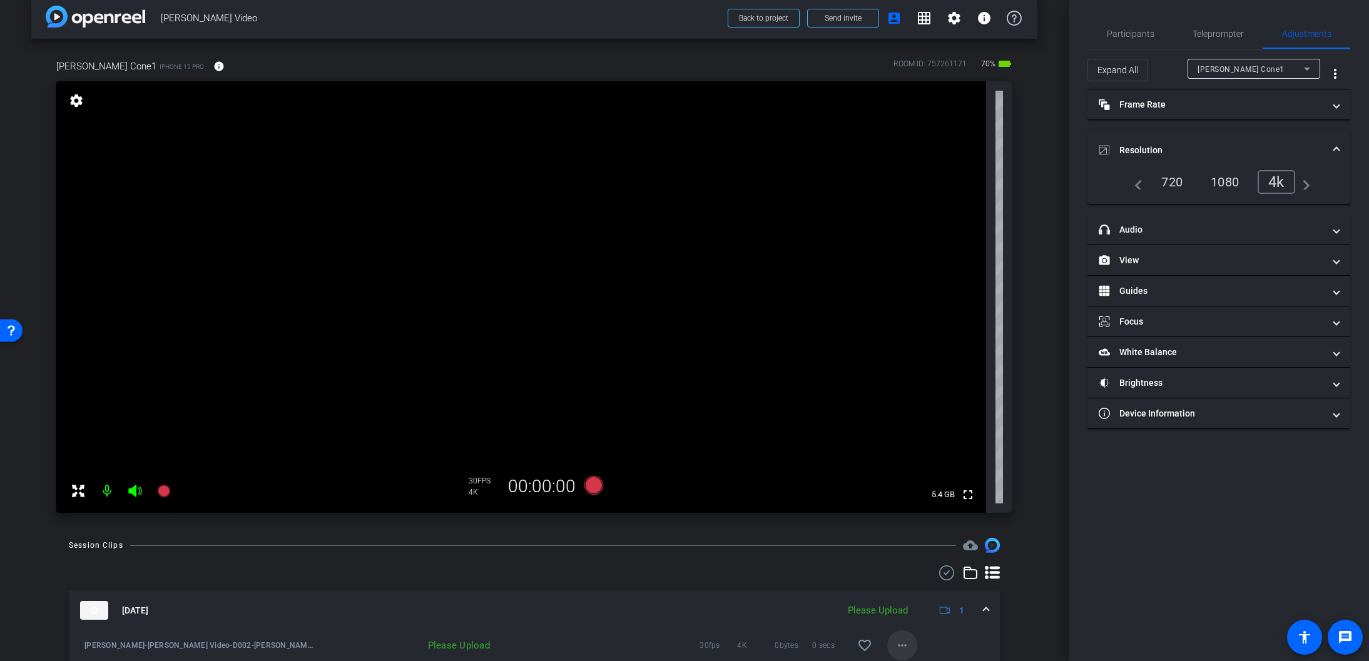
click at [902, 644] on mat-icon "more_horiz" at bounding box center [902, 645] width 15 height 15
click at [918, 588] on span "Upload" at bounding box center [922, 588] width 50 height 15
click at [596, 485] on icon at bounding box center [593, 485] width 19 height 19
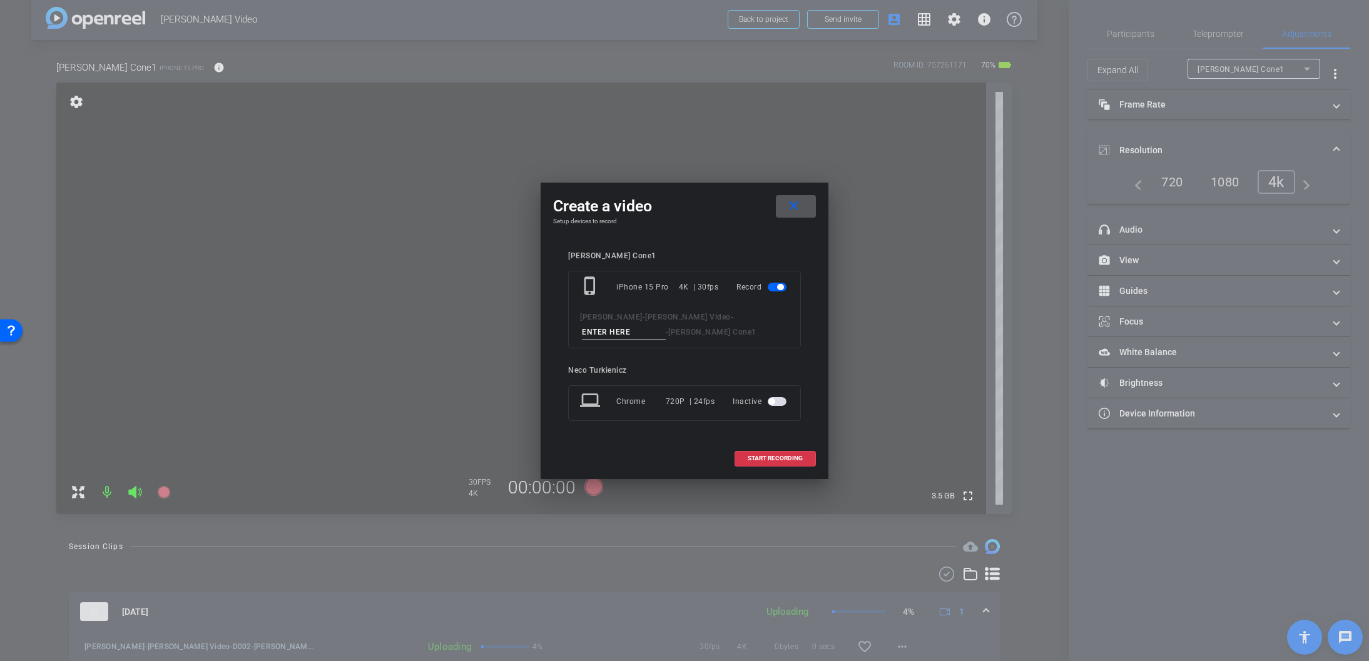
click at [666, 325] on input at bounding box center [624, 333] width 84 height 16
type input "D003"
click at [770, 454] on span at bounding box center [775, 459] width 80 height 30
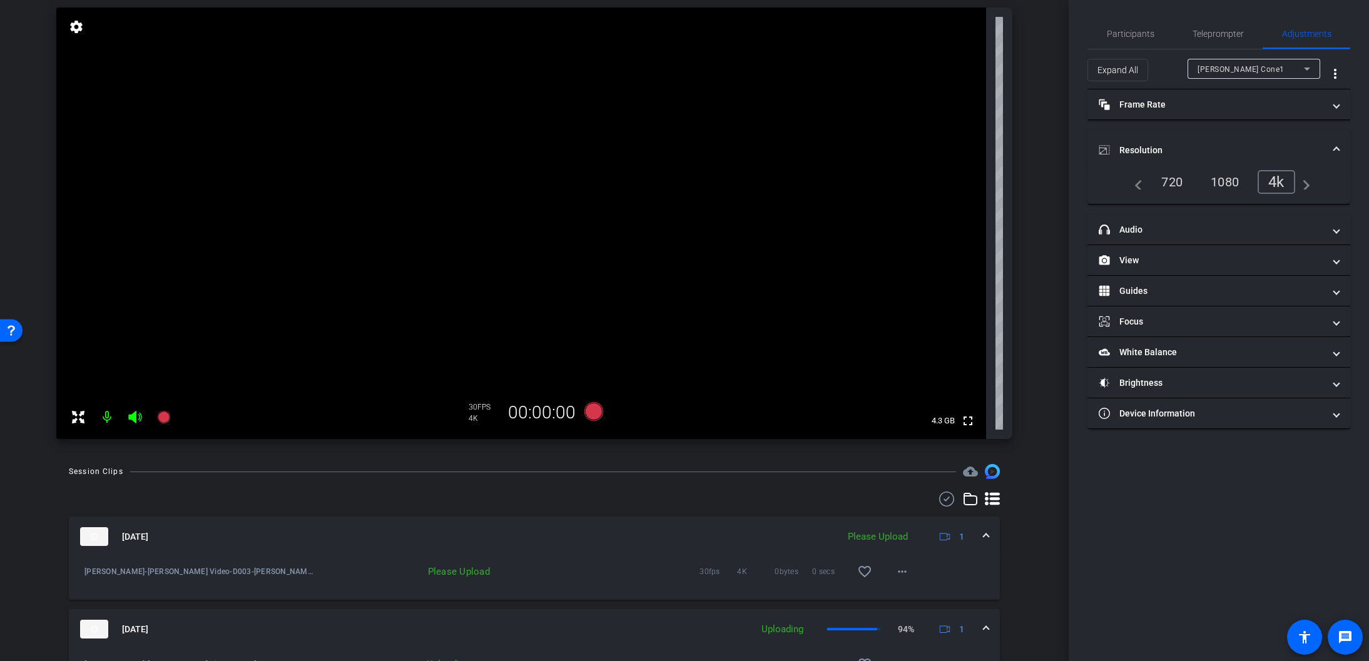
scroll to position [93, 0]
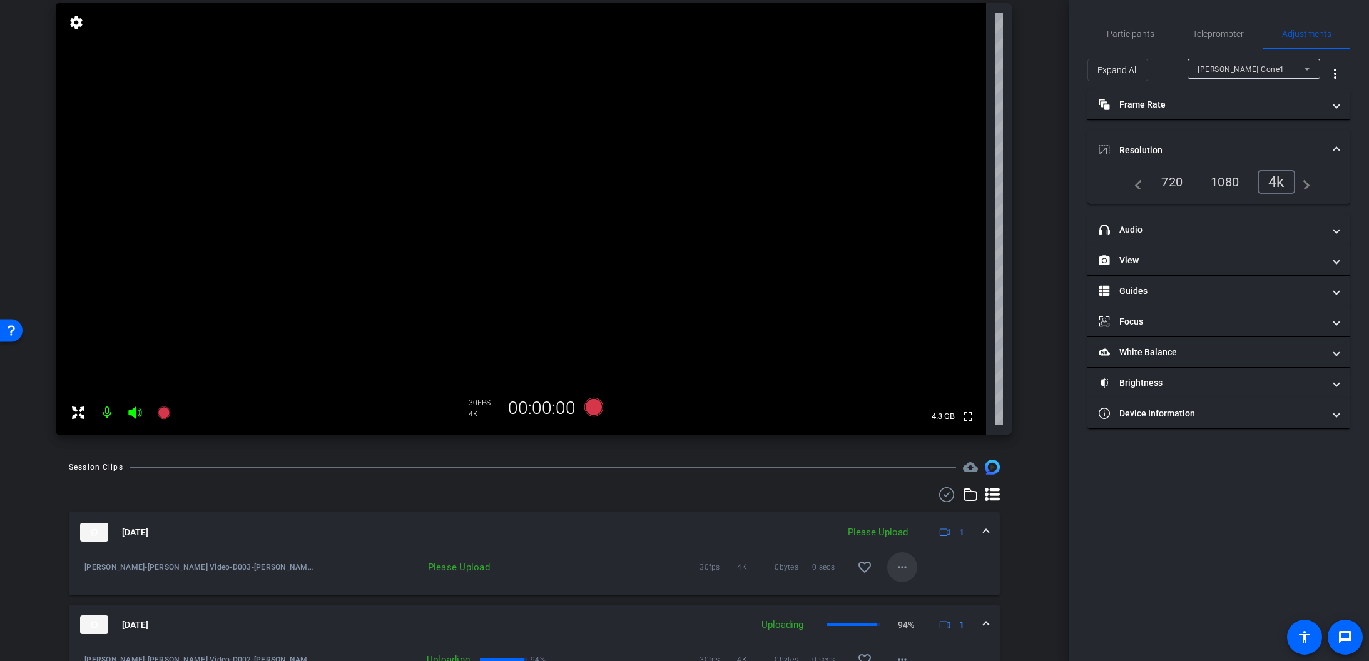
click at [903, 567] on mat-icon "more_horiz" at bounding box center [902, 567] width 15 height 15
click at [914, 591] on span "Upload" at bounding box center [922, 593] width 50 height 15
click at [596, 405] on icon at bounding box center [593, 407] width 19 height 19
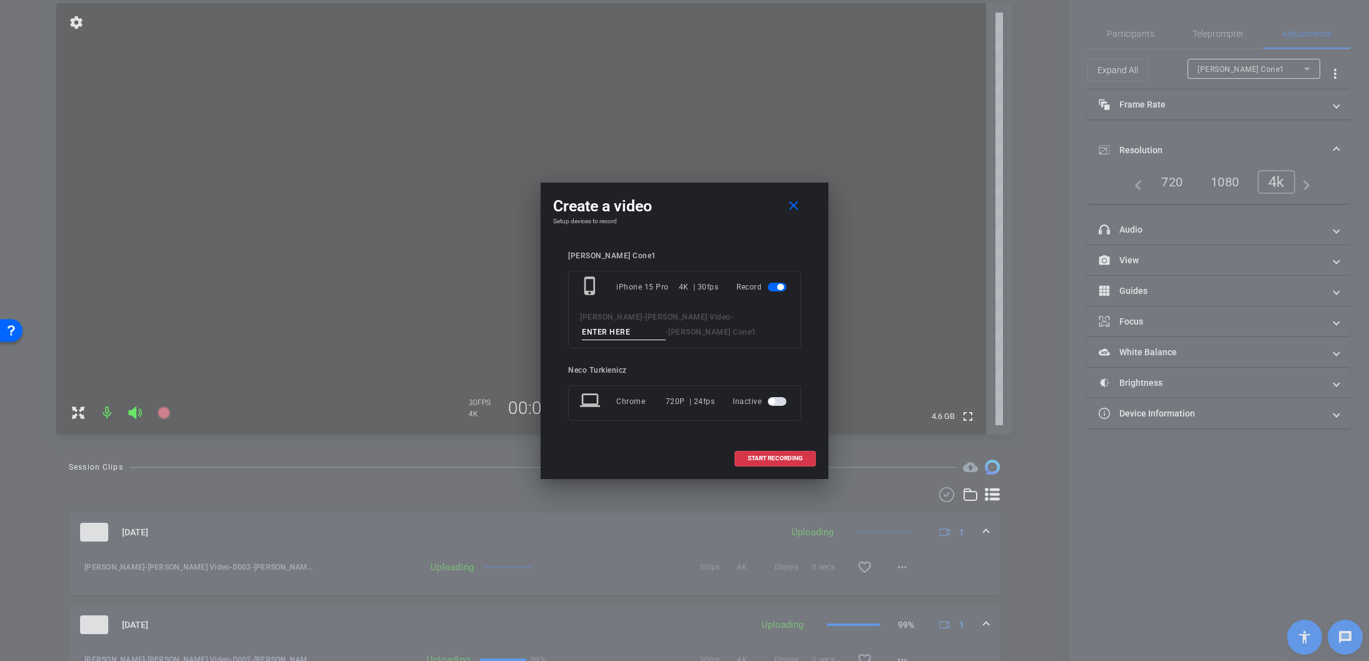
click at [666, 325] on input at bounding box center [624, 333] width 84 height 16
type input "D004"
click at [769, 457] on span "START RECORDING" at bounding box center [775, 458] width 55 height 6
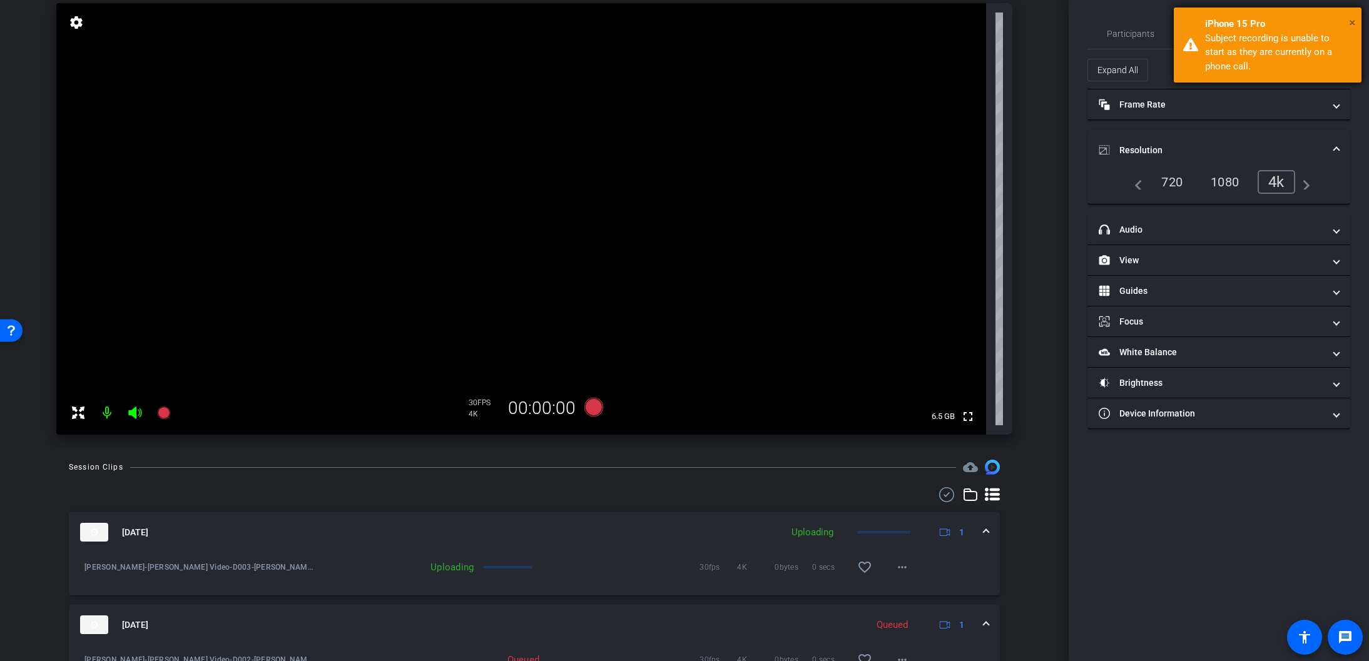
click at [1350, 21] on span "×" at bounding box center [1352, 22] width 7 height 15
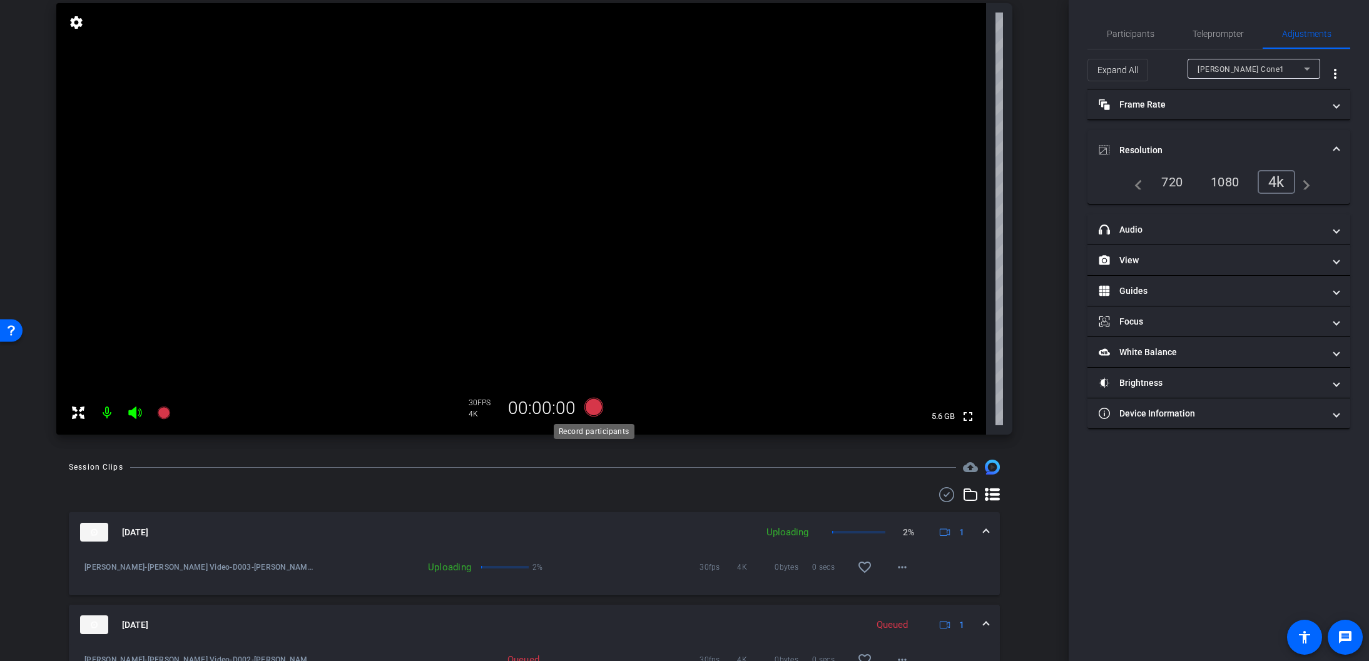
click at [591, 407] on icon at bounding box center [593, 407] width 19 height 19
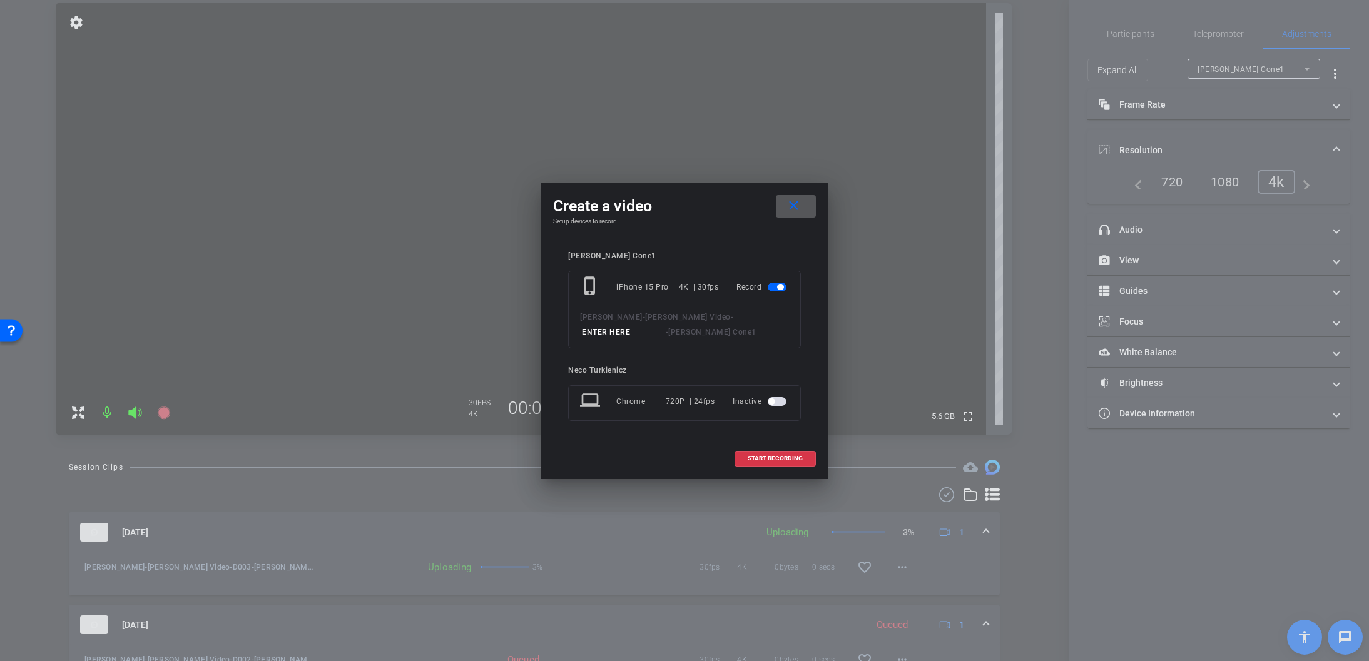
click at [666, 325] on input at bounding box center [624, 333] width 84 height 16
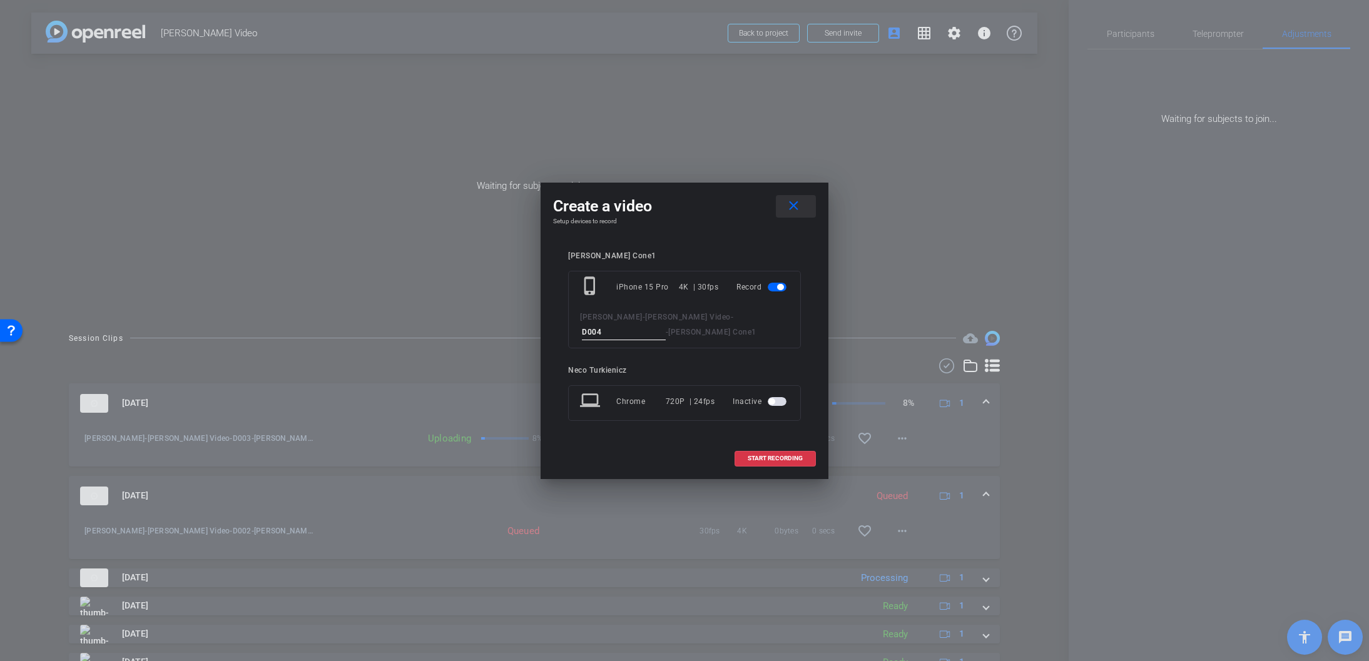
type input "D004"
click at [796, 205] on mat-icon "close" at bounding box center [794, 206] width 16 height 16
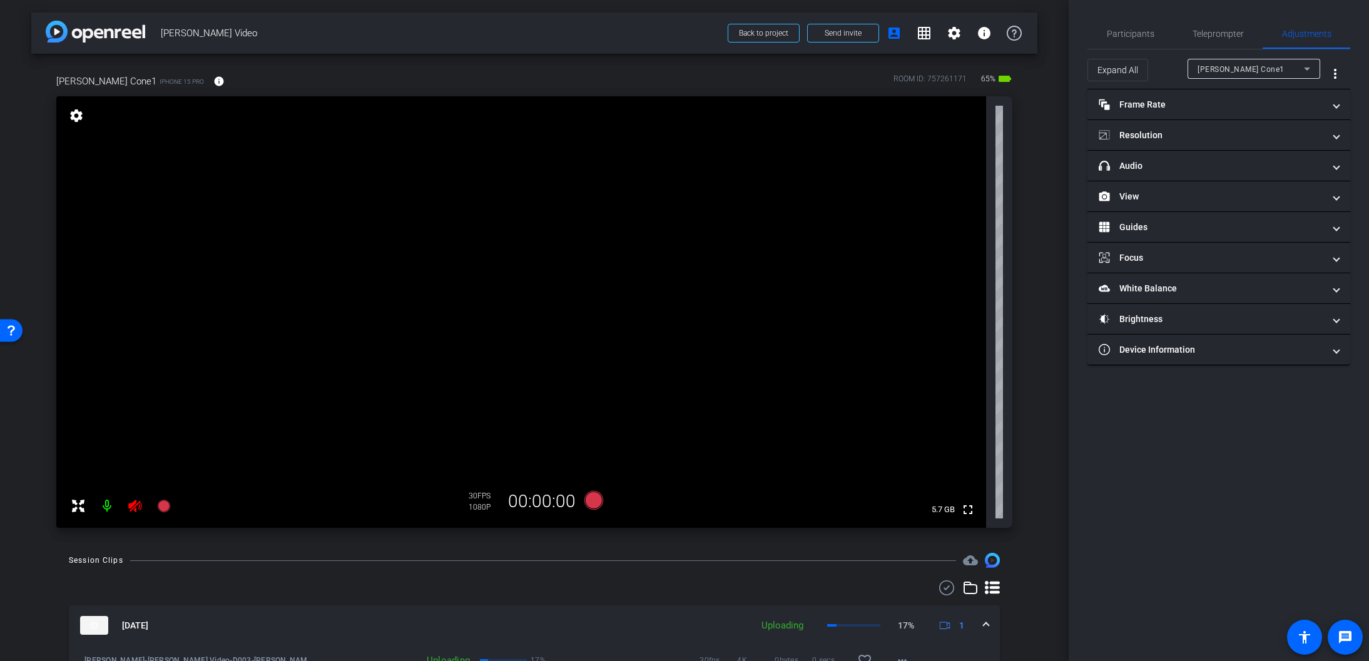
click at [135, 508] on icon at bounding box center [135, 506] width 15 height 15
click at [1317, 138] on mat-panel-title "Resolution" at bounding box center [1211, 135] width 225 height 13
click at [1275, 179] on div "4k" at bounding box center [1280, 181] width 33 height 21
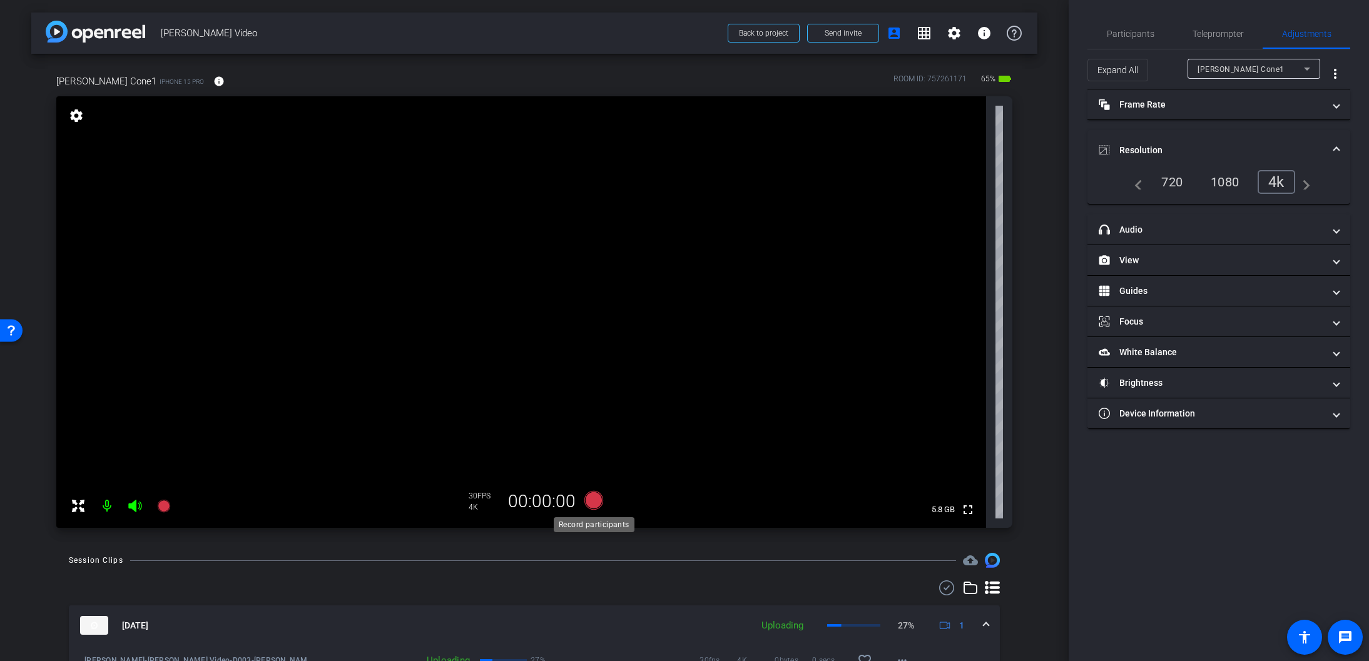
click at [594, 497] on icon at bounding box center [593, 500] width 19 height 19
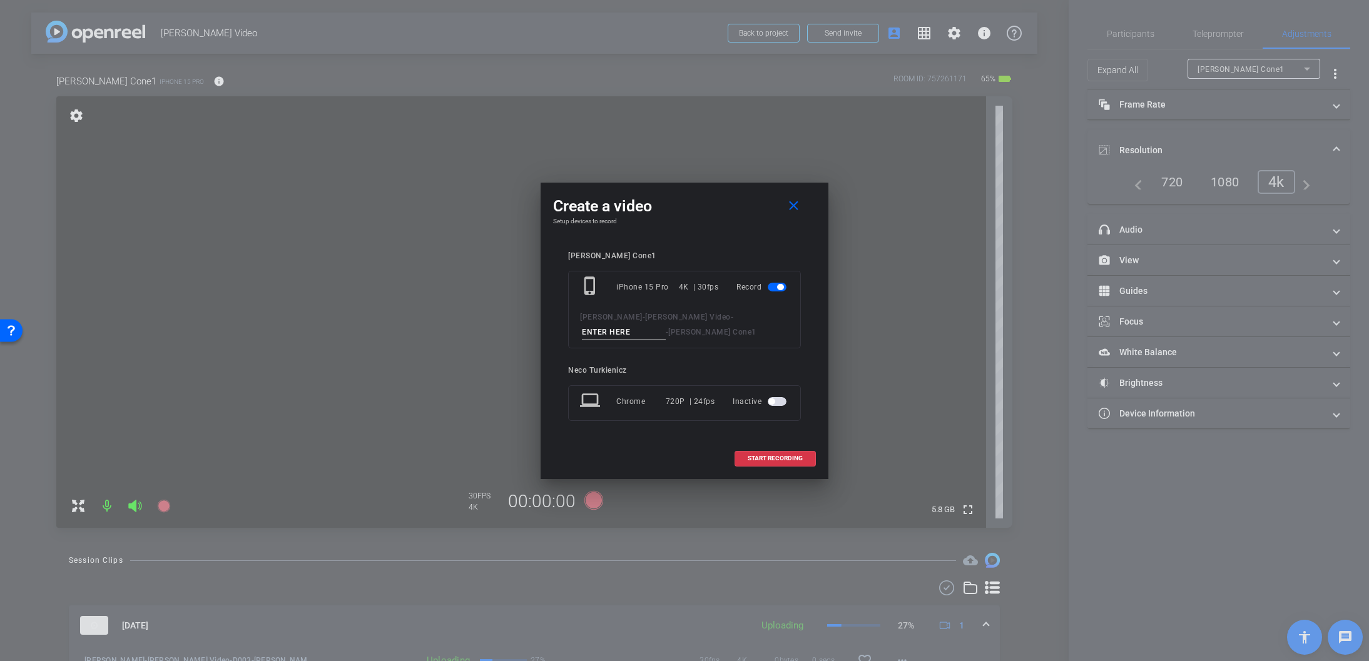
click at [666, 325] on input at bounding box center [624, 333] width 84 height 16
type input "D004"
click at [759, 456] on span "START RECORDING" at bounding box center [775, 458] width 55 height 6
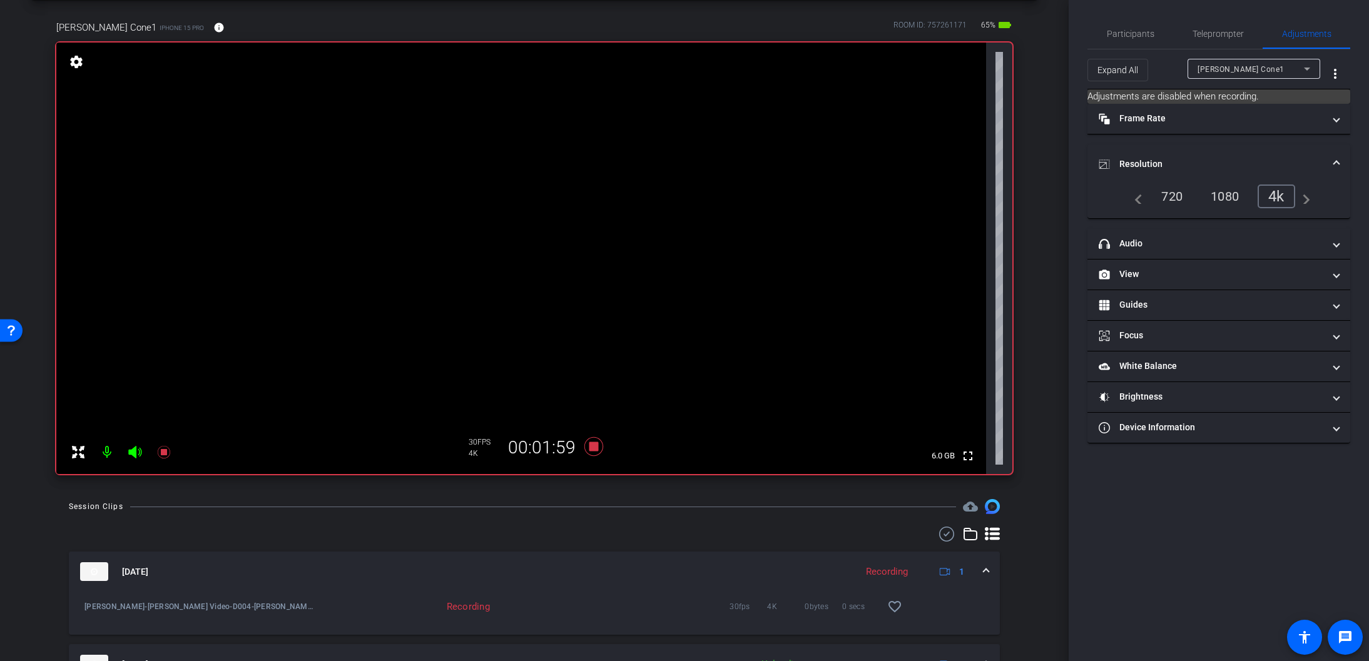
scroll to position [50, 0]
click at [591, 450] on icon at bounding box center [593, 450] width 19 height 19
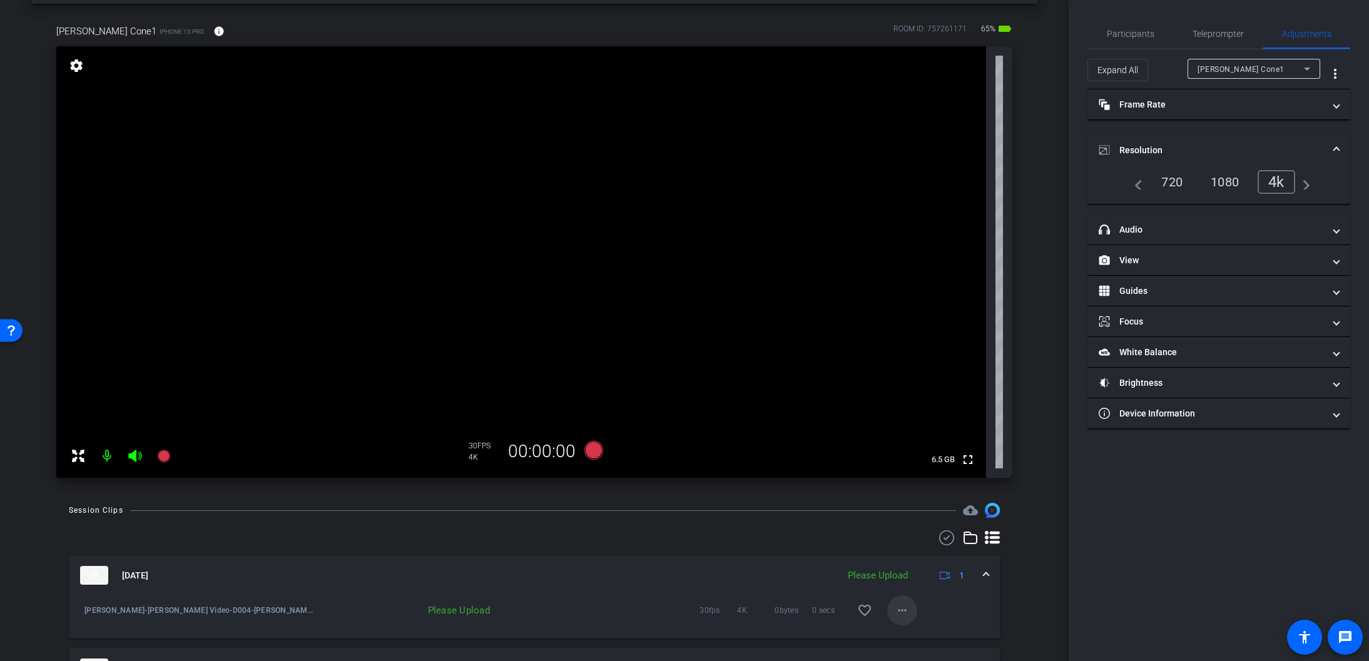
click at [903, 604] on mat-icon "more_horiz" at bounding box center [902, 610] width 15 height 15
click at [923, 554] on span "Upload" at bounding box center [922, 553] width 50 height 15
click at [596, 455] on icon at bounding box center [593, 450] width 19 height 19
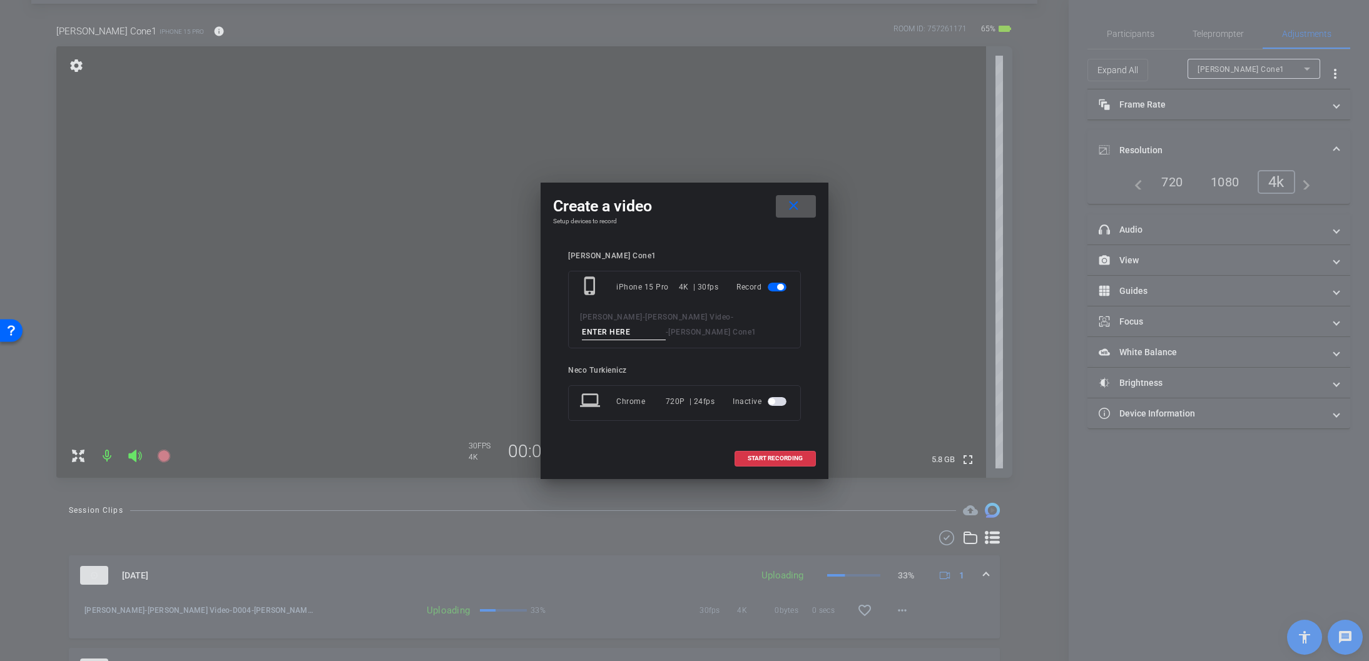
click at [666, 325] on input at bounding box center [624, 333] width 84 height 16
type input "D005"
click at [770, 460] on span "START RECORDING" at bounding box center [775, 458] width 55 height 6
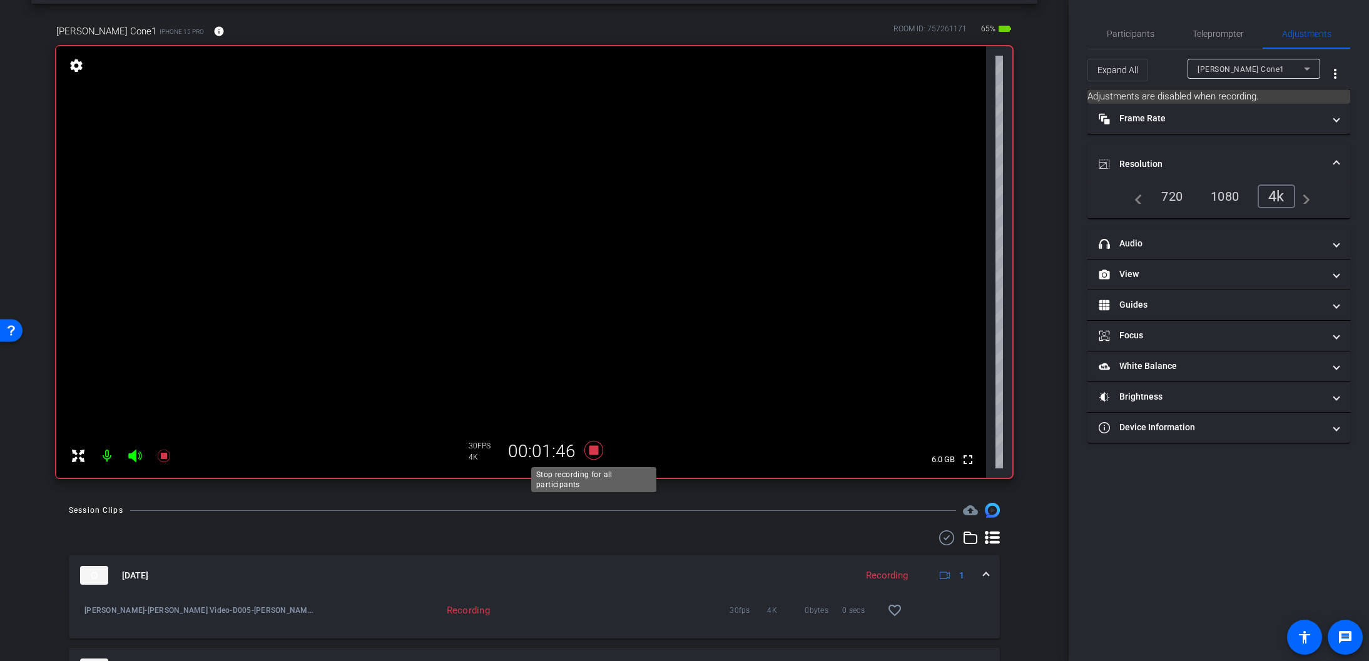
click at [594, 448] on icon at bounding box center [593, 450] width 19 height 19
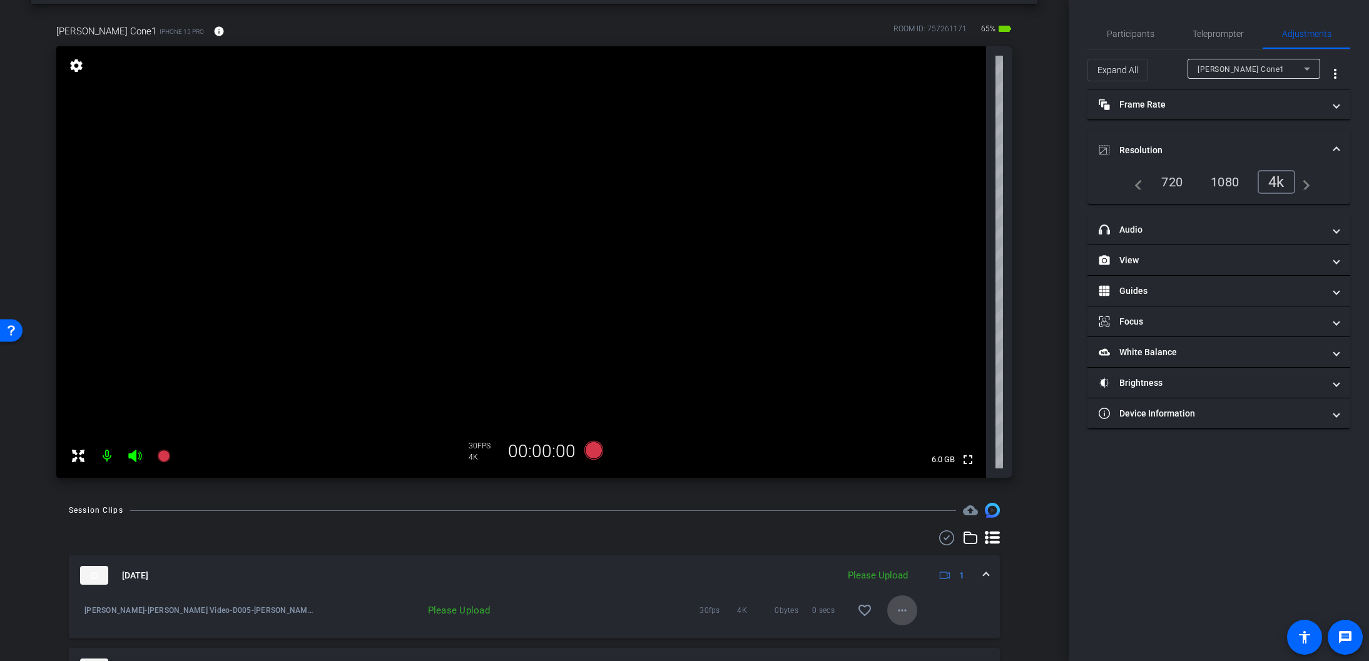
click at [903, 610] on mat-icon "more_horiz" at bounding box center [902, 610] width 15 height 15
click at [912, 552] on span "Upload" at bounding box center [922, 553] width 50 height 15
click at [592, 452] on icon at bounding box center [593, 450] width 19 height 19
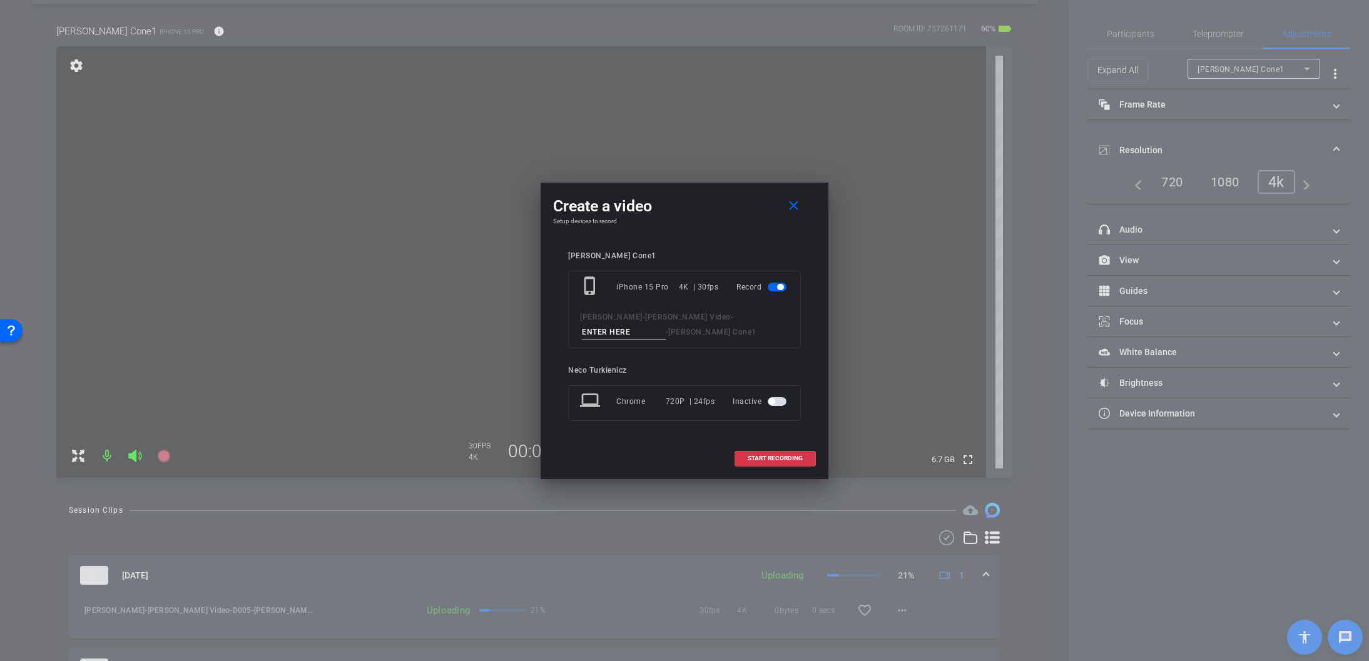
click at [666, 325] on input at bounding box center [624, 333] width 84 height 16
type input "DP001"
click at [774, 457] on span "START RECORDING" at bounding box center [775, 458] width 55 height 6
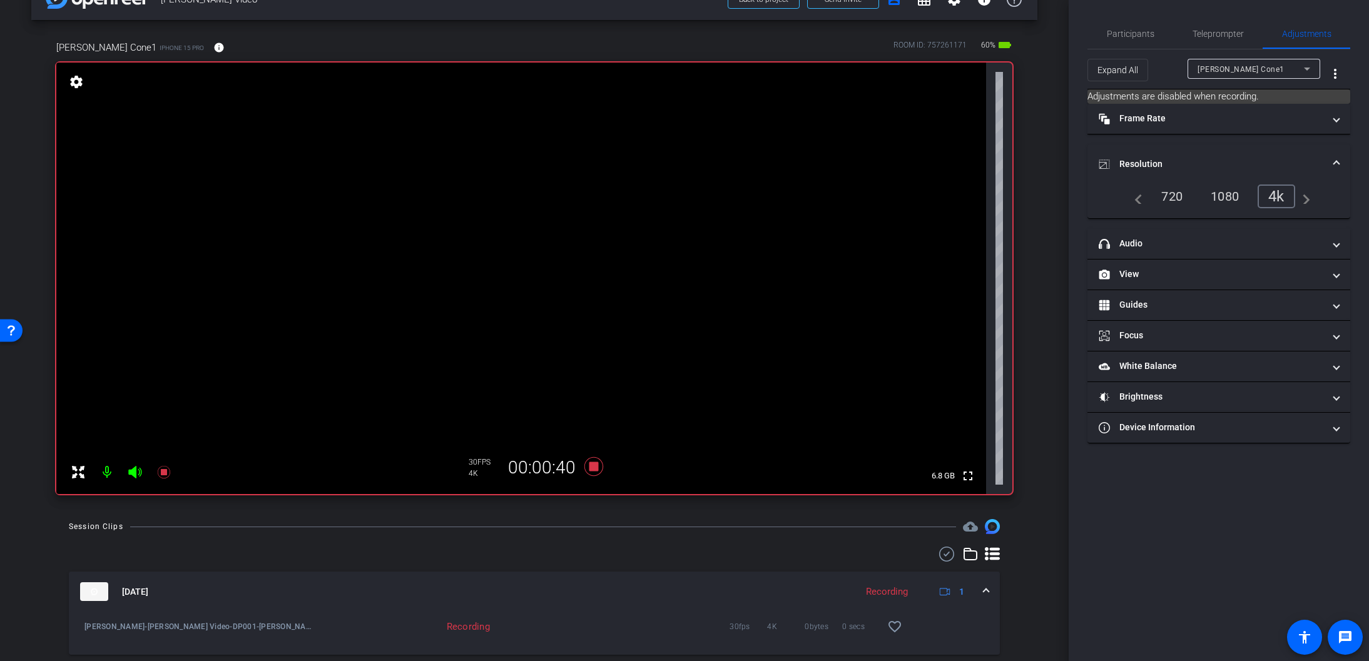
scroll to position [31, 0]
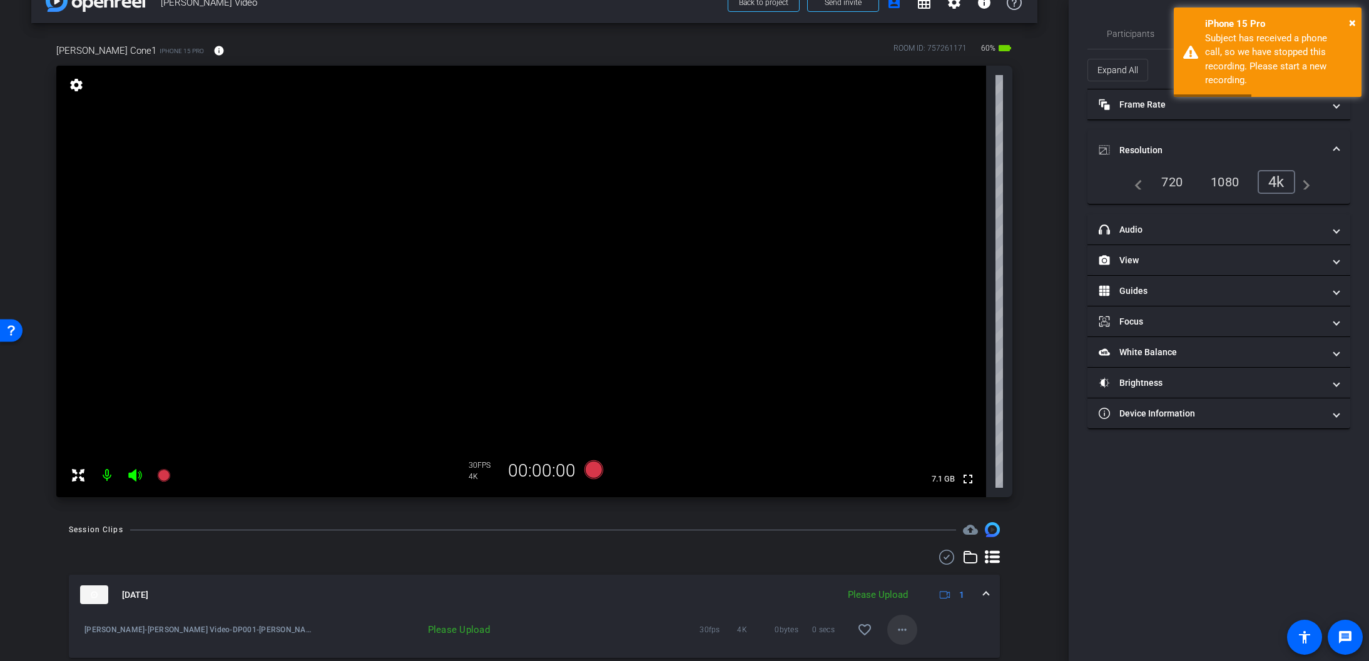
click at [900, 627] on mat-icon "more_horiz" at bounding box center [902, 629] width 15 height 15
click at [910, 572] on span "Upload" at bounding box center [922, 573] width 50 height 15
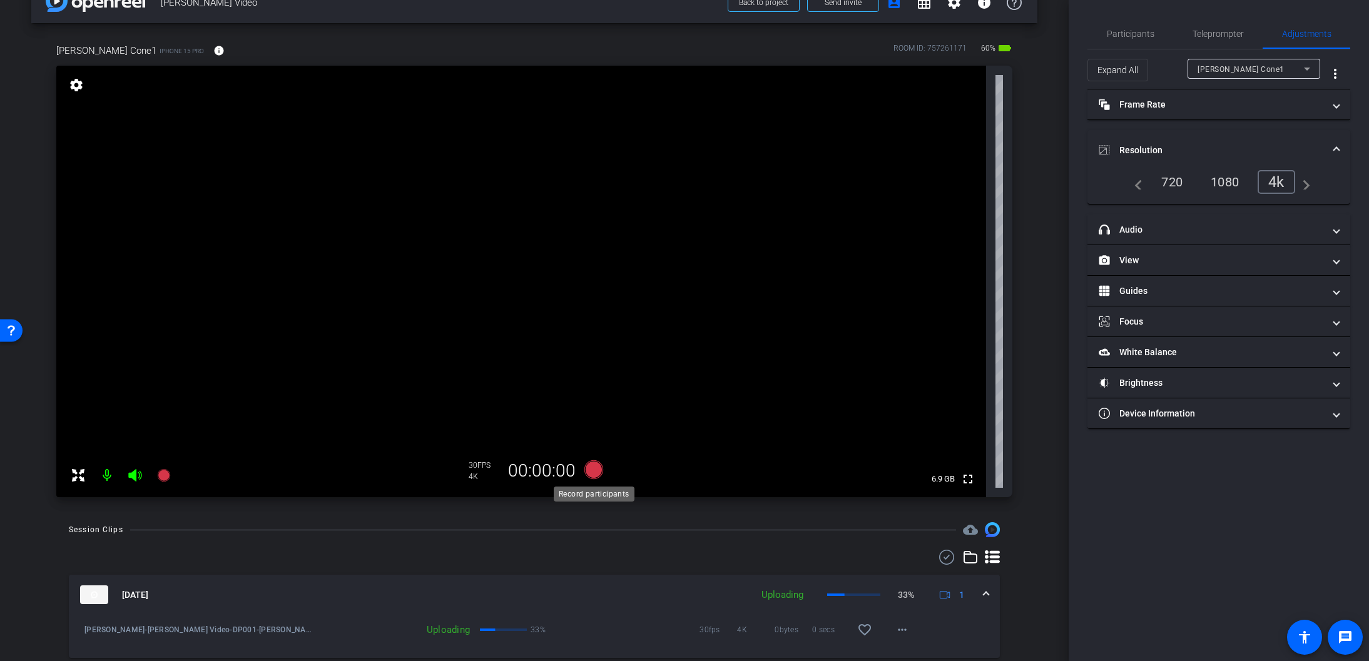
click at [594, 469] on icon at bounding box center [593, 469] width 19 height 19
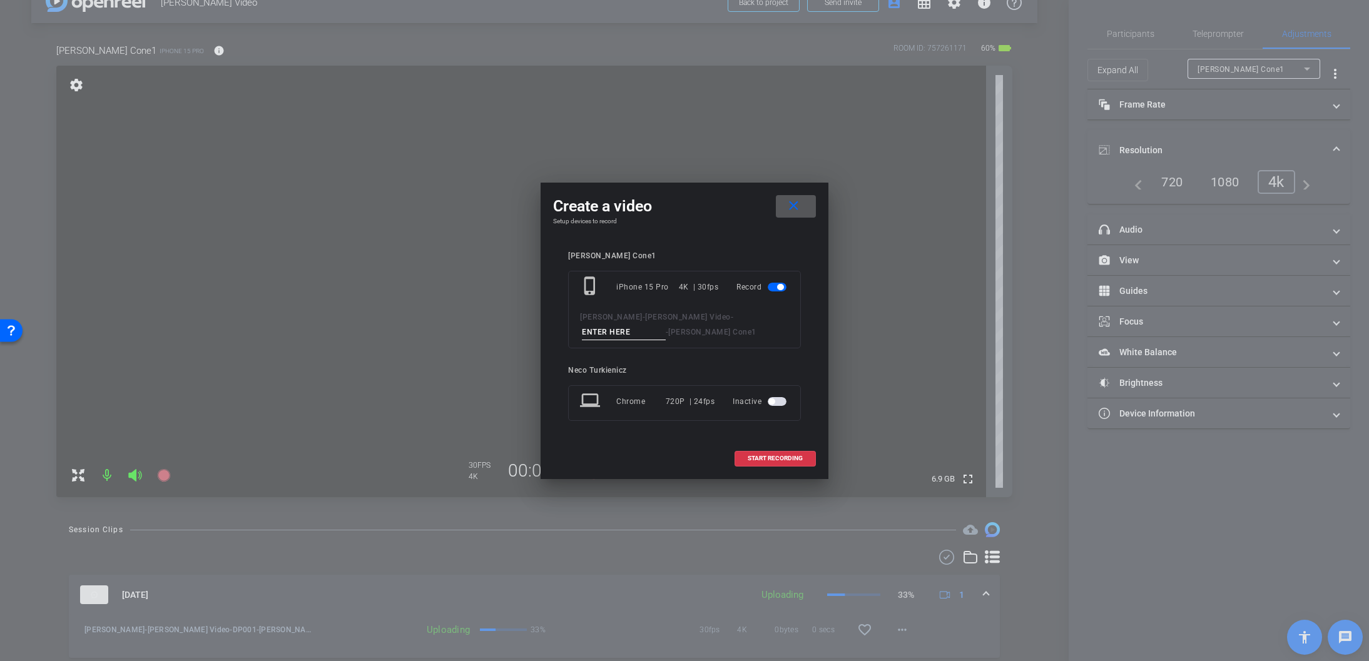
click at [666, 325] on input at bounding box center [624, 333] width 84 height 16
type input "DP002"
click at [782, 459] on span "START RECORDING" at bounding box center [775, 458] width 55 height 6
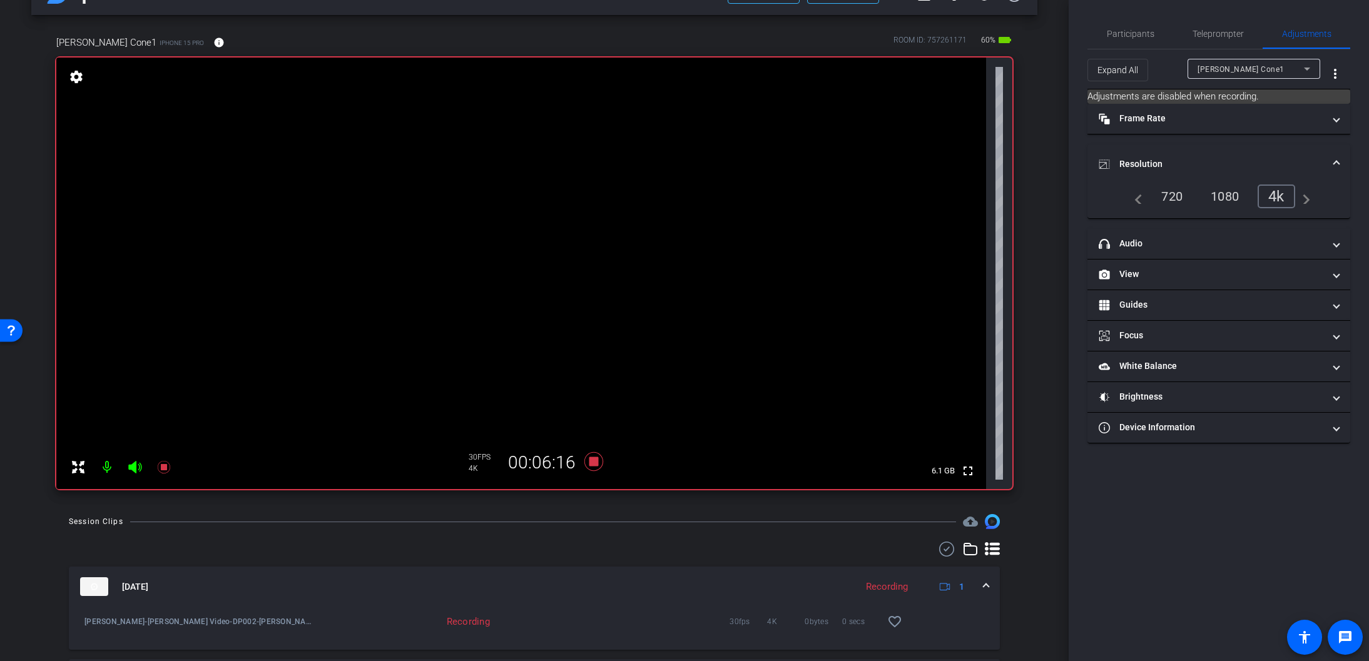
scroll to position [11, 0]
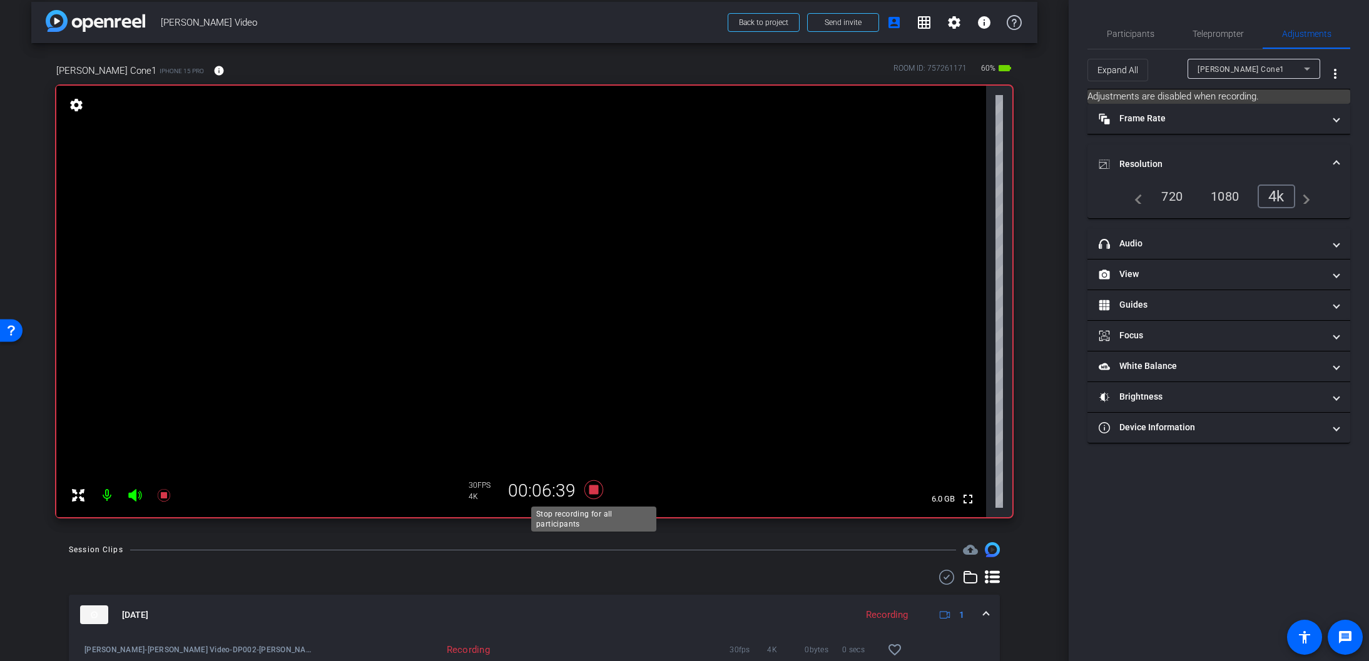
click at [594, 492] on icon at bounding box center [593, 489] width 19 height 19
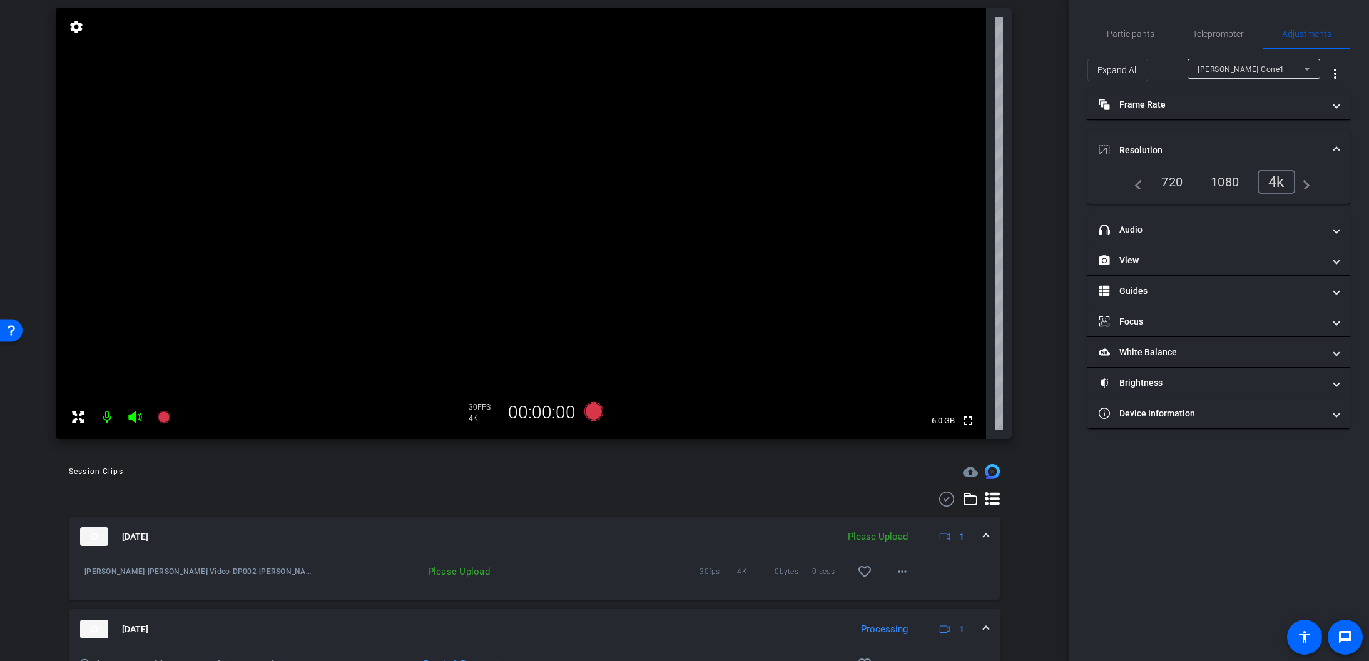
scroll to position [103, 0]
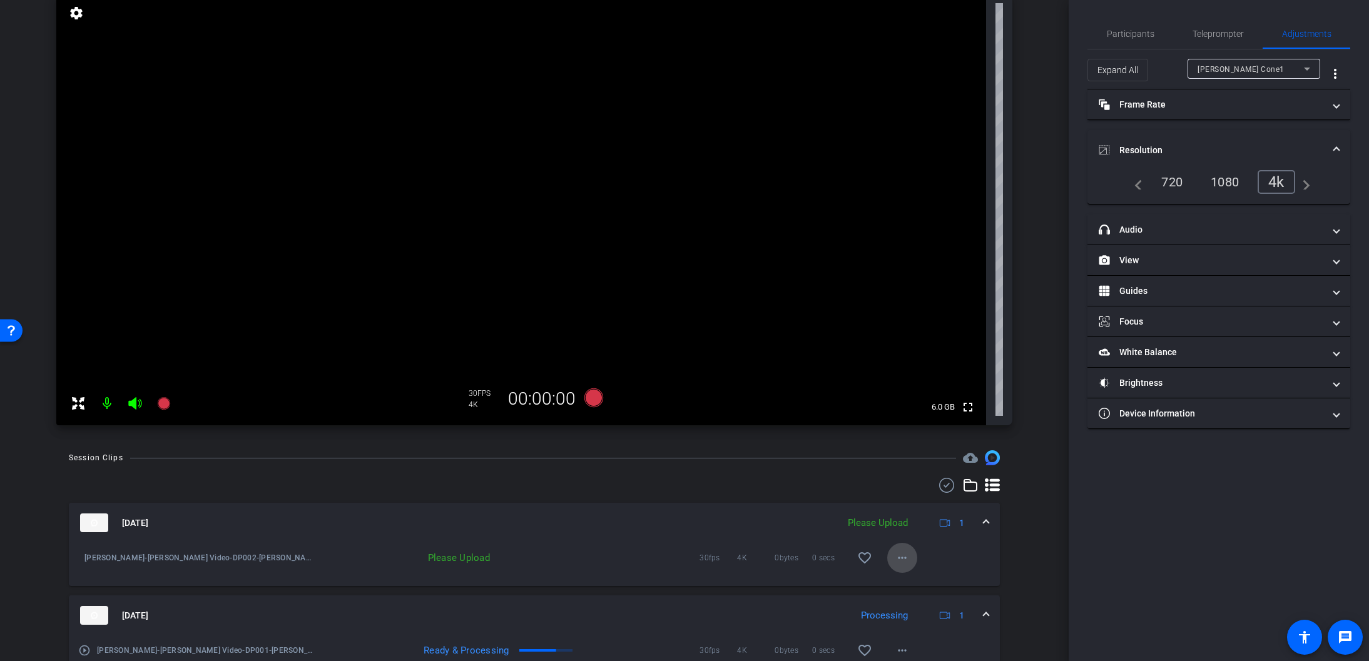
click at [903, 561] on mat-icon "more_horiz" at bounding box center [902, 558] width 15 height 15
click at [912, 582] on span "Upload" at bounding box center [922, 584] width 50 height 15
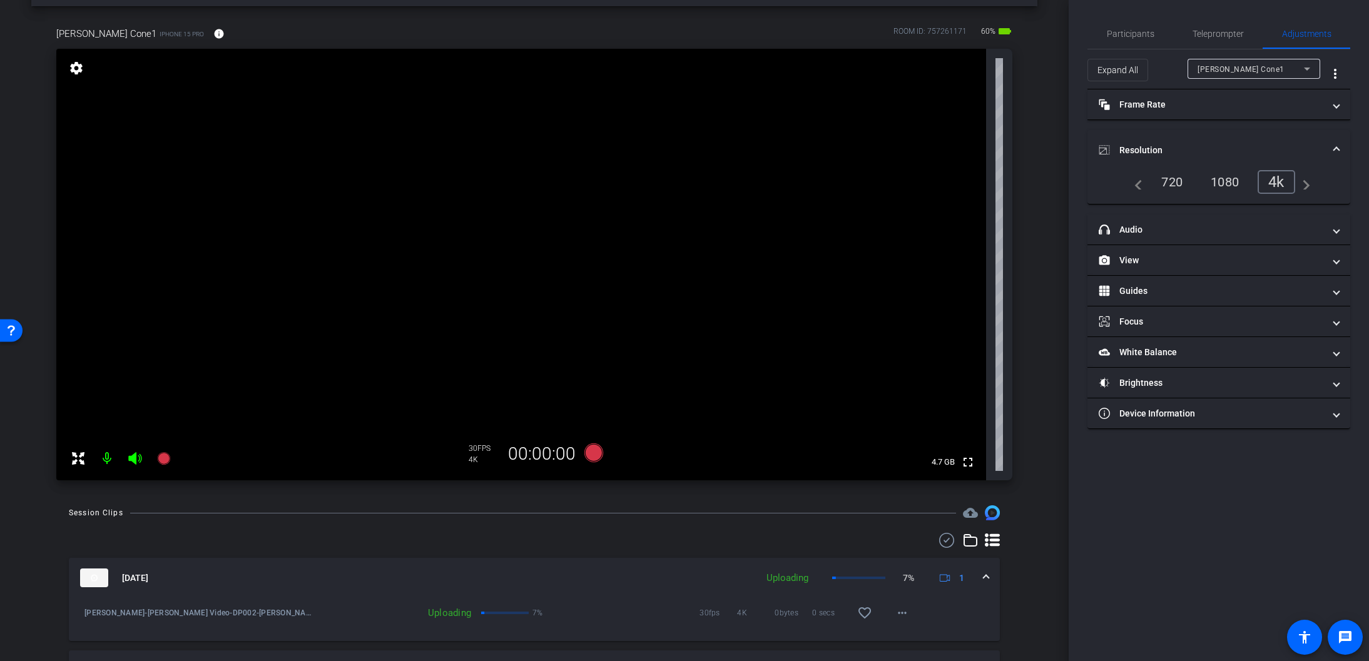
scroll to position [44, 0]
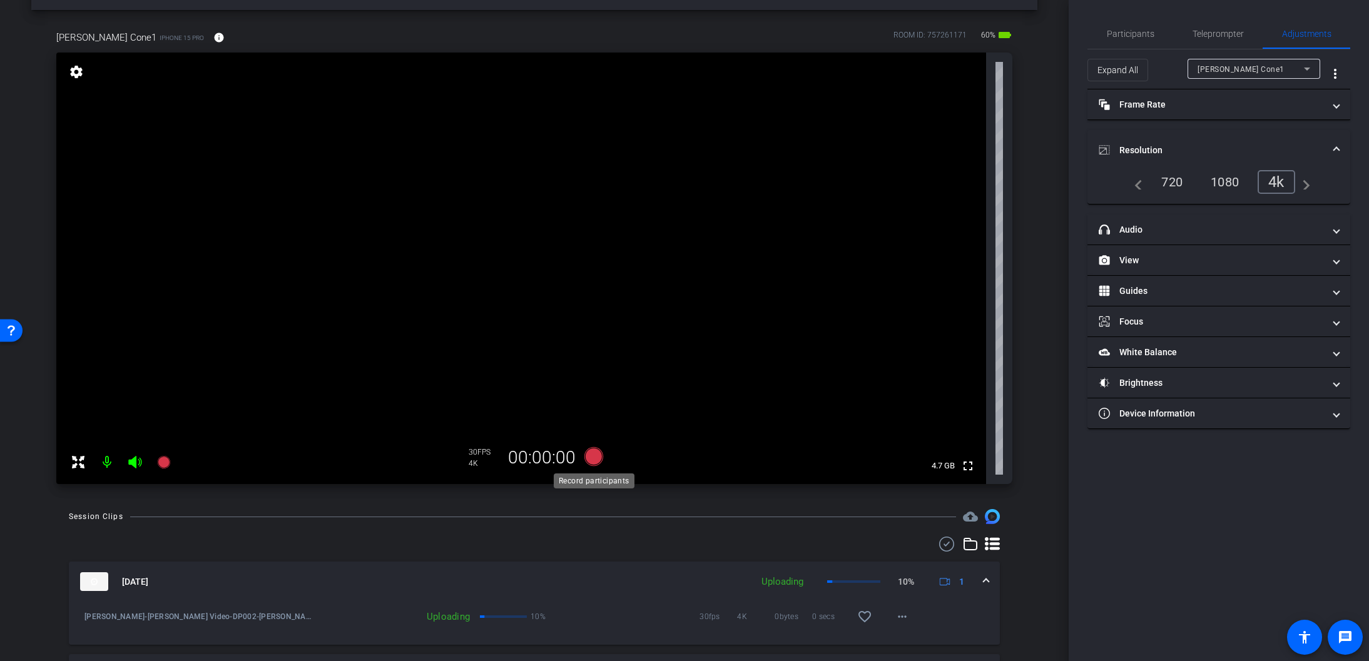
click at [593, 455] on icon at bounding box center [593, 456] width 19 height 19
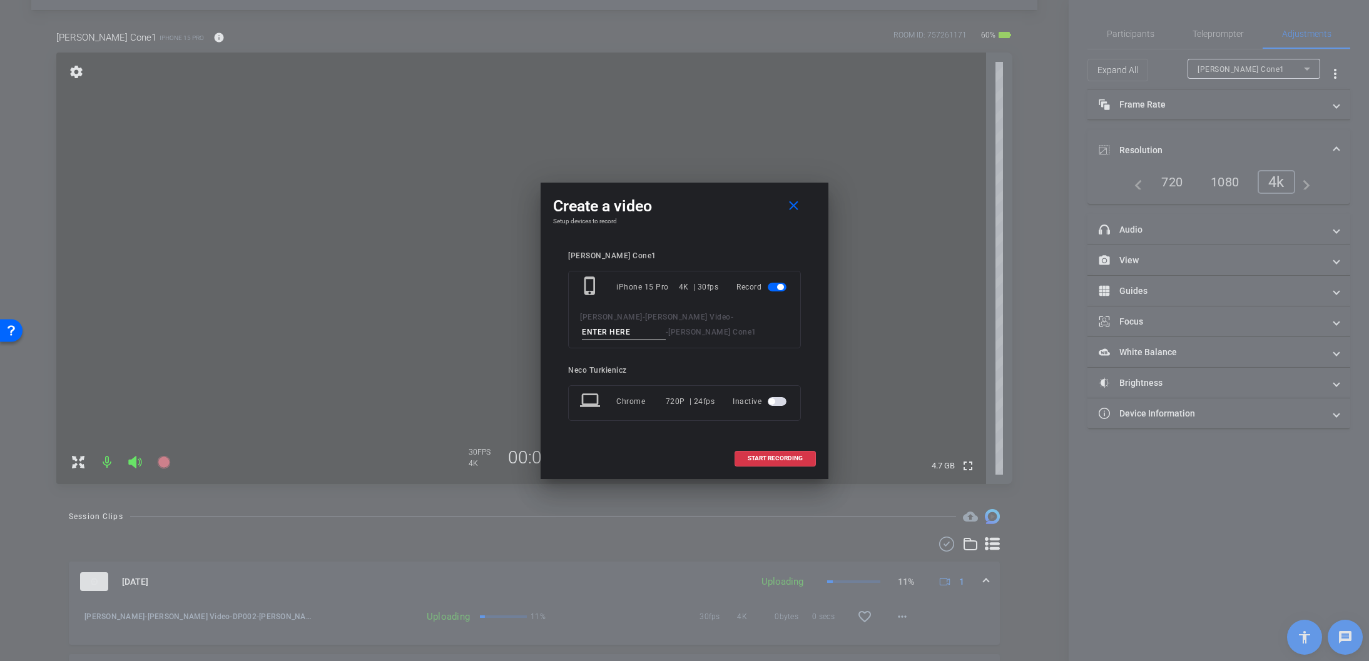
click at [666, 325] on input at bounding box center [624, 333] width 84 height 16
type input "DP003"
click at [768, 457] on span "START RECORDING" at bounding box center [775, 458] width 55 height 6
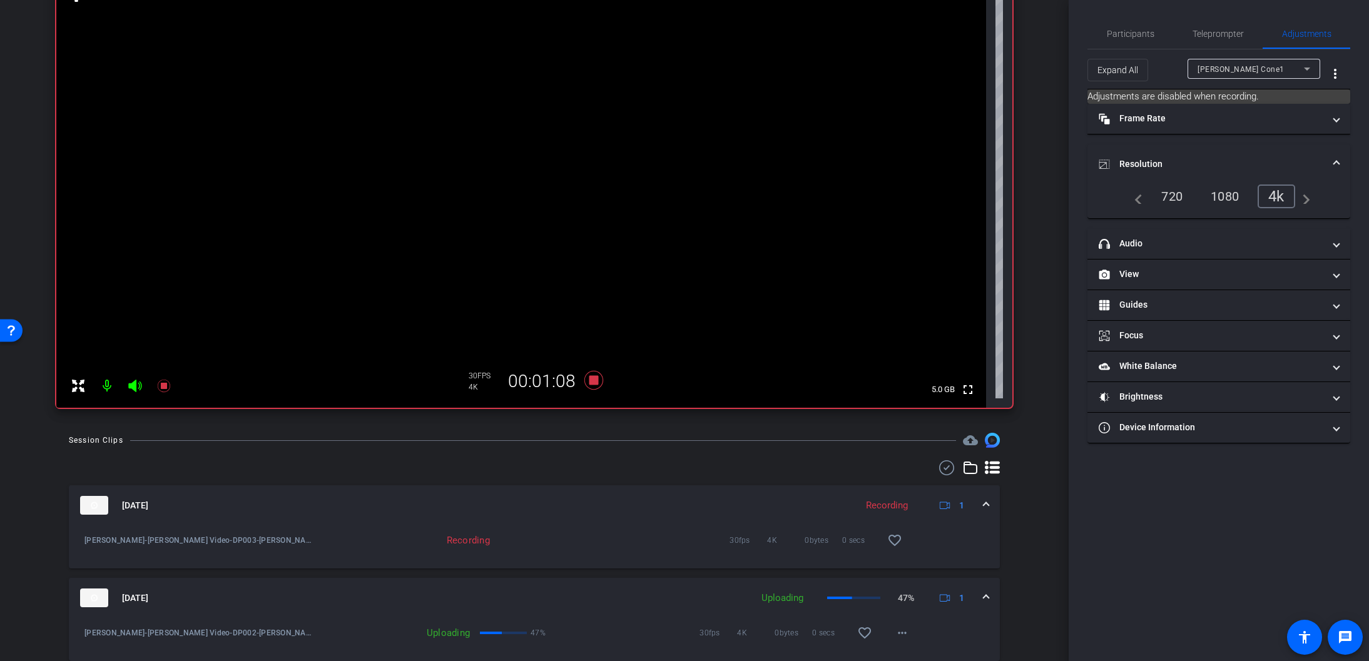
scroll to position [118, 0]
click at [594, 380] on icon at bounding box center [593, 382] width 19 height 19
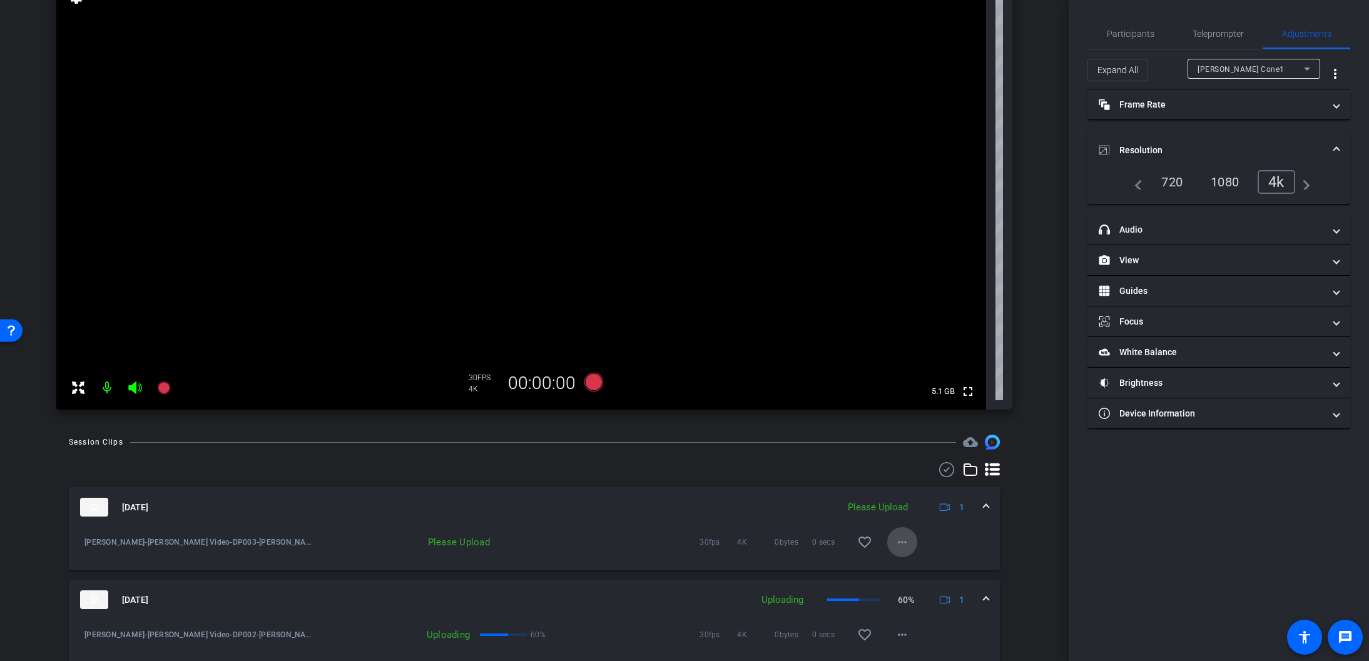
click at [905, 541] on mat-icon "more_horiz" at bounding box center [902, 542] width 15 height 15
click at [919, 567] on span "Upload" at bounding box center [922, 568] width 50 height 15
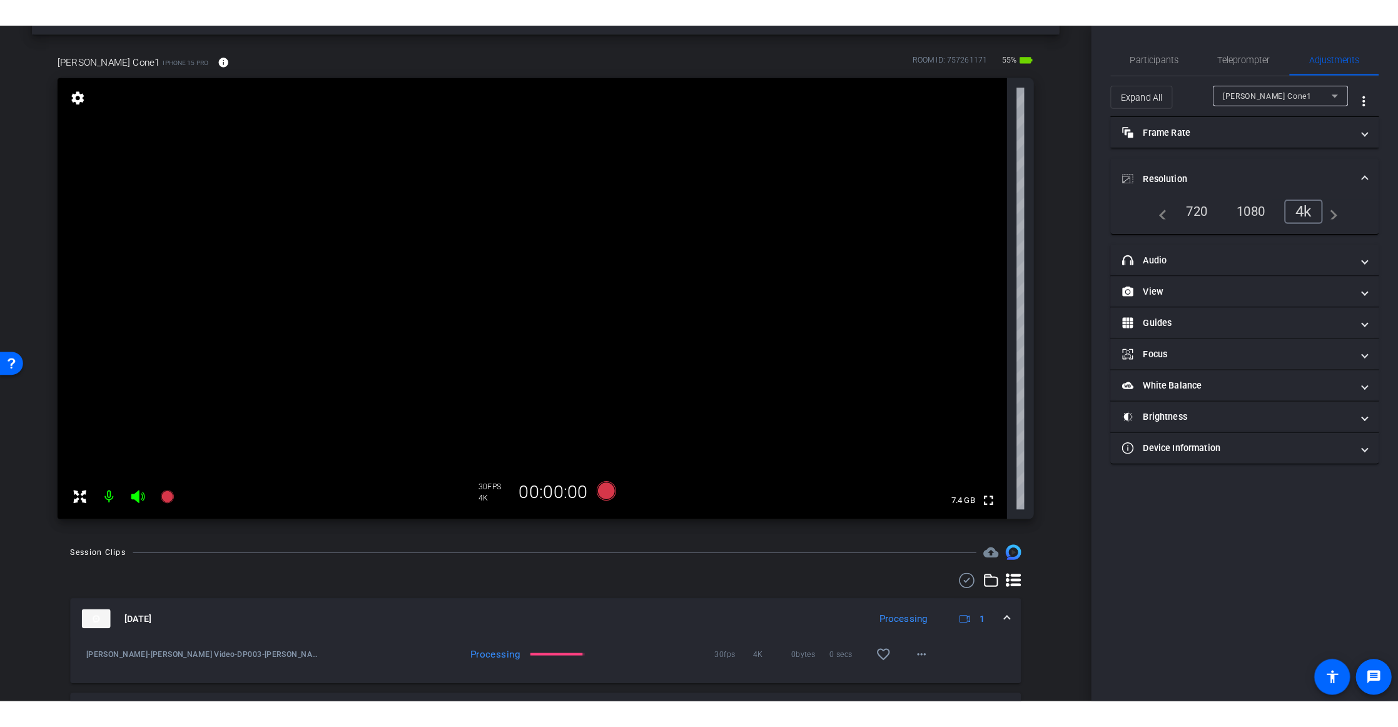
scroll to position [48, 0]
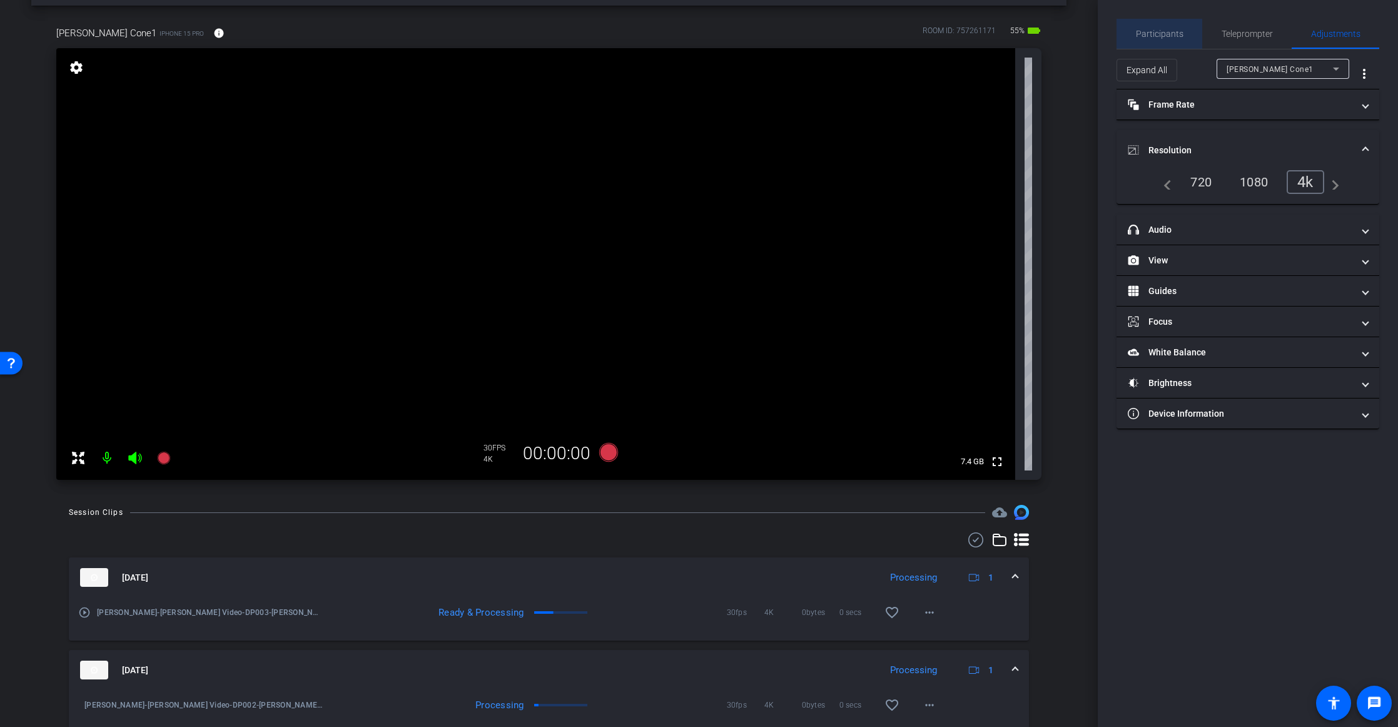
click at [1162, 31] on span "Participants" at bounding box center [1160, 33] width 48 height 9
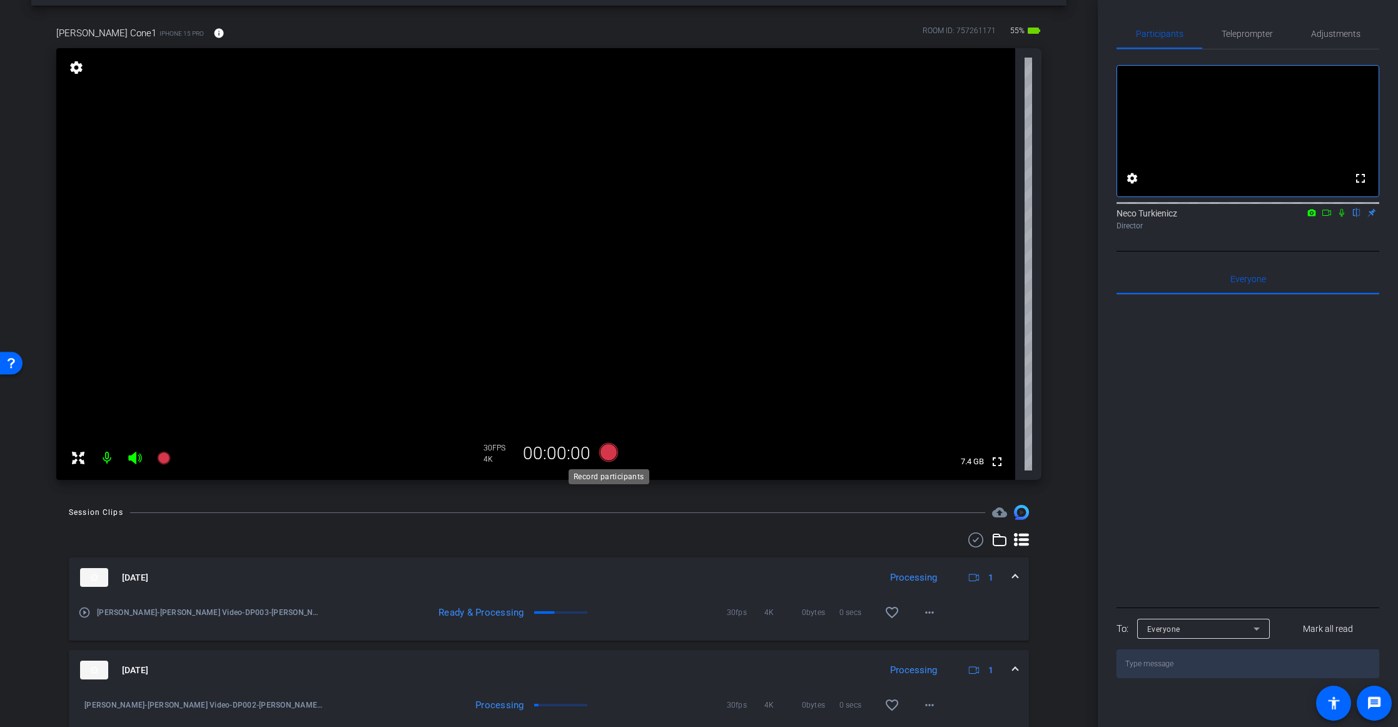
click at [604, 453] on icon at bounding box center [608, 452] width 19 height 19
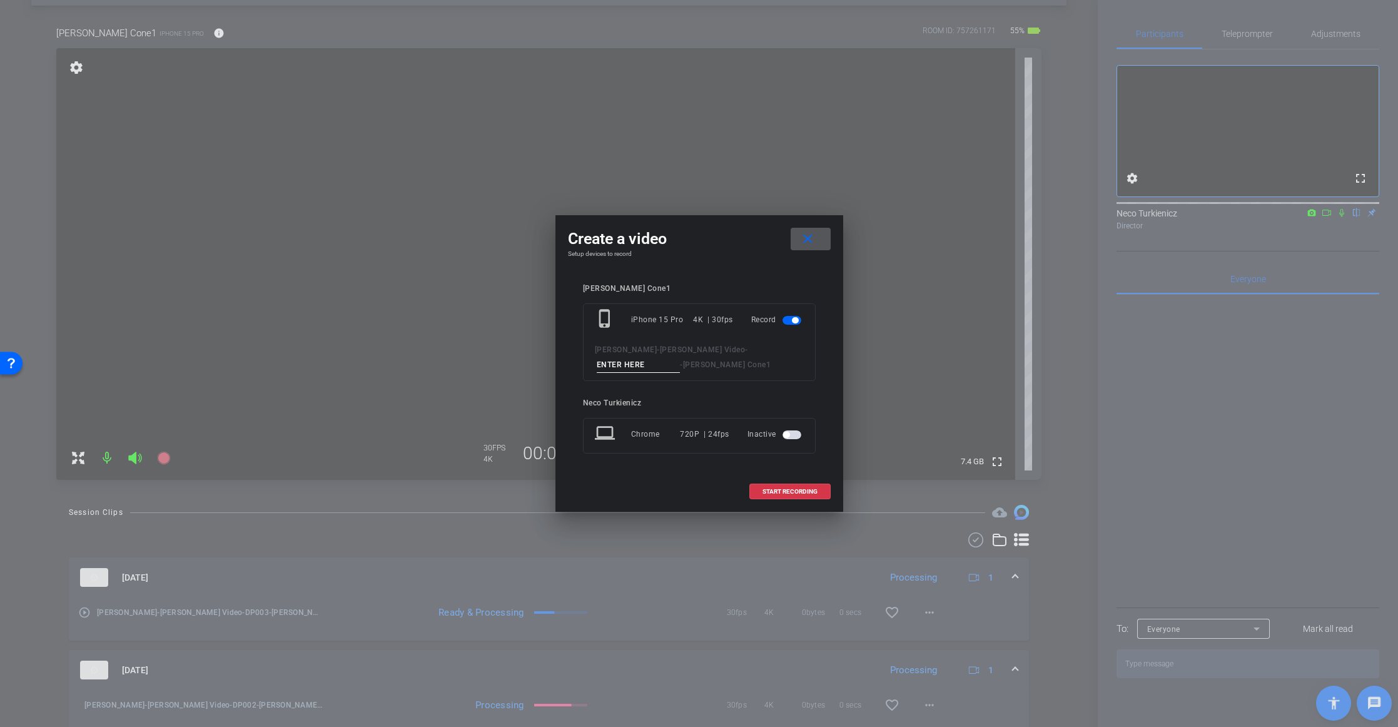
click at [681, 357] on input at bounding box center [639, 365] width 84 height 16
type input "SAMPLE"
click at [791, 494] on span "START RECORDING" at bounding box center [790, 492] width 55 height 6
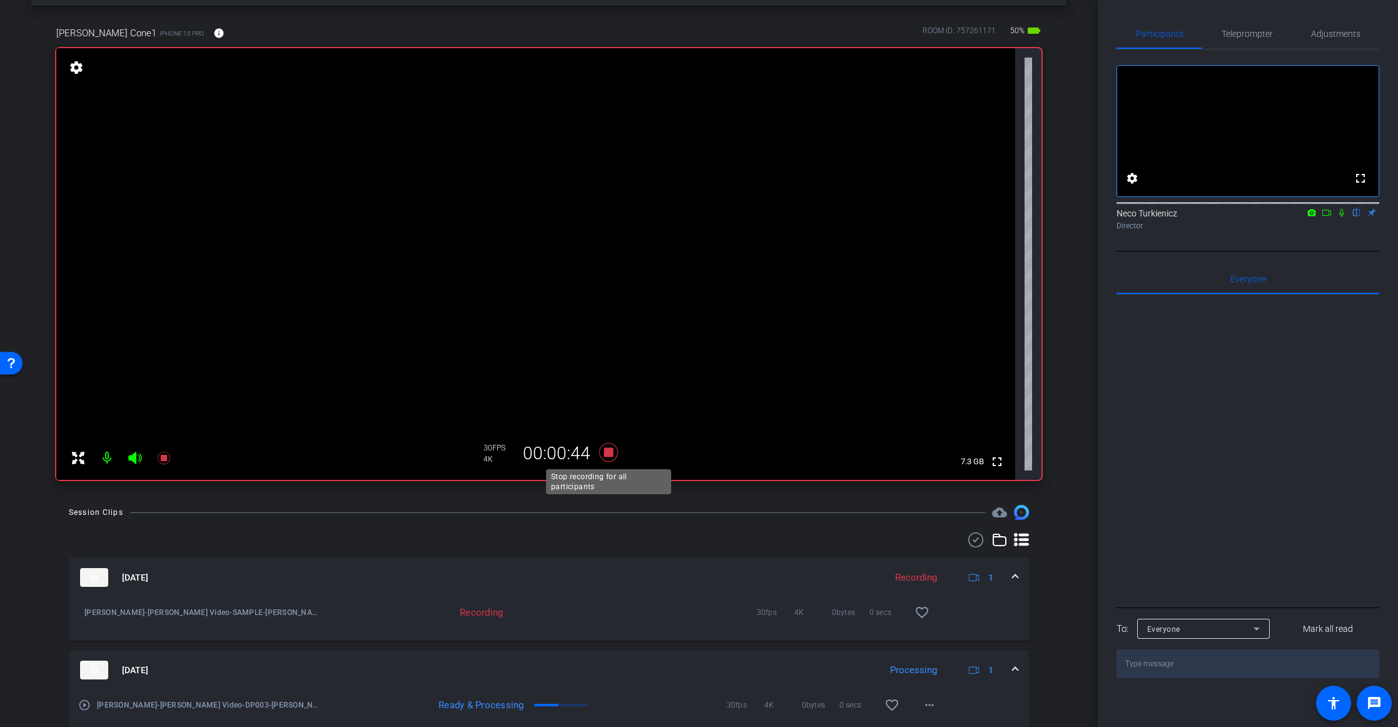
click at [611, 450] on icon at bounding box center [608, 452] width 19 height 19
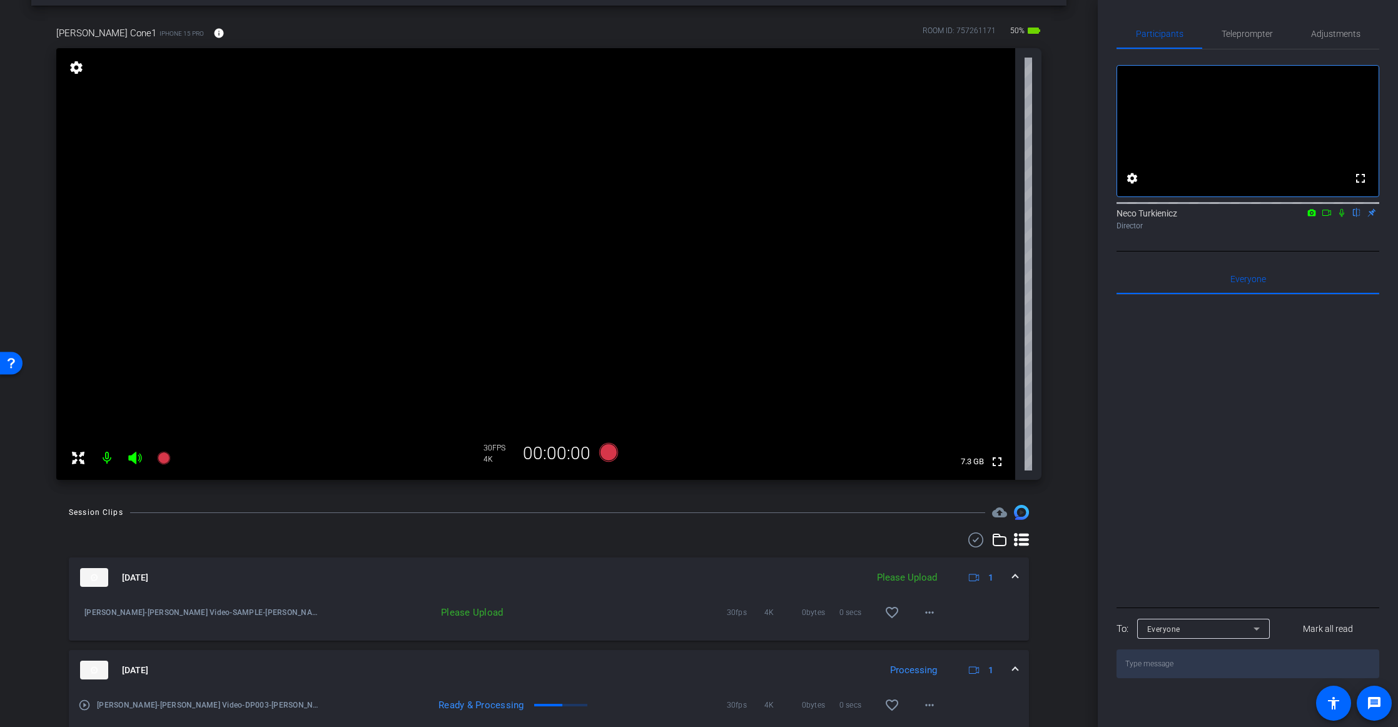
scroll to position [0, 0]
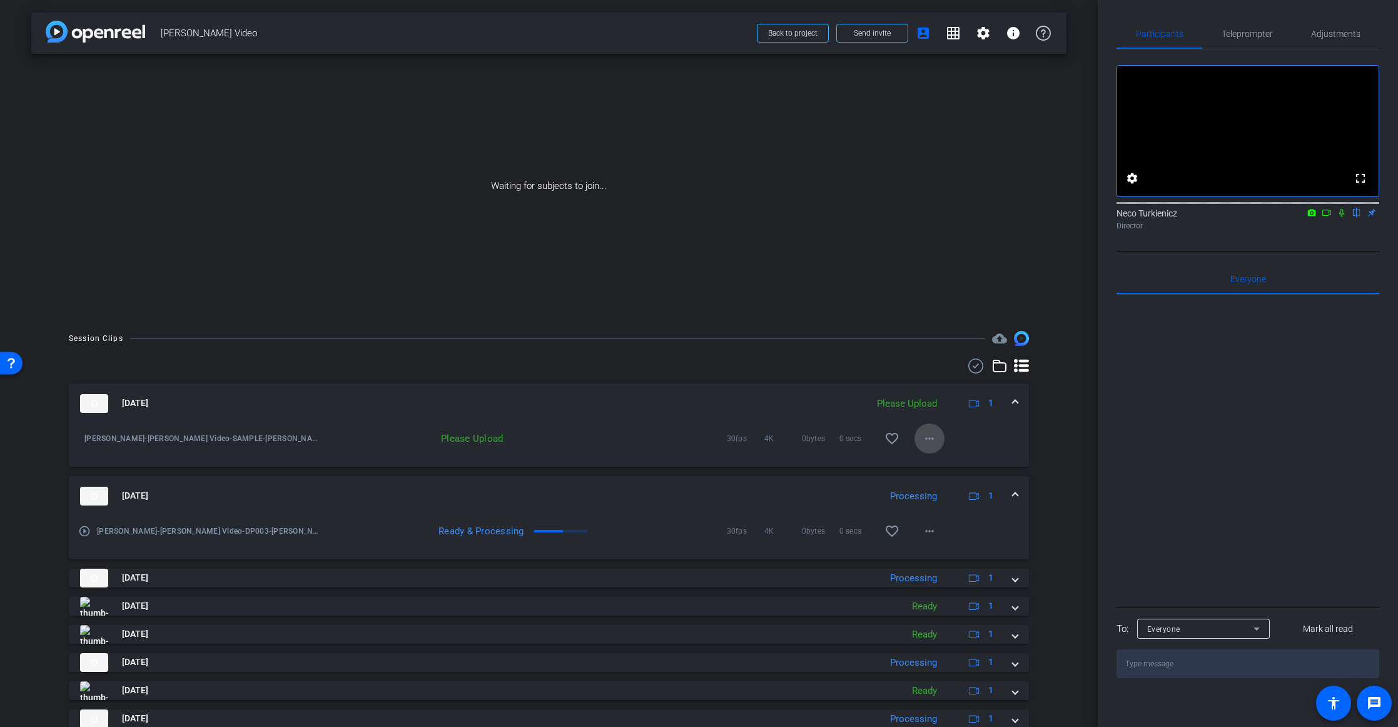
click at [927, 436] on mat-icon "more_horiz" at bounding box center [929, 438] width 15 height 15
click at [930, 460] on span "Upload" at bounding box center [950, 464] width 50 height 15
click at [790, 37] on span "Back to project" at bounding box center [792, 33] width 49 height 9
